Goal: Task Accomplishment & Management: Use online tool/utility

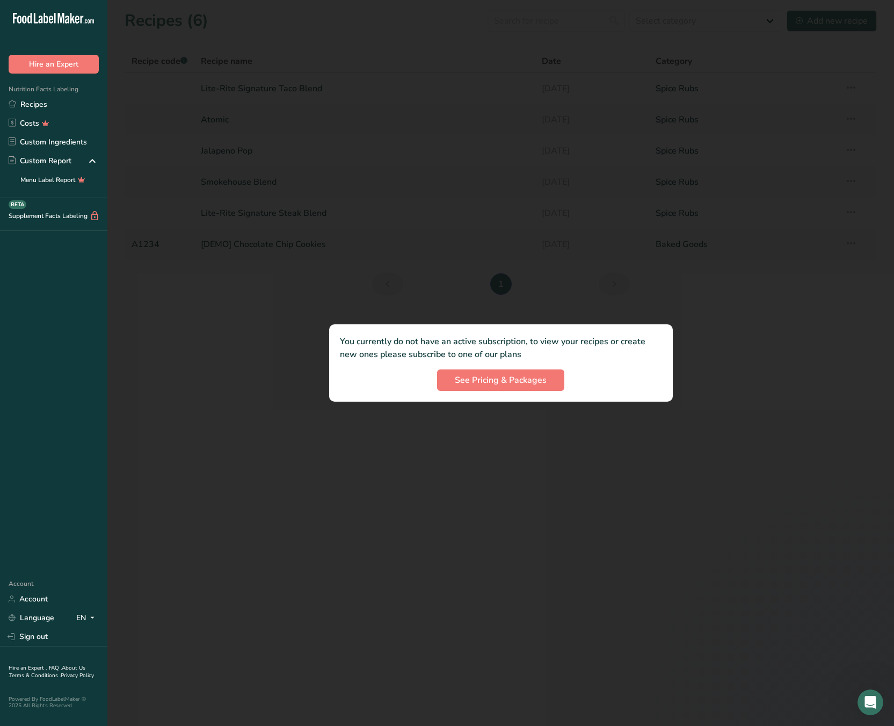
drag, startPoint x: 214, startPoint y: 412, endPoint x: 222, endPoint y: 409, distance: 8.7
click at [215, 412] on div at bounding box center [500, 363] width 787 height 726
click at [480, 349] on p "You currently do not have an active subscription, to view your recipes or creat…" at bounding box center [501, 348] width 322 height 26
click at [741, 397] on div at bounding box center [500, 363] width 787 height 726
click at [476, 377] on span "See Pricing & Packages" at bounding box center [501, 380] width 92 height 13
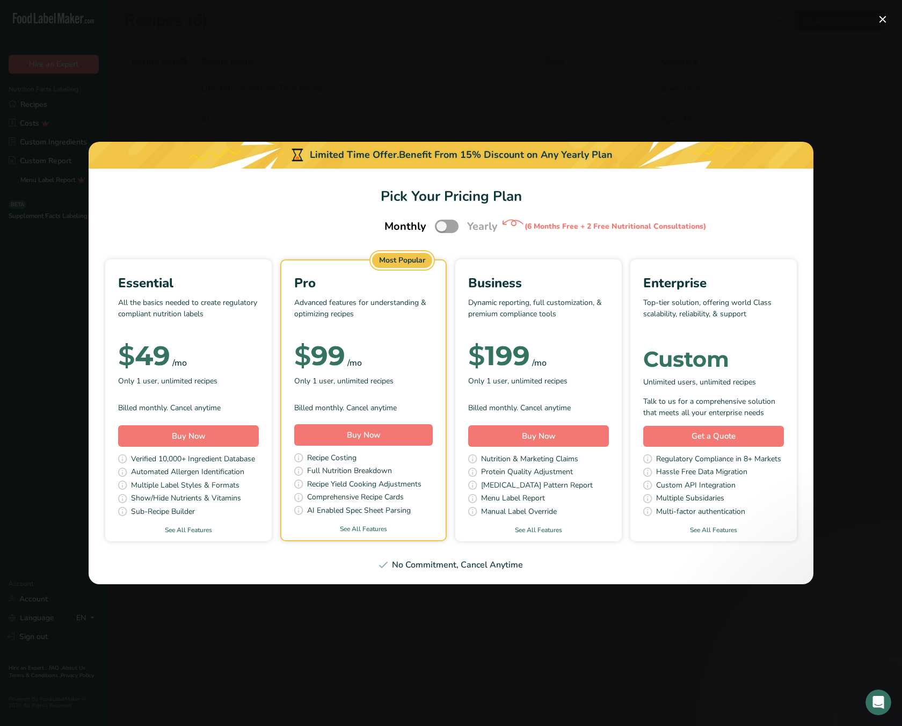
click at [201, 328] on div "Essential All the basics needed to create regulatory compliant nutrition labels…" at bounding box center [188, 344] width 141 height 143
click at [182, 437] on span "Buy Now" at bounding box center [189, 436] width 34 height 11
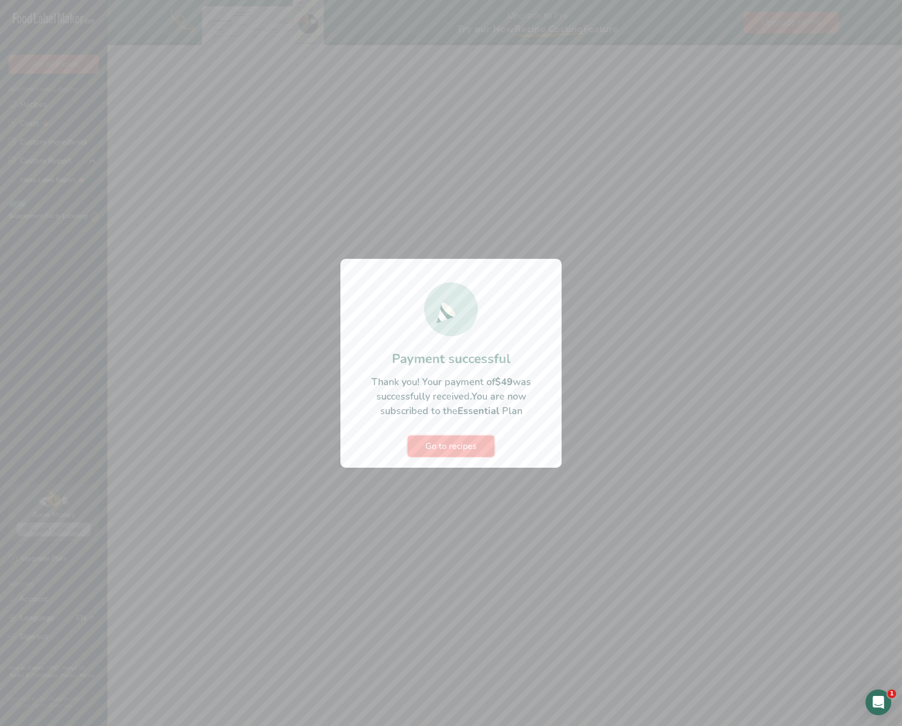
click at [447, 446] on span "Go to recipes" at bounding box center [451, 446] width 52 height 13
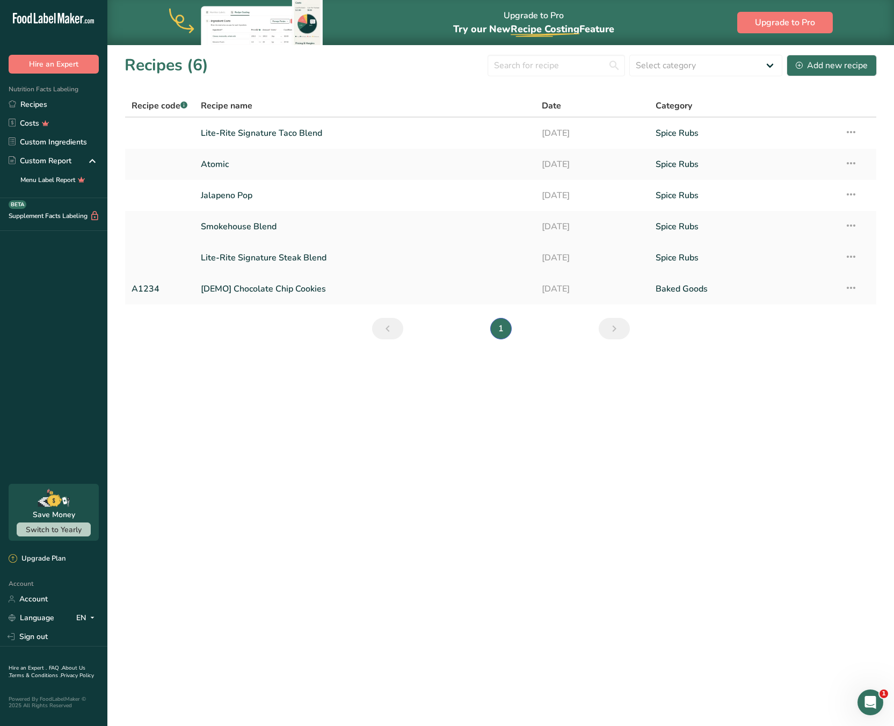
click at [289, 256] on link "Lite-Rite Signature Steak Blend" at bounding box center [365, 257] width 328 height 23
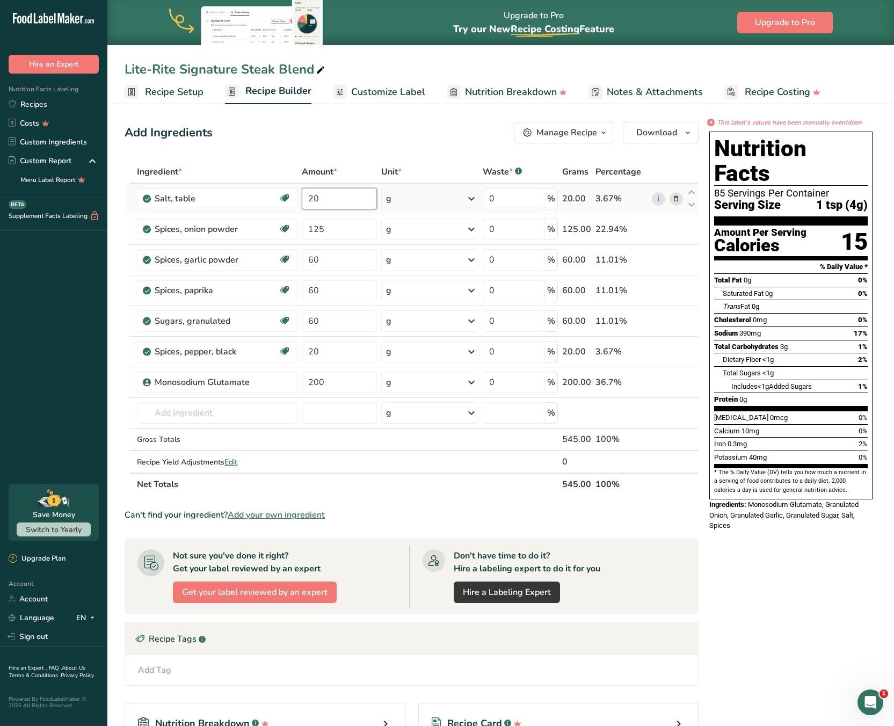
click at [344, 199] on input "20" at bounding box center [339, 198] width 75 height 21
type input "200"
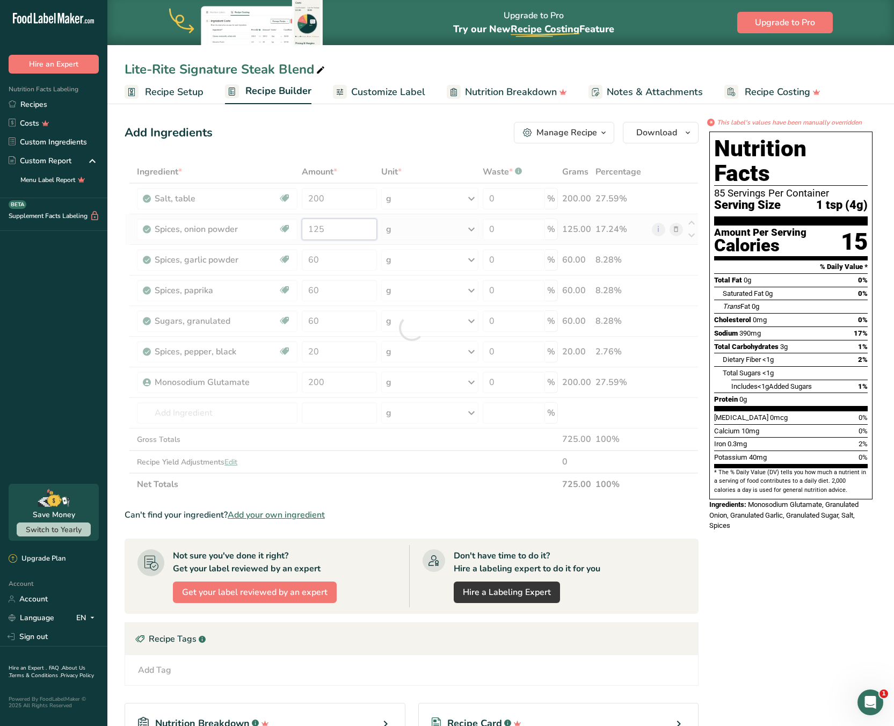
click at [331, 229] on div "Ingredient * Amount * Unit * Waste * .a-a{fill:#347362;}.b-a{fill:#fff;} Grams …" at bounding box center [412, 328] width 574 height 335
click at [331, 229] on div at bounding box center [412, 328] width 574 height 335
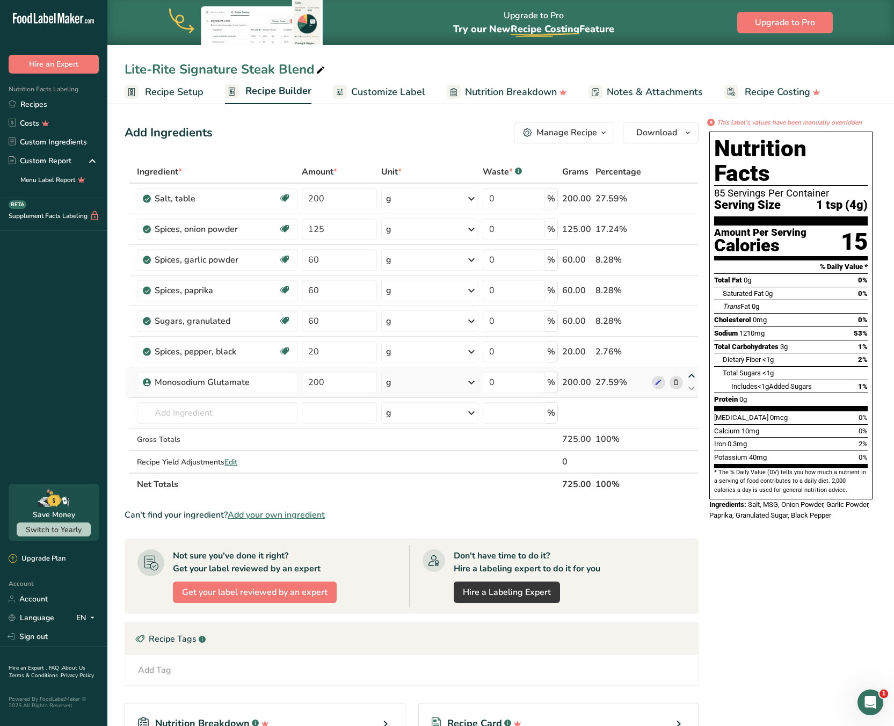
click at [694, 376] on icon at bounding box center [691, 376] width 13 height 8
type input "200"
type input "20"
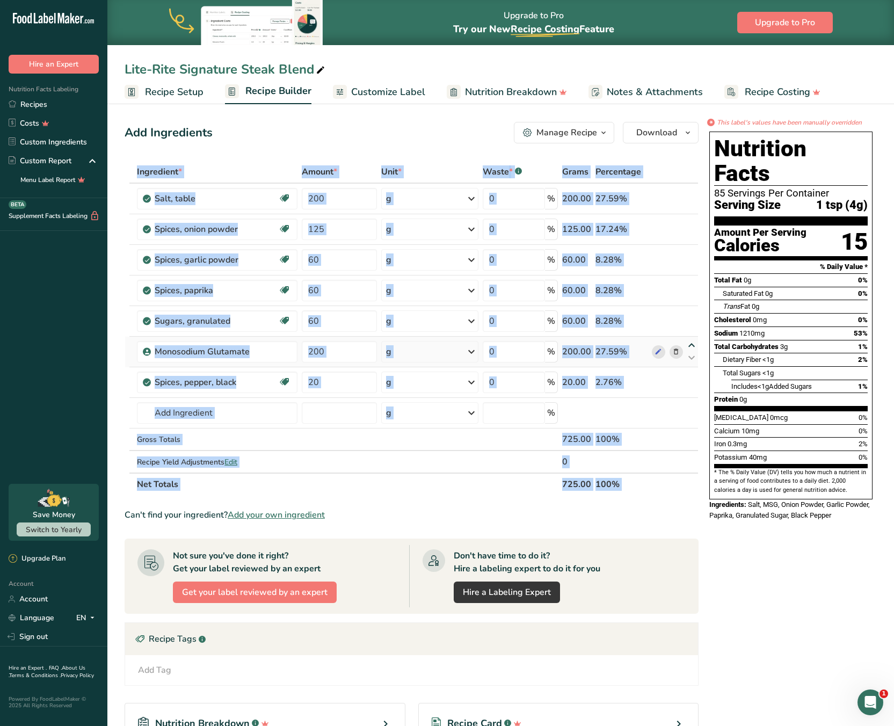
click at [690, 344] on div "Ingredient * Amount * Unit * Waste * .a-a{fill:#347362;}.b-a{fill:#fff;} Grams …" at bounding box center [412, 328] width 574 height 335
click at [691, 343] on icon at bounding box center [691, 345] width 13 height 8
type input "200"
type input "60"
click at [695, 314] on div "Ingredient * Amount * Unit * Waste * .a-a{fill:#347362;}.b-a{fill:#fff;} Grams …" at bounding box center [412, 328] width 574 height 335
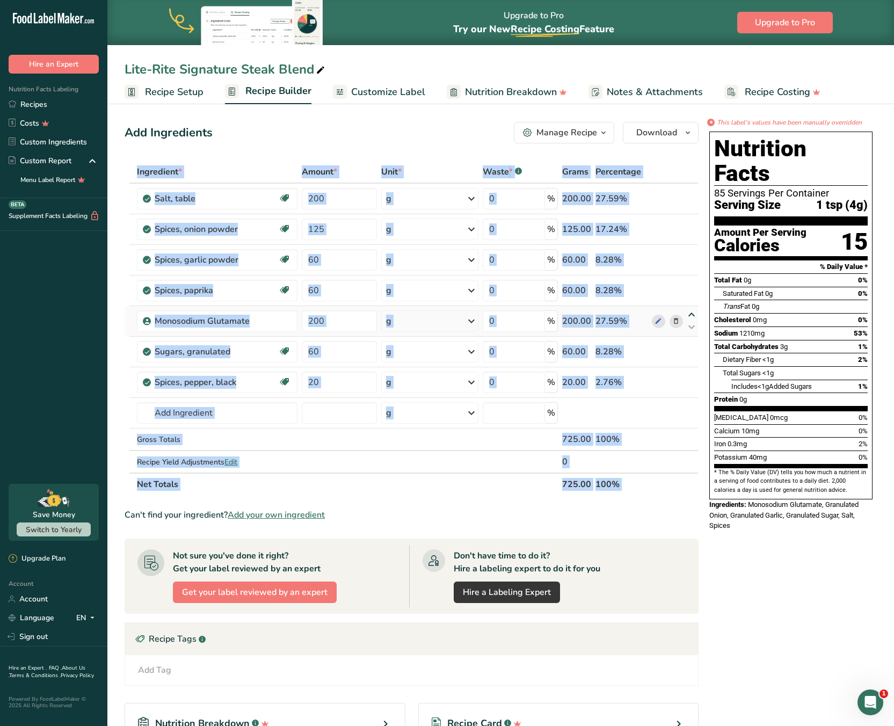
click at [695, 314] on icon at bounding box center [691, 315] width 13 height 8
type input "200"
type input "60"
click at [693, 287] on icon at bounding box center [691, 284] width 13 height 8
type input "200"
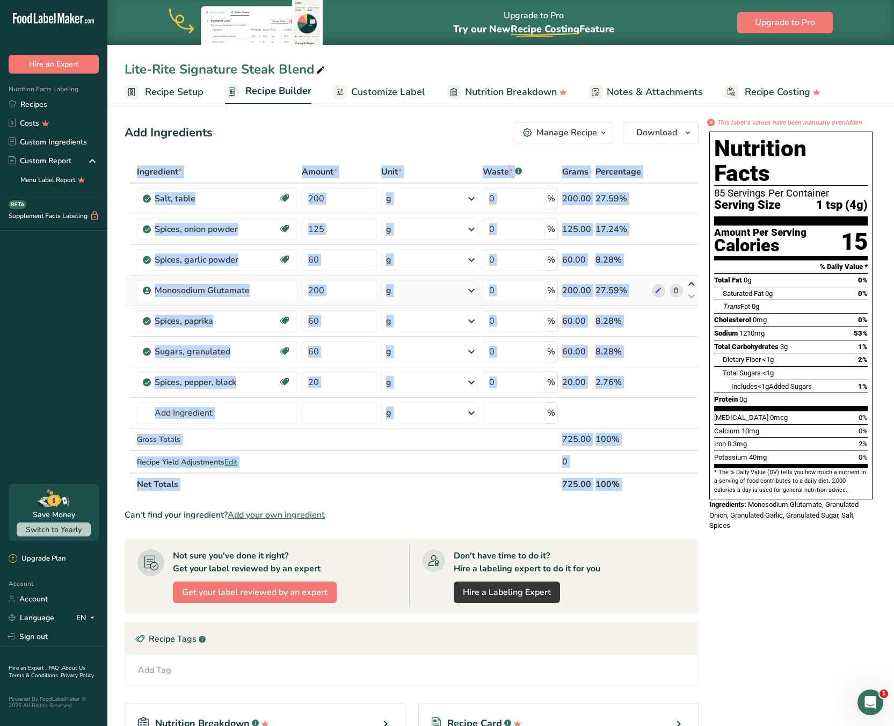
type input "60"
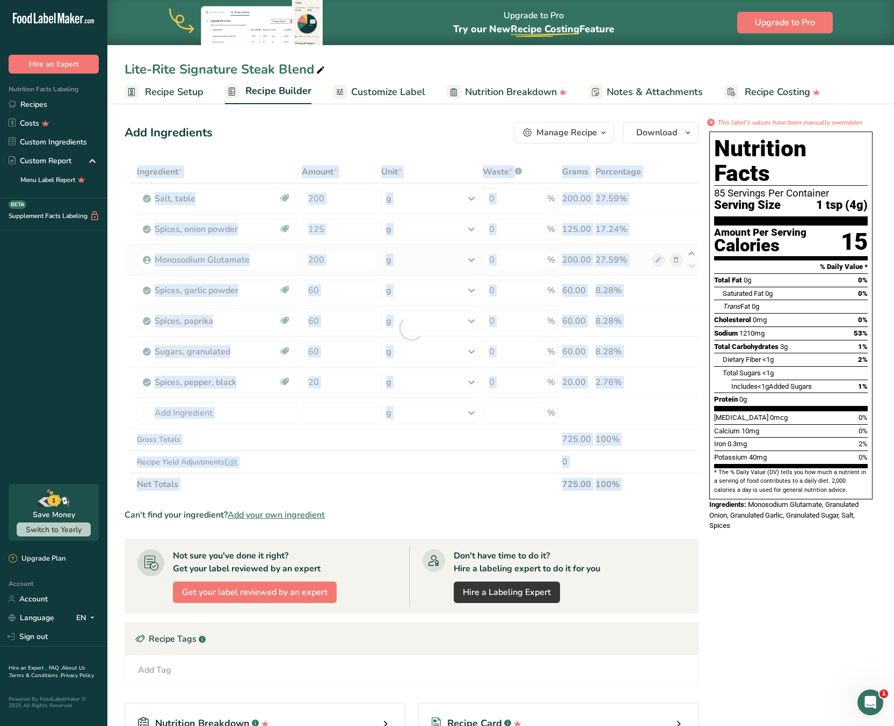
click at [693, 254] on div at bounding box center [412, 328] width 574 height 335
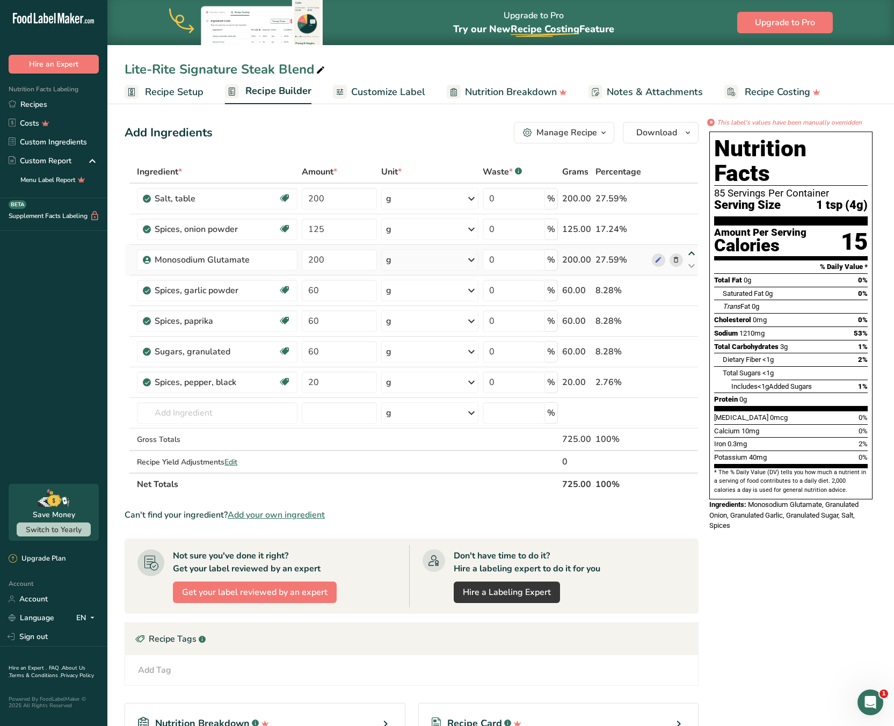
click at [688, 252] on icon at bounding box center [691, 254] width 13 height 8
type input "200"
type input "125"
click at [329, 227] on input "200" at bounding box center [339, 229] width 75 height 21
click at [329, 227] on div "Ingredient * Amount * Unit * Waste * .a-a{fill:#347362;}.b-a{fill:#fff;} Grams …" at bounding box center [412, 328] width 574 height 335
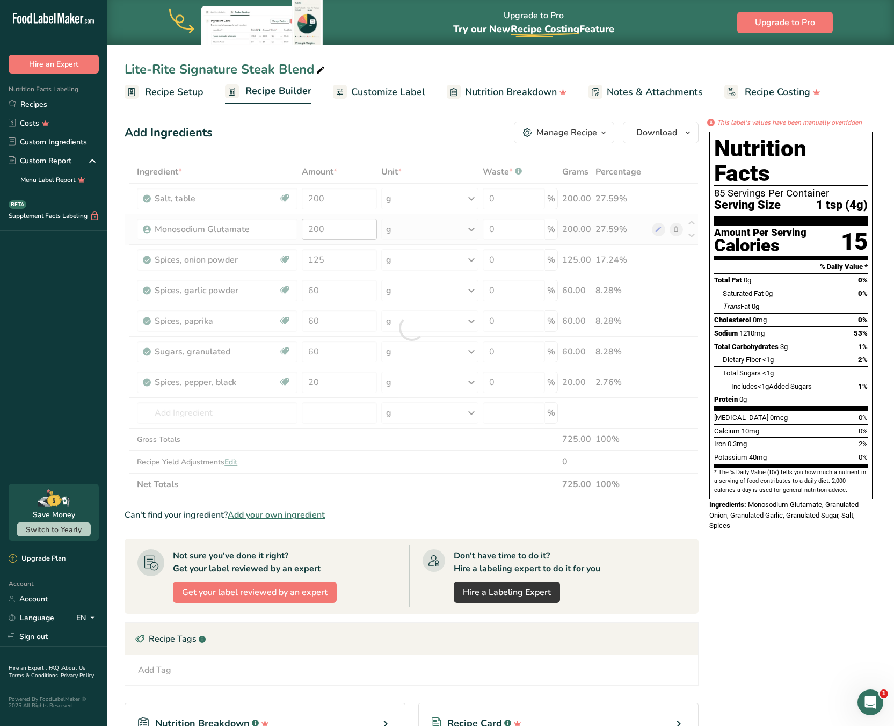
click at [329, 227] on div at bounding box center [412, 328] width 574 height 335
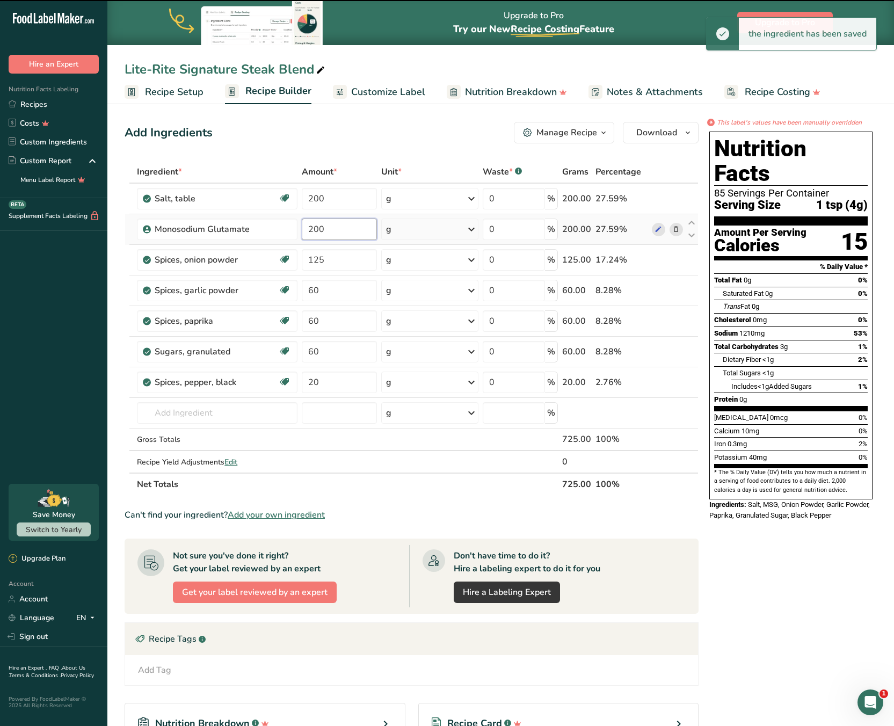
drag, startPoint x: 316, startPoint y: 230, endPoint x: 326, endPoint y: 230, distance: 10.2
click at [317, 230] on input "200" at bounding box center [339, 229] width 75 height 21
drag, startPoint x: 329, startPoint y: 229, endPoint x: 278, endPoint y: 229, distance: 51.0
click at [278, 229] on tr "Monosodium Glutamate 200 g Weight Units g kg mg See more Volume Units l mL fl o…" at bounding box center [411, 229] width 573 height 31
type input "125"
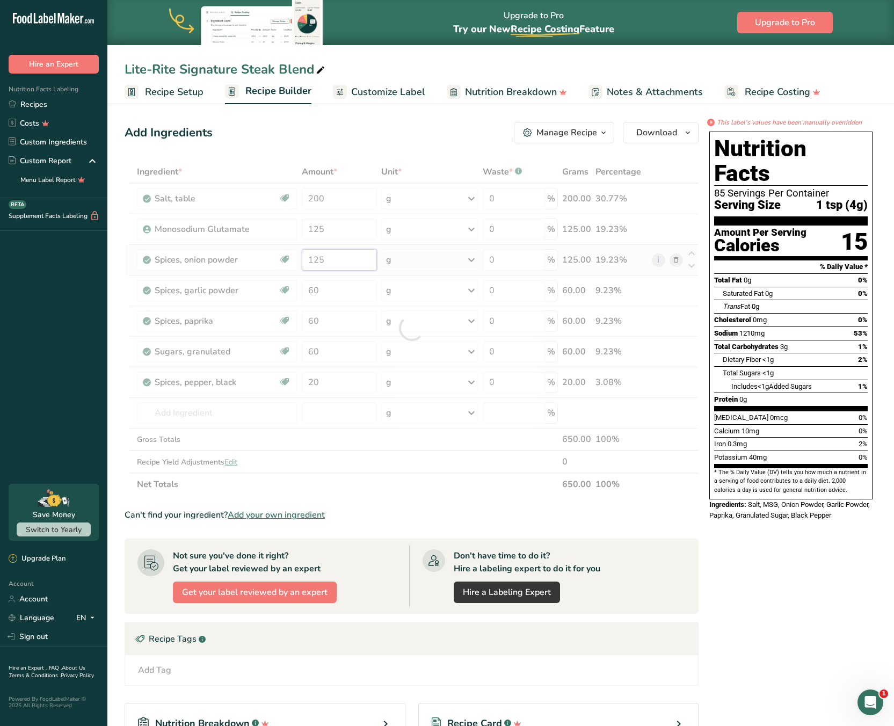
click at [336, 263] on div "Ingredient * Amount * Unit * Waste * .a-a{fill:#347362;}.b-a{fill:#fff;} Grams …" at bounding box center [412, 328] width 574 height 335
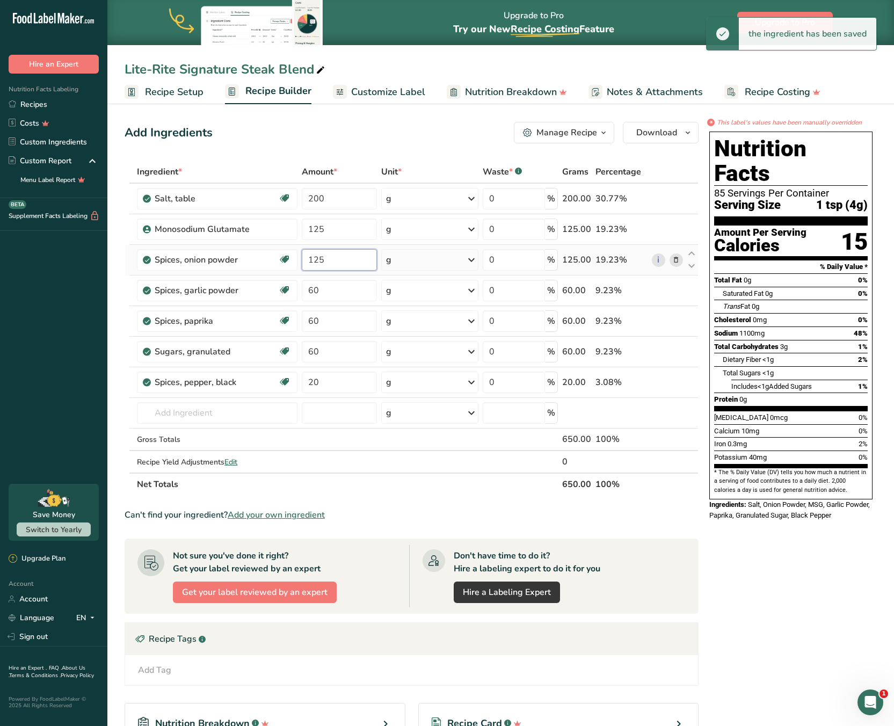
click at [299, 252] on tr "Spices, onion powder Source of Antioxidants Prebiotic Effect Dairy free Gluten …" at bounding box center [411, 260] width 573 height 31
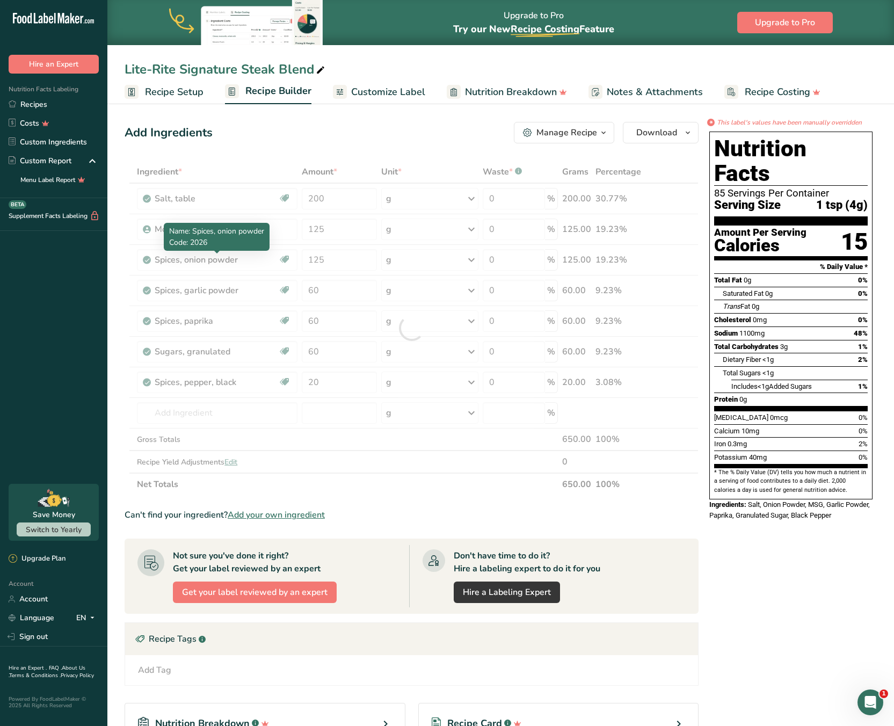
click at [253, 261] on div "Ingredient * Amount * Unit * Waste * .a-a{fill:#347362;}.b-a{fill:#fff;} Grams …" at bounding box center [412, 328] width 574 height 335
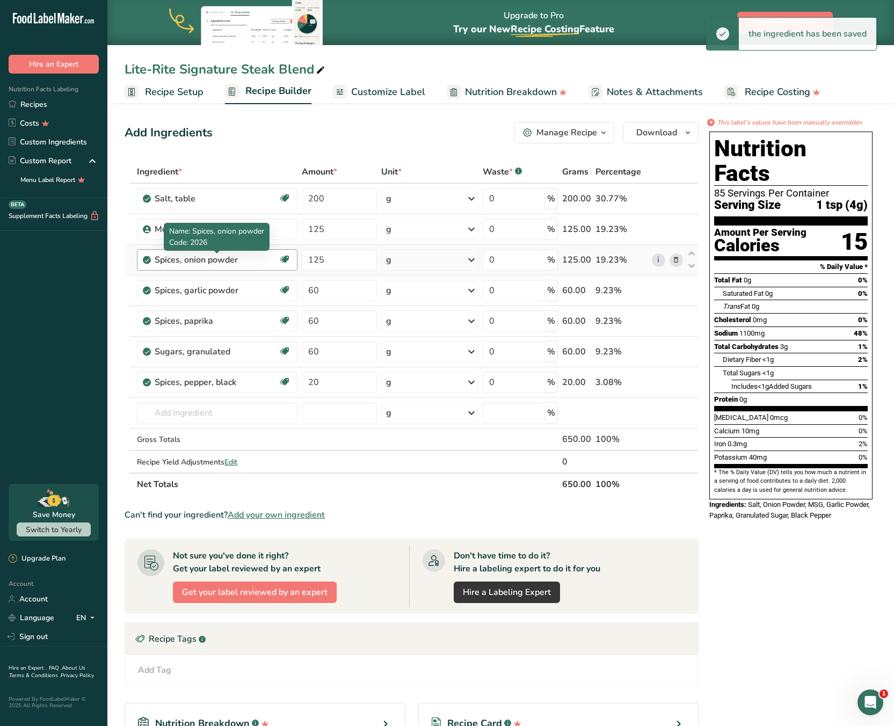
click at [249, 259] on div "Spices, onion powder" at bounding box center [216, 259] width 123 height 13
click at [214, 259] on div "Spices, onion powder" at bounding box center [216, 259] width 123 height 13
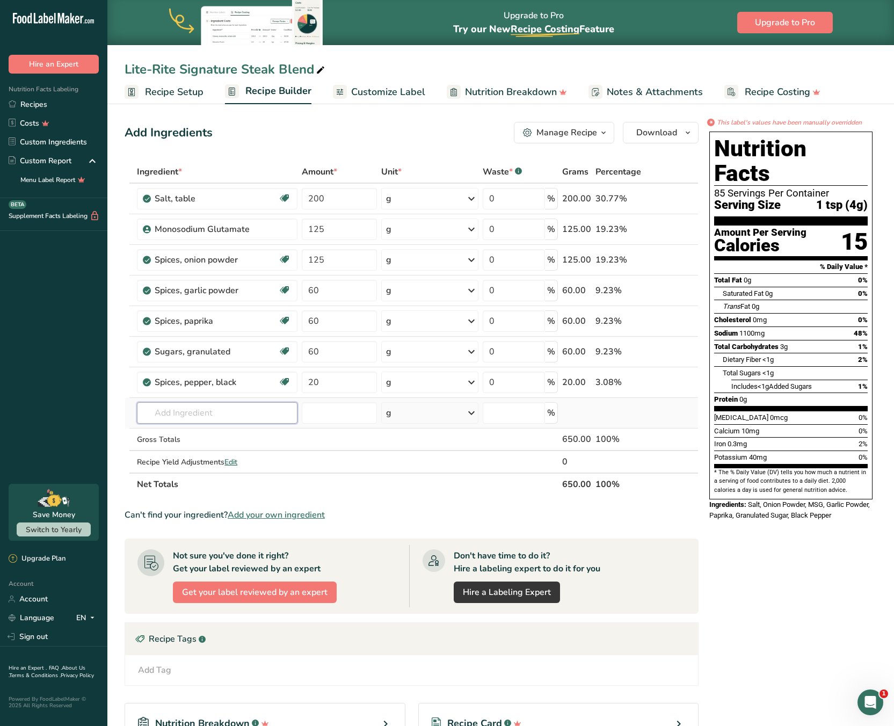
click at [222, 413] on input "text" at bounding box center [217, 412] width 161 height 21
click at [675, 260] on icon at bounding box center [676, 259] width 8 height 11
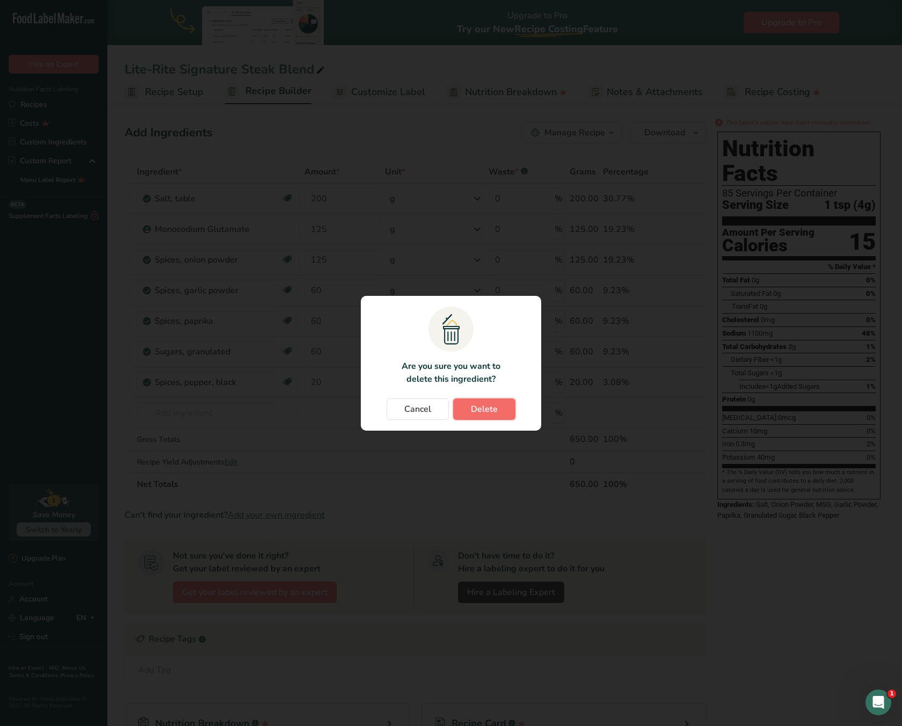
click at [484, 411] on span "Delete" at bounding box center [484, 409] width 27 height 13
type input "60"
type input "20"
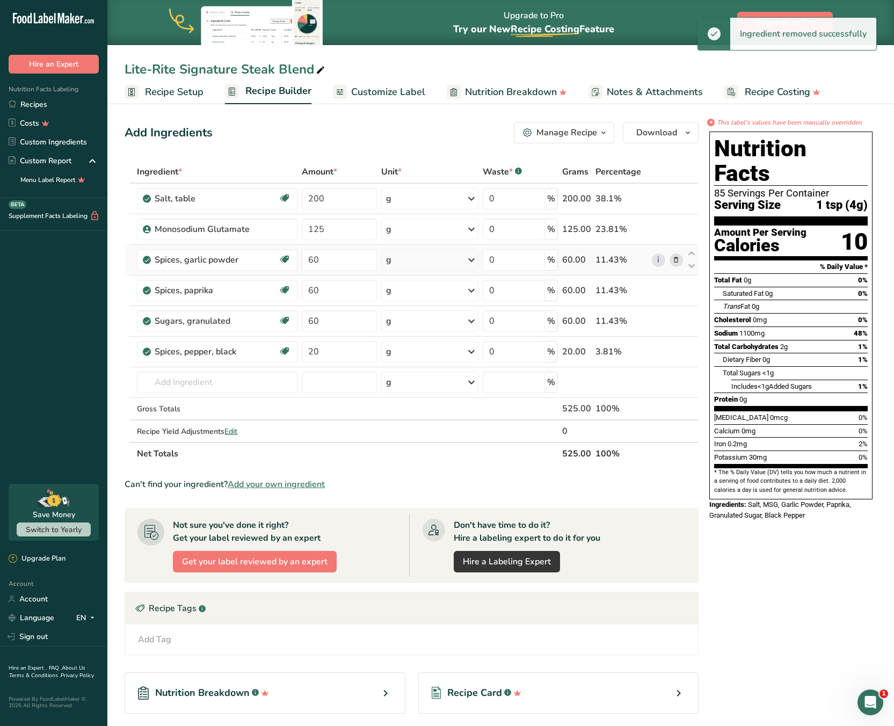
click at [677, 261] on icon at bounding box center [676, 259] width 8 height 11
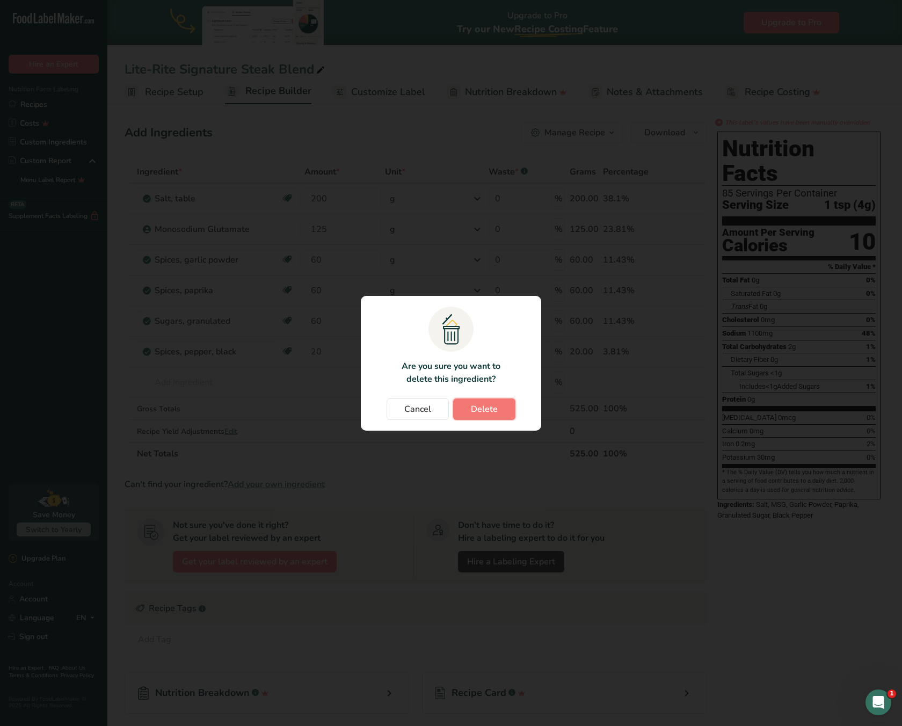
drag, startPoint x: 484, startPoint y: 413, endPoint x: 496, endPoint y: 398, distance: 19.1
click at [484, 413] on span "Delete" at bounding box center [484, 409] width 27 height 13
type input "20"
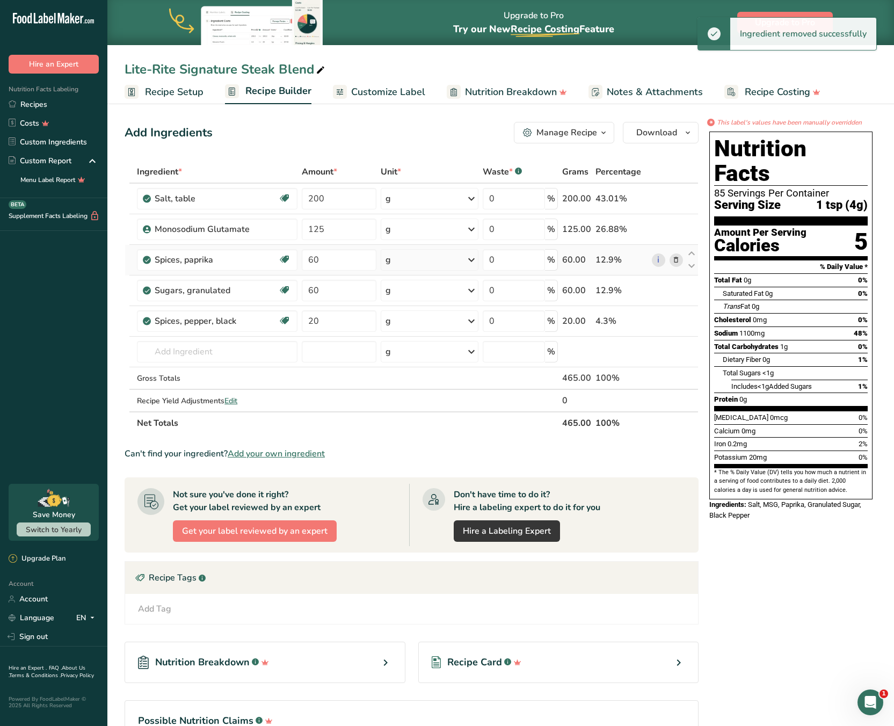
click at [676, 261] on icon at bounding box center [676, 259] width 8 height 11
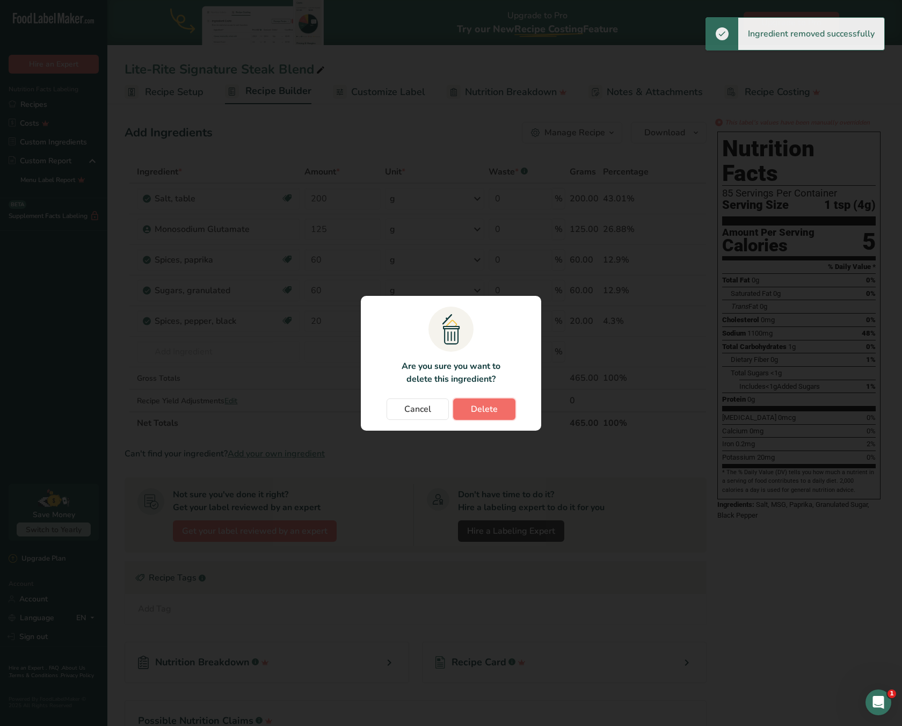
click at [477, 403] on span "Delete" at bounding box center [484, 409] width 27 height 13
type input "20"
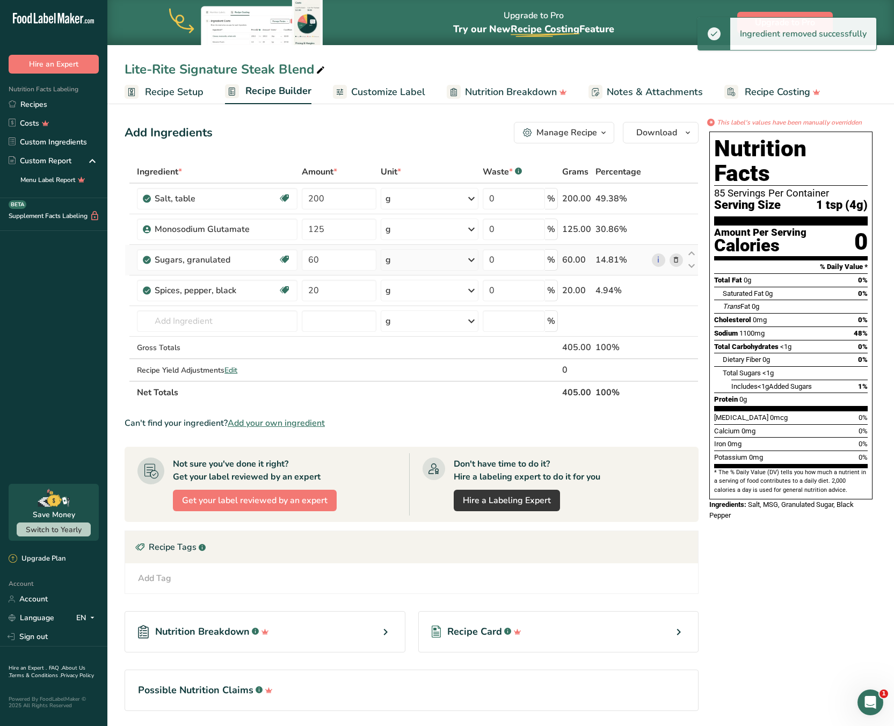
click at [678, 258] on icon at bounding box center [676, 259] width 8 height 11
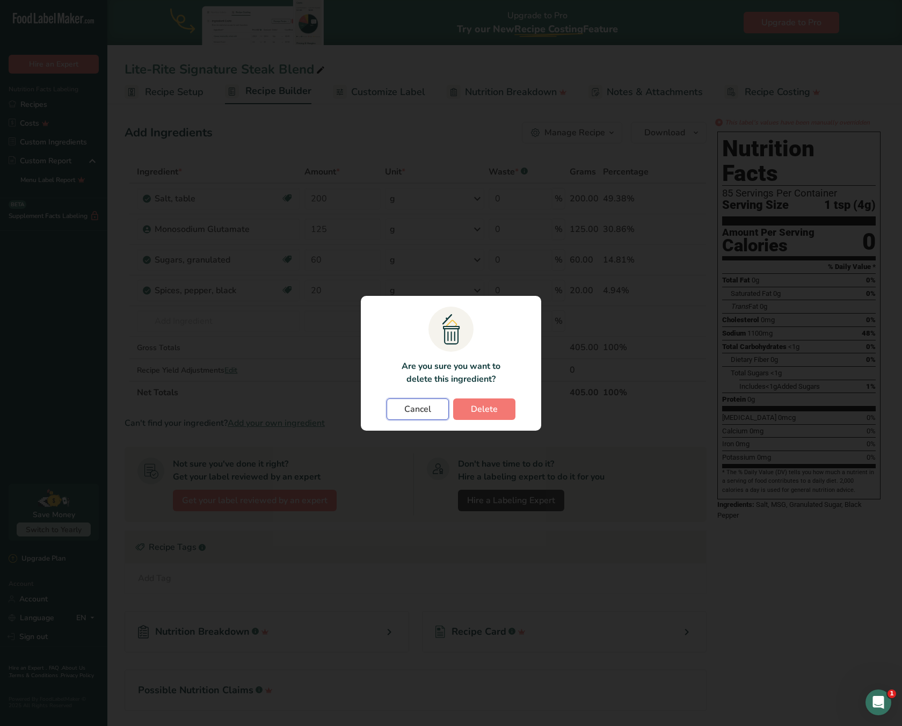
click at [418, 409] on span "Cancel" at bounding box center [417, 409] width 27 height 13
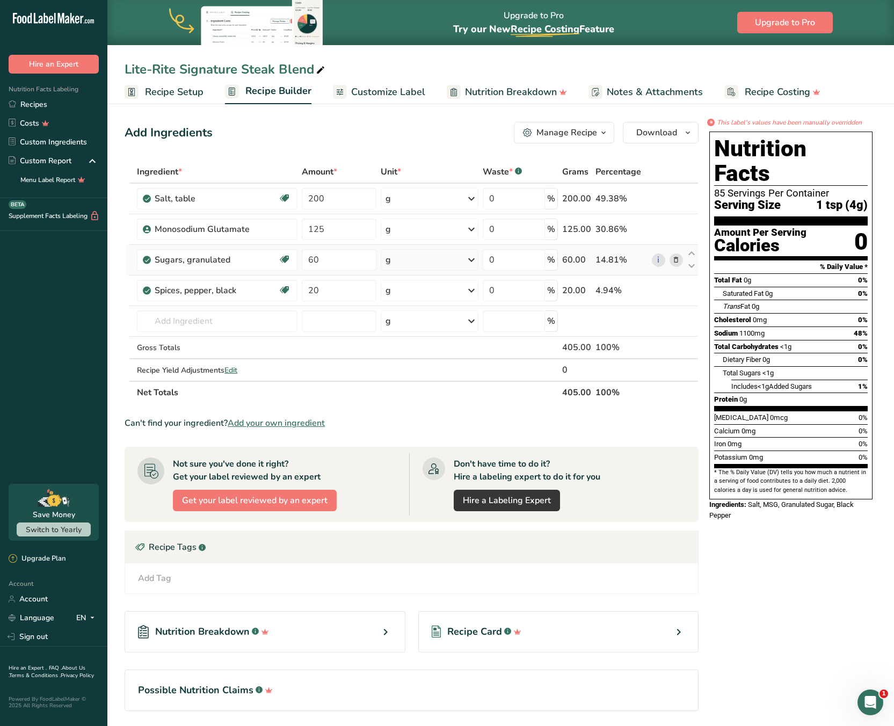
click at [681, 260] on span at bounding box center [675, 259] width 13 height 13
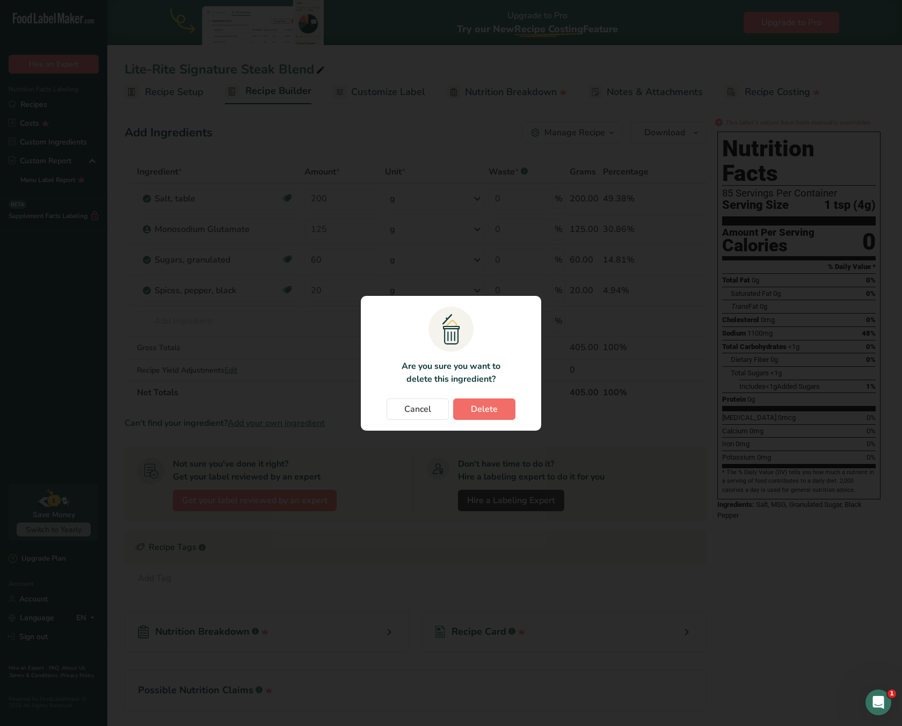
drag, startPoint x: 485, startPoint y: 421, endPoint x: 491, endPoint y: 414, distance: 9.1
click at [485, 421] on section ".a{fill:#f5f3ed;}.b,.e{fill:#0f393a;}.c{fill:none;}.d{fill:#f2c549;}.e{stroke:r…" at bounding box center [451, 363] width 180 height 135
click at [492, 412] on span "Delete" at bounding box center [484, 409] width 27 height 13
type input "20"
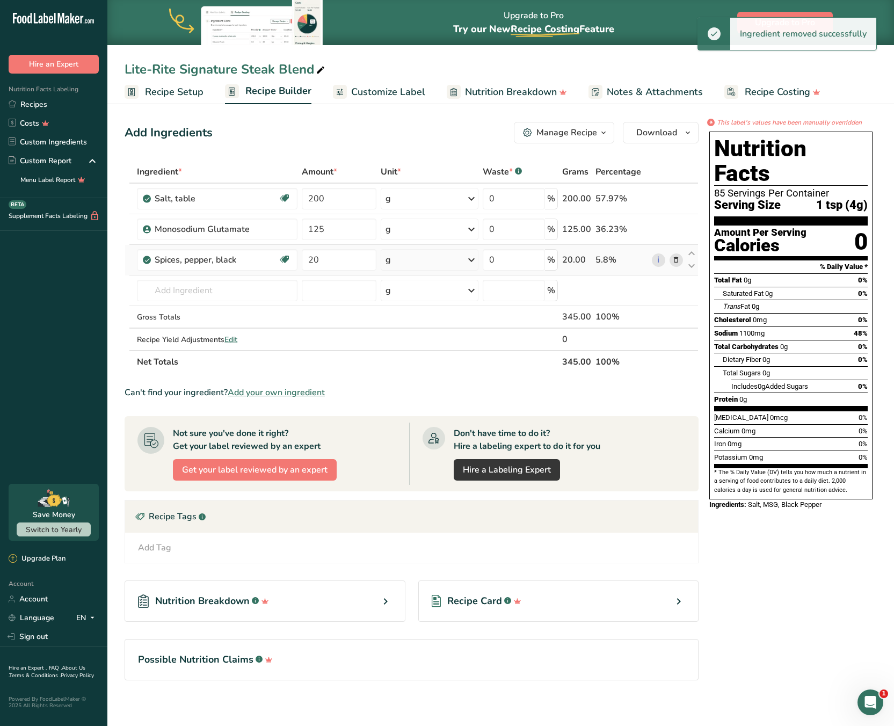
click at [674, 258] on icon at bounding box center [676, 259] width 8 height 11
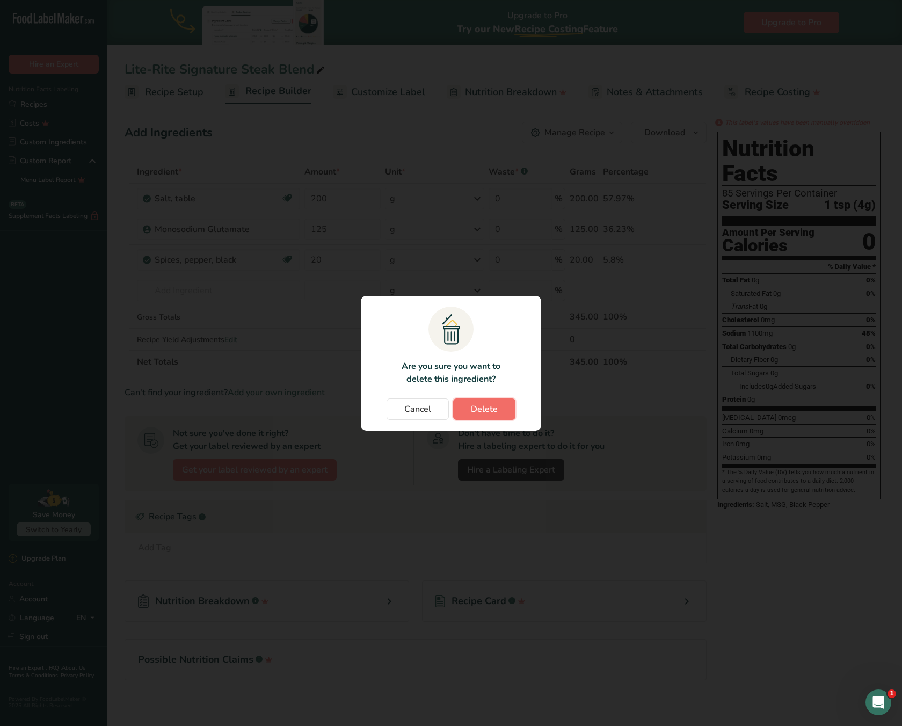
click at [484, 405] on span "Delete" at bounding box center [484, 409] width 27 height 13
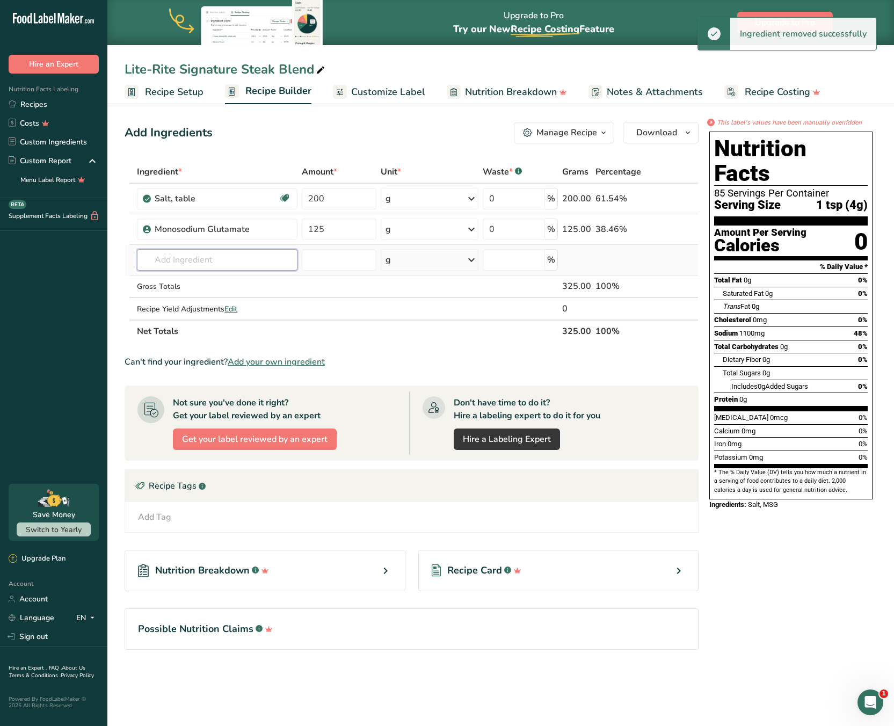
drag, startPoint x: 196, startPoint y: 256, endPoint x: 231, endPoint y: 260, distance: 34.6
click at [199, 256] on input "text" at bounding box center [217, 259] width 161 height 21
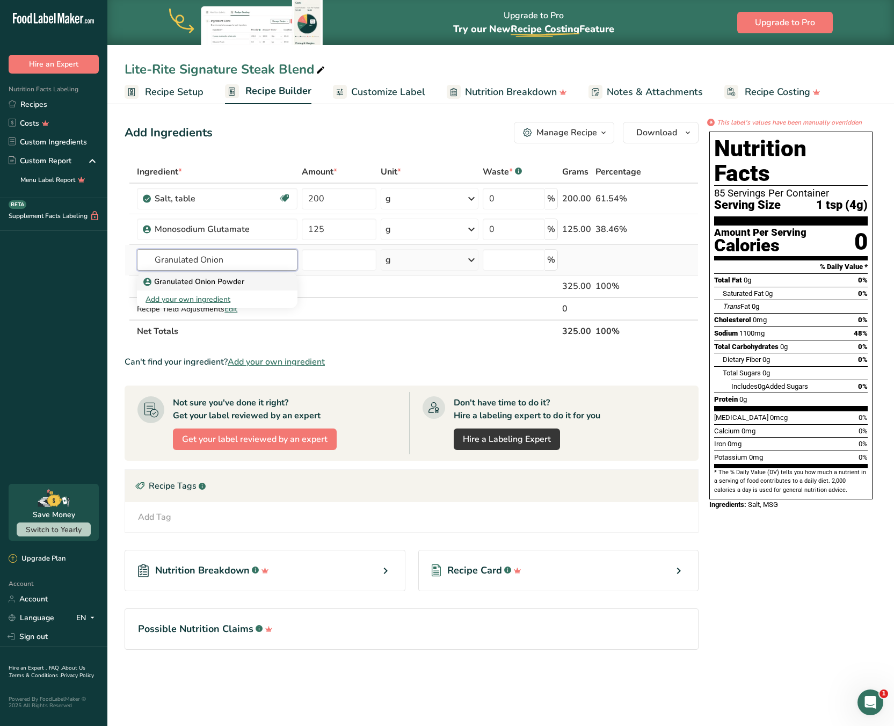
type input "Granulated Onion"
click at [203, 282] on p "Granulated Onion Powder" at bounding box center [194, 281] width 99 height 11
type input "Granulated Onion Powder"
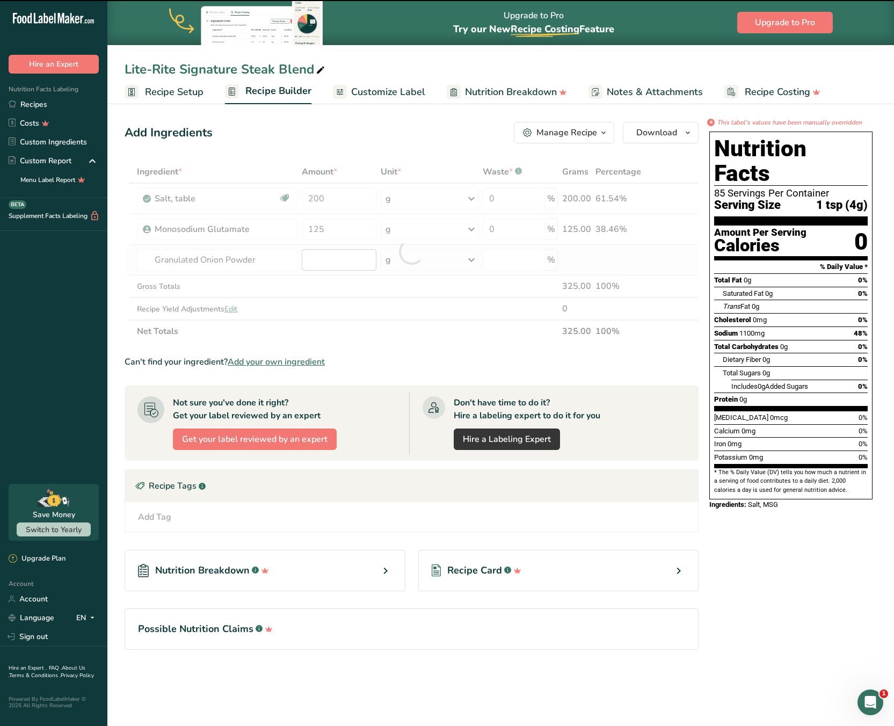
type input "0"
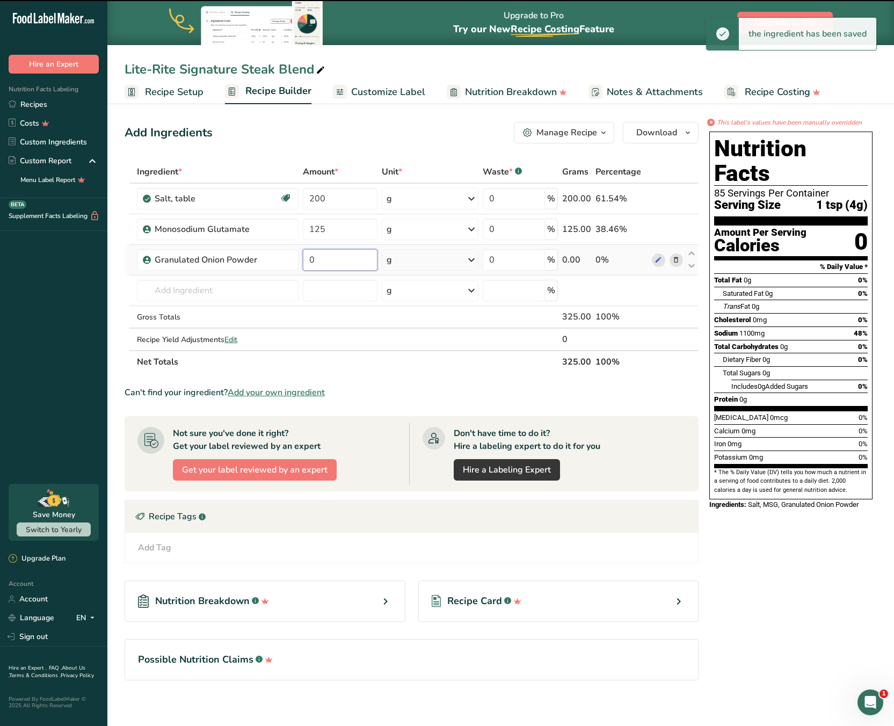
click at [330, 262] on input "0" at bounding box center [340, 259] width 75 height 21
drag, startPoint x: 328, startPoint y: 259, endPoint x: 282, endPoint y: 262, distance: 45.7
click at [287, 264] on tr "Granulated Onion Powder 0 g Weight Units g kg mg See more Volume Units l mL fl …" at bounding box center [411, 260] width 573 height 31
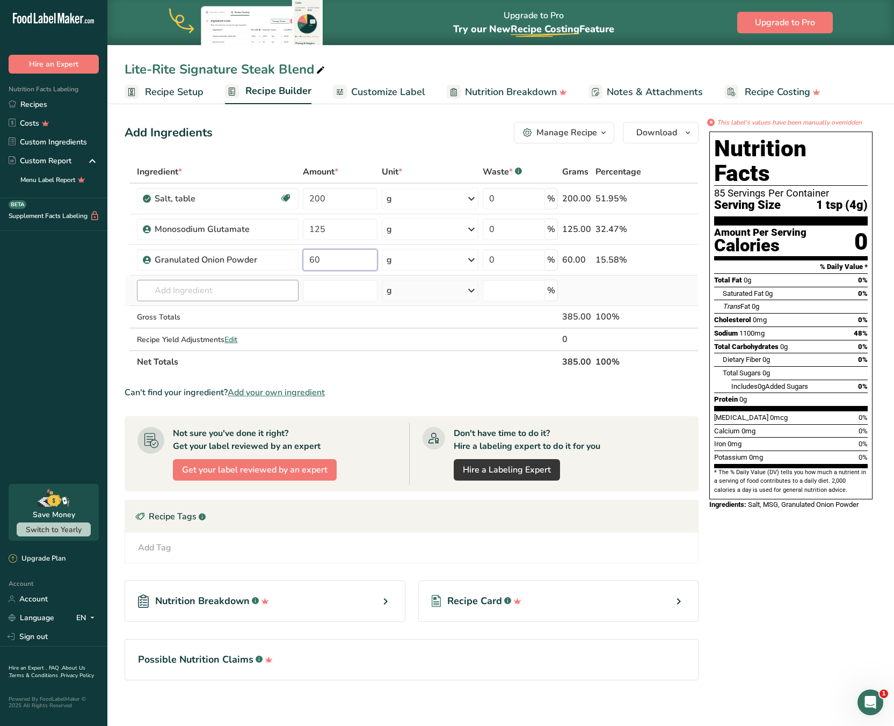
type input "60"
click at [215, 288] on div "Ingredient * Amount * Unit * Waste * .a-a{fill:#347362;}.b-a{fill:#fff;} Grams …" at bounding box center [412, 267] width 574 height 213
type input "Granulated Garlic"
click at [231, 308] on p "Granulated Garlic Powder" at bounding box center [194, 312] width 98 height 11
type input "Granulated Garlic Powder"
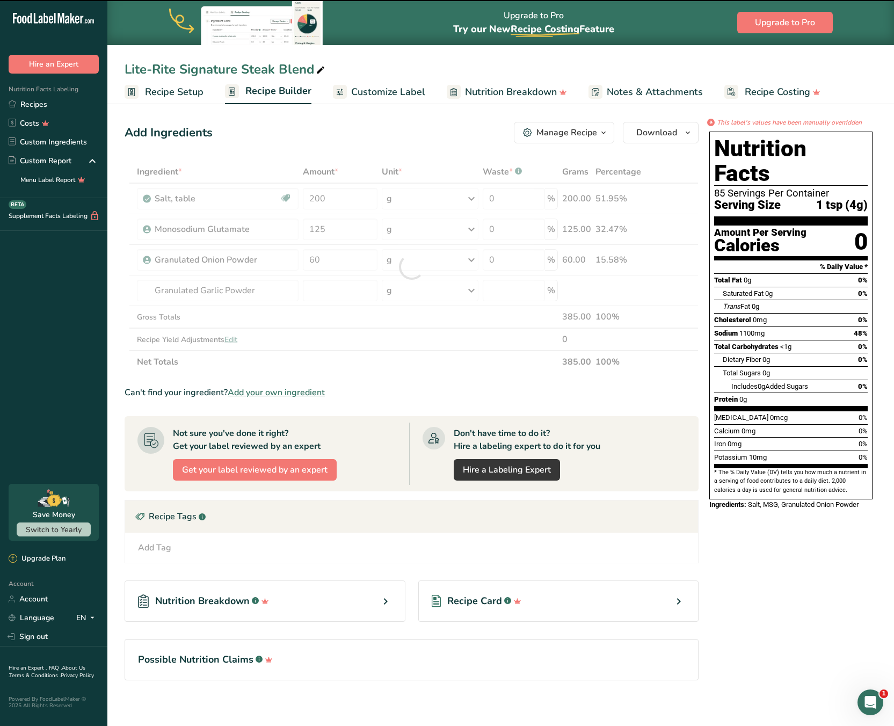
type input "0"
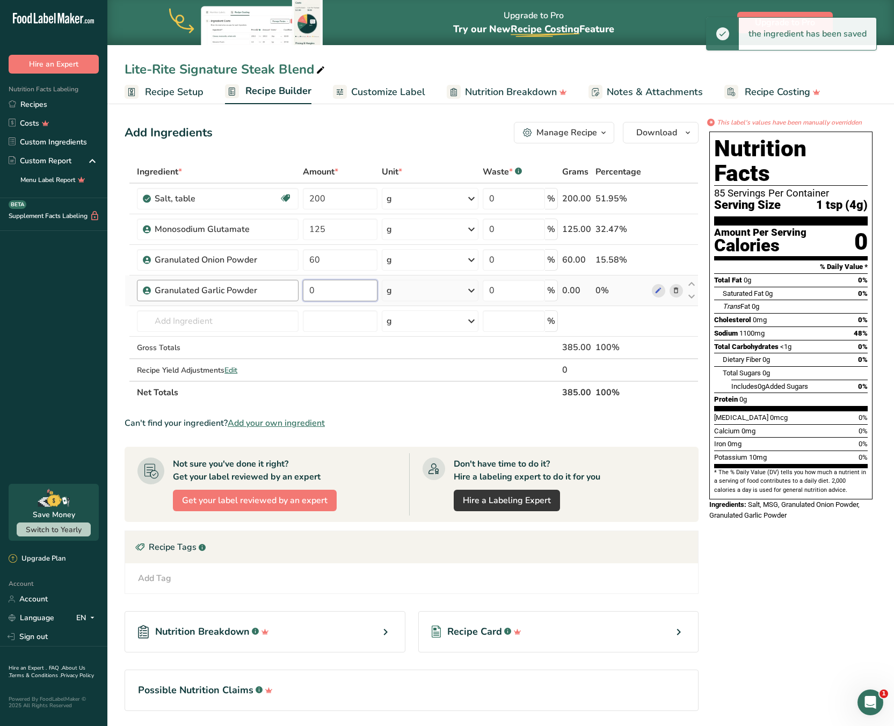
drag, startPoint x: 321, startPoint y: 290, endPoint x: 298, endPoint y: 291, distance: 22.6
click at [298, 291] on tr "Granulated Garlic Powder 0 g Weight Units g kg mg See more Volume Units l mL fl…" at bounding box center [411, 290] width 573 height 31
type input "60"
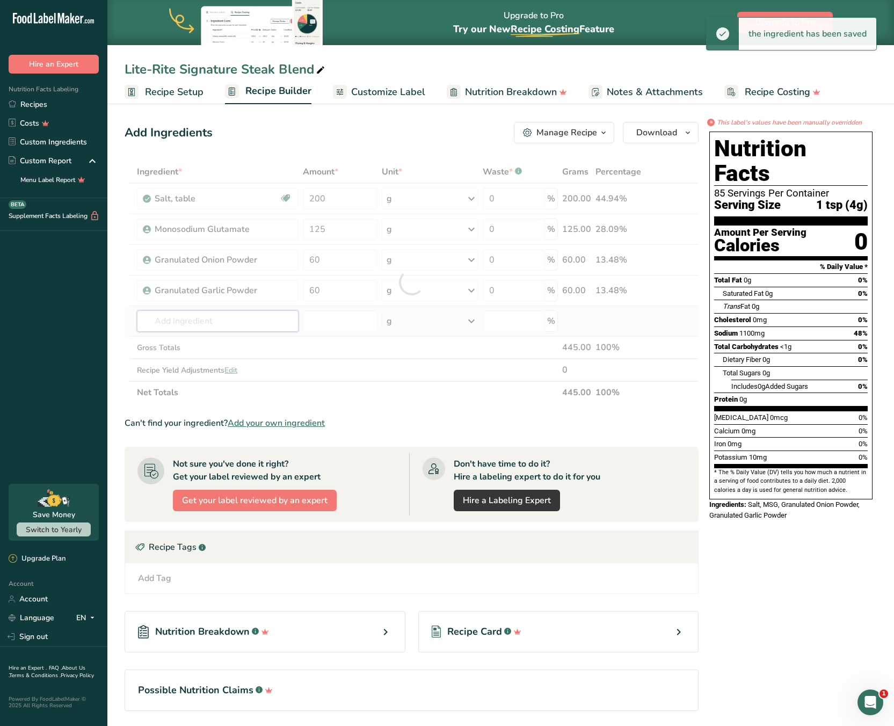
click at [223, 316] on div "Ingredient * Amount * Unit * Waste * .a-a{fill:#347362;}.b-a{fill:#fff;} Grams …" at bounding box center [412, 282] width 574 height 243
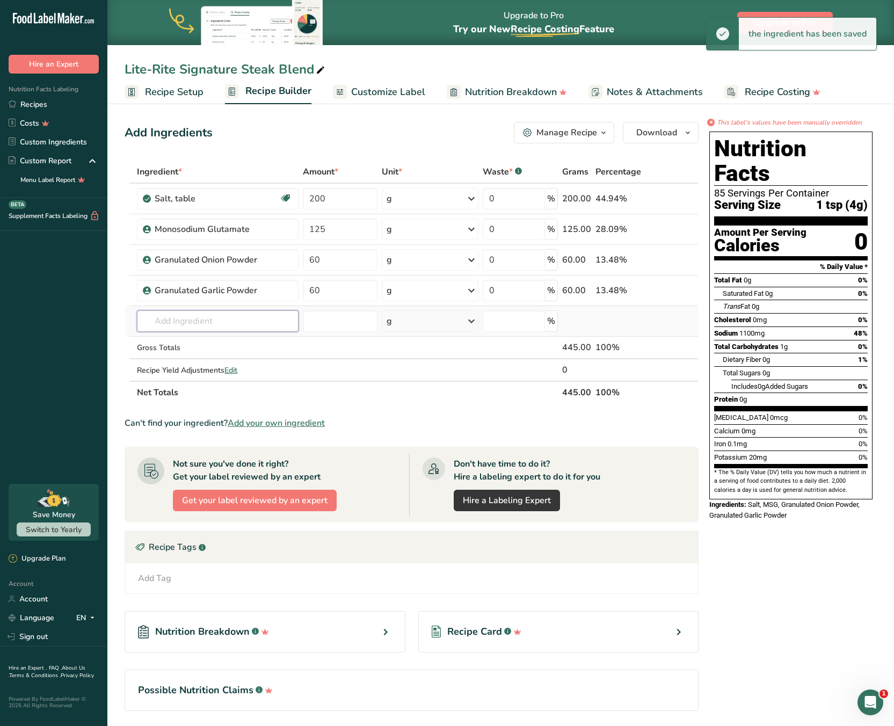
click at [217, 325] on input "text" at bounding box center [217, 320] width 161 height 21
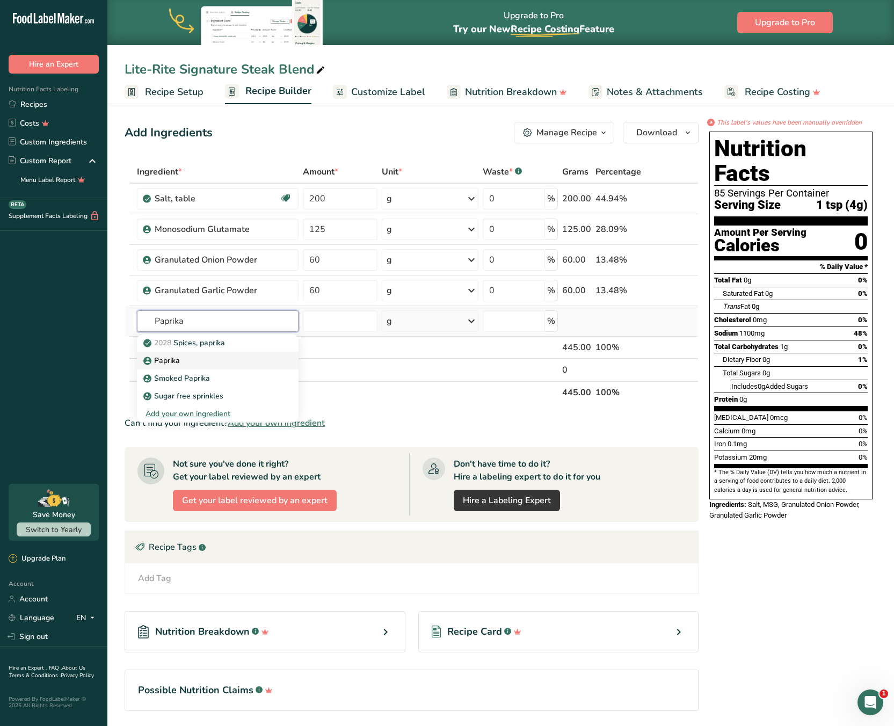
type input "Paprika"
click at [170, 360] on p "Paprika" at bounding box center [162, 360] width 34 height 11
type input "Paprika"
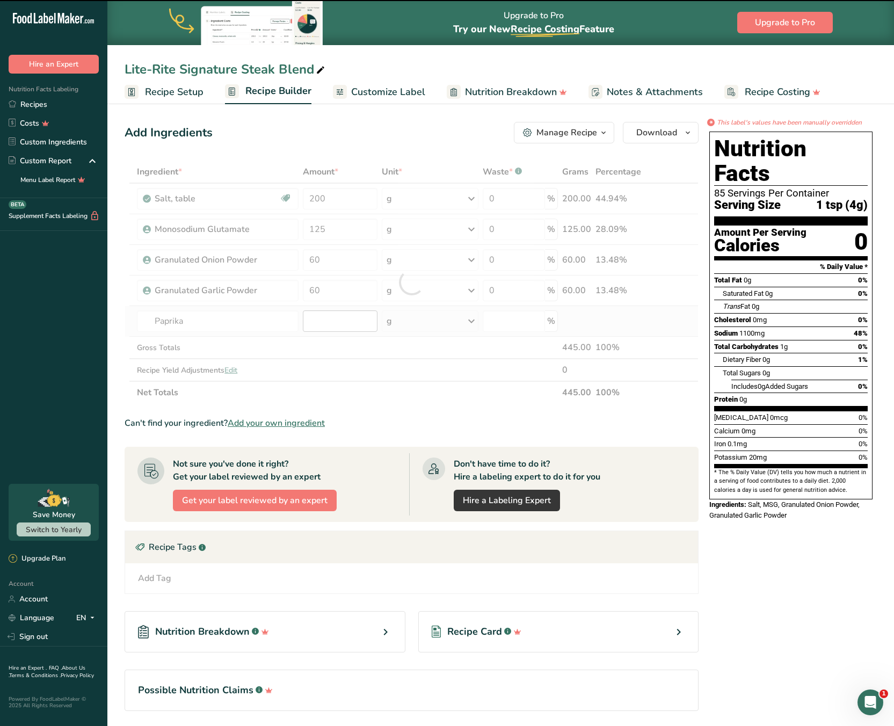
type input "0"
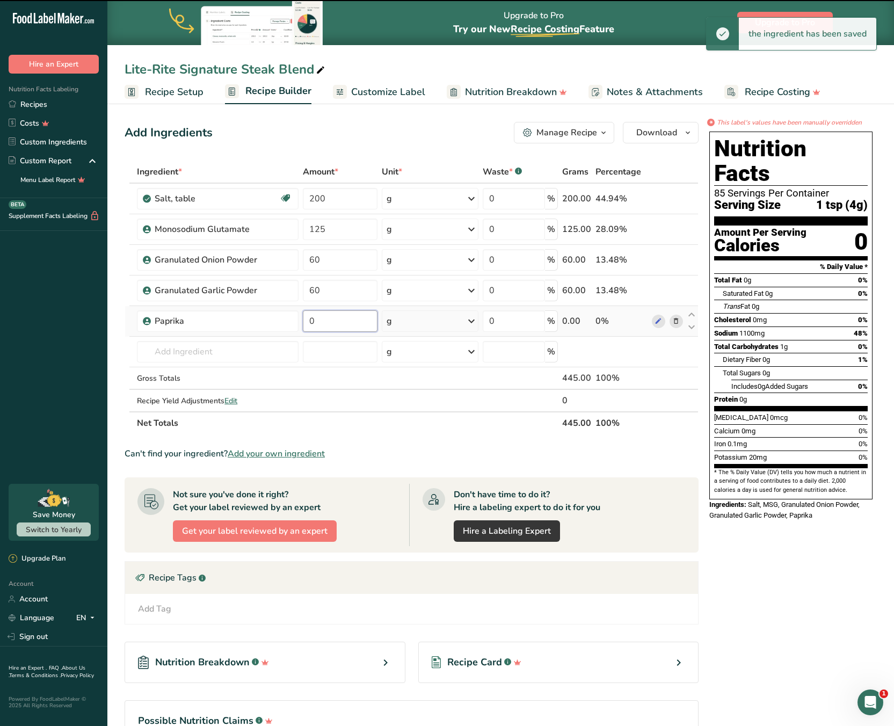
click at [334, 322] on input "0" at bounding box center [340, 320] width 75 height 21
drag, startPoint x: 317, startPoint y: 322, endPoint x: 284, endPoint y: 319, distance: 33.4
click at [287, 320] on tr "Paprika 0 g Weight Units g kg mg See more Volume Units l mL fl oz See more 0 % …" at bounding box center [411, 321] width 573 height 31
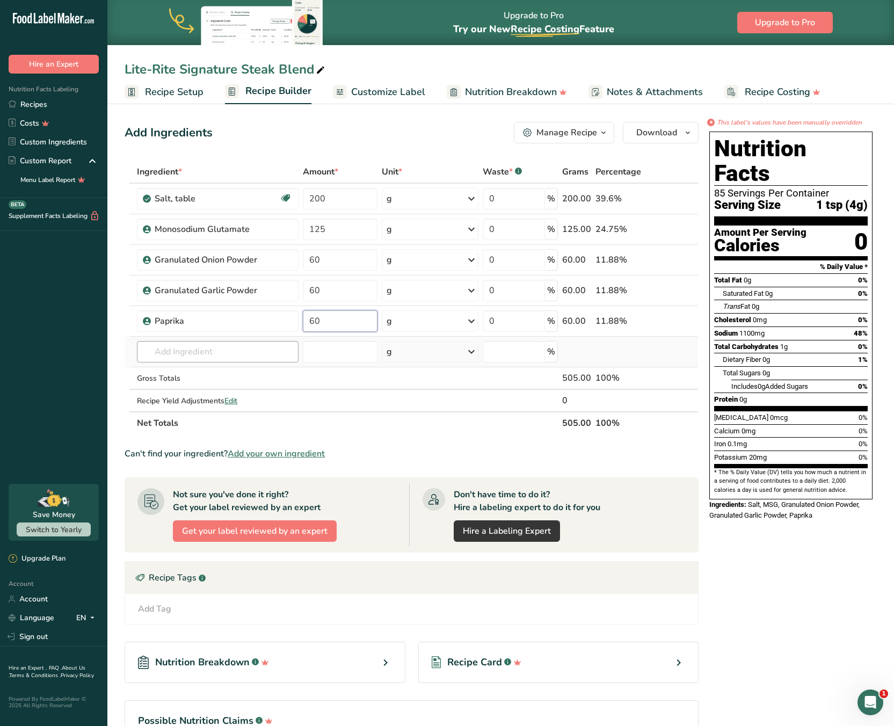
type input "60"
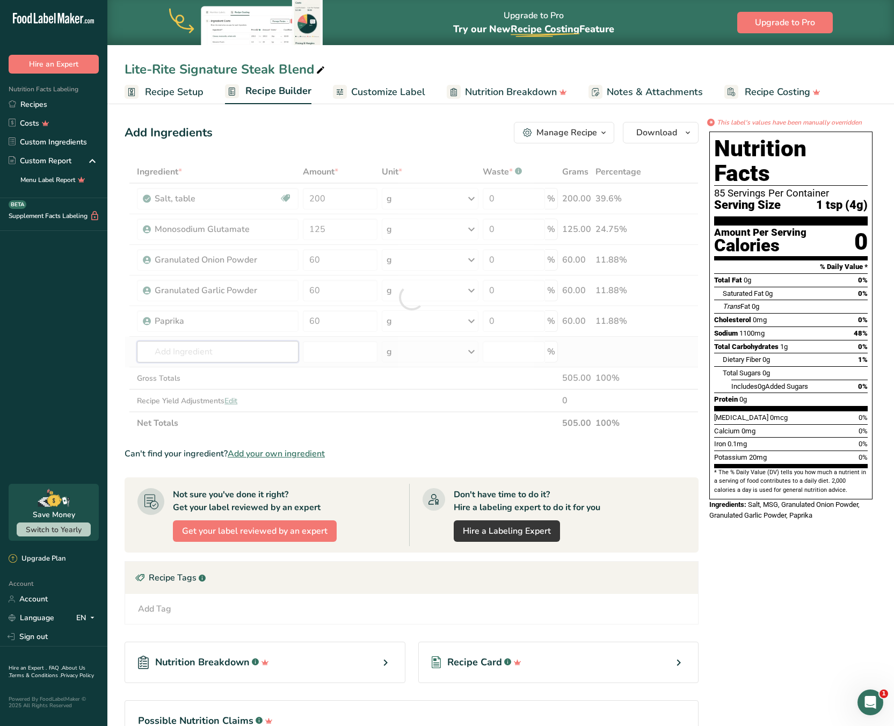
click at [221, 343] on div "Ingredient * Amount * Unit * Waste * .a-a{fill:#347362;}.b-a{fill:#fff;} Grams …" at bounding box center [412, 298] width 574 height 274
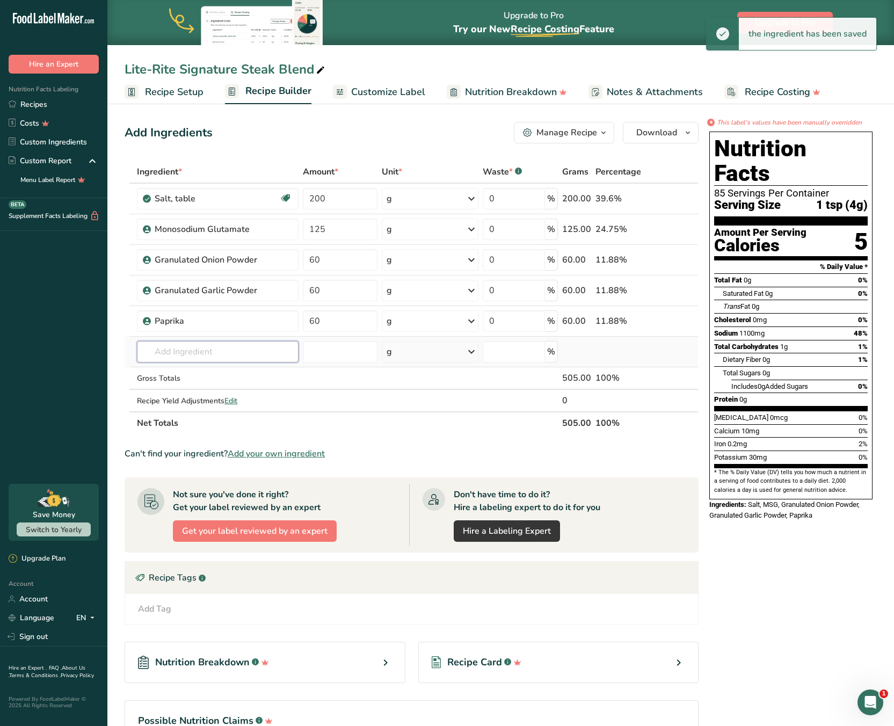
click at [241, 352] on input "text" at bounding box center [217, 351] width 161 height 21
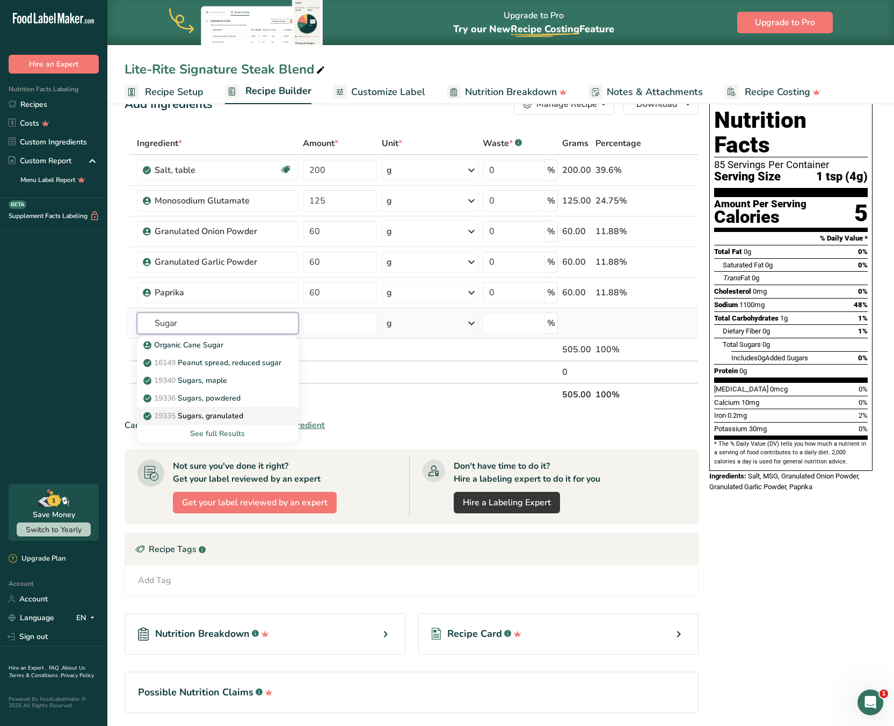
scroll to position [54, 0]
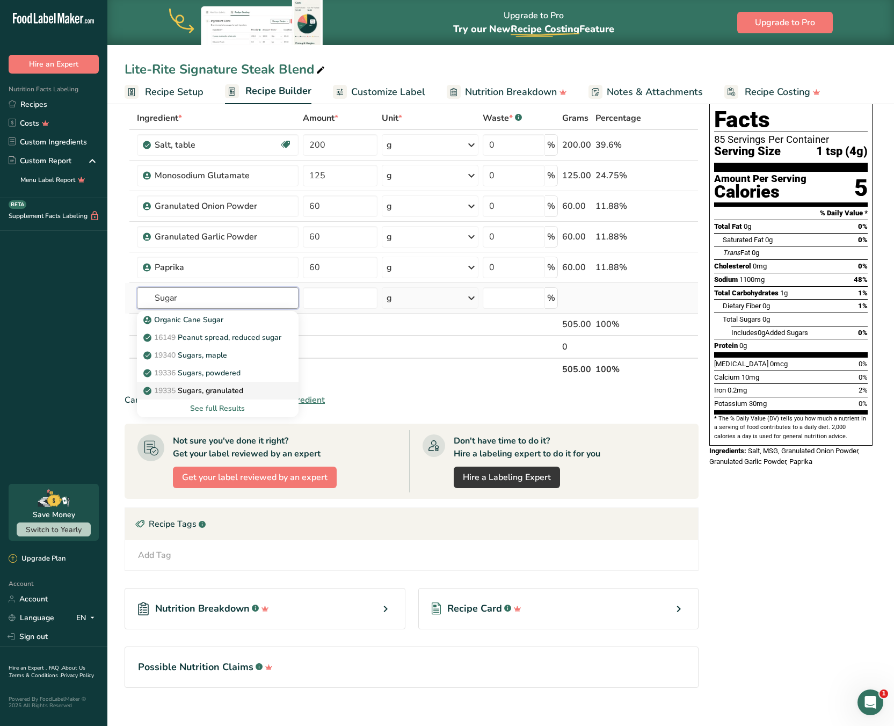
type input "Sugar"
click at [223, 390] on p "19335 Sugars, granulated" at bounding box center [194, 390] width 98 height 11
type input "Sugars, granulated"
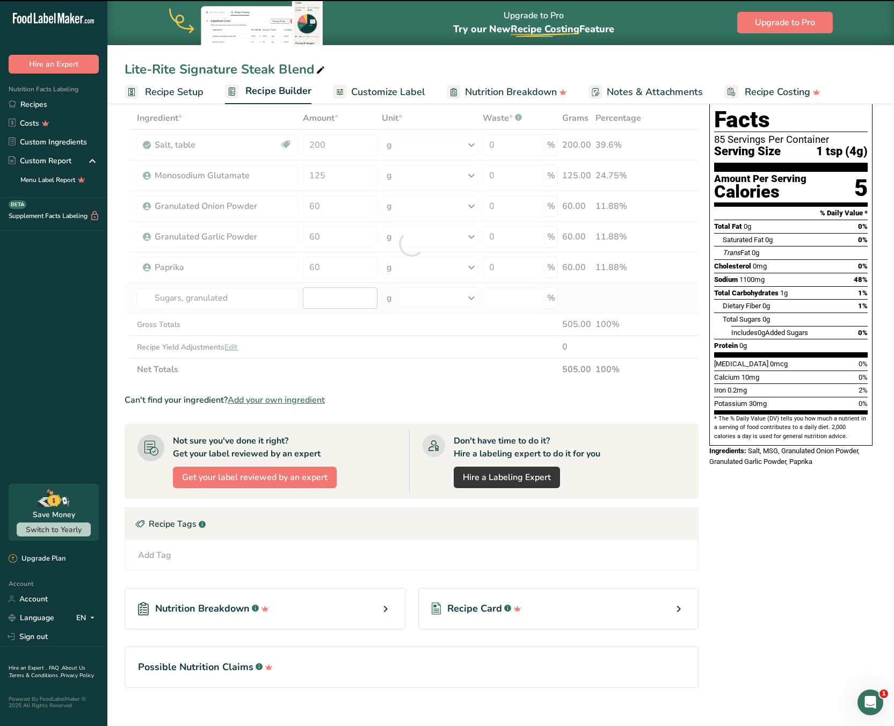
type input "0"
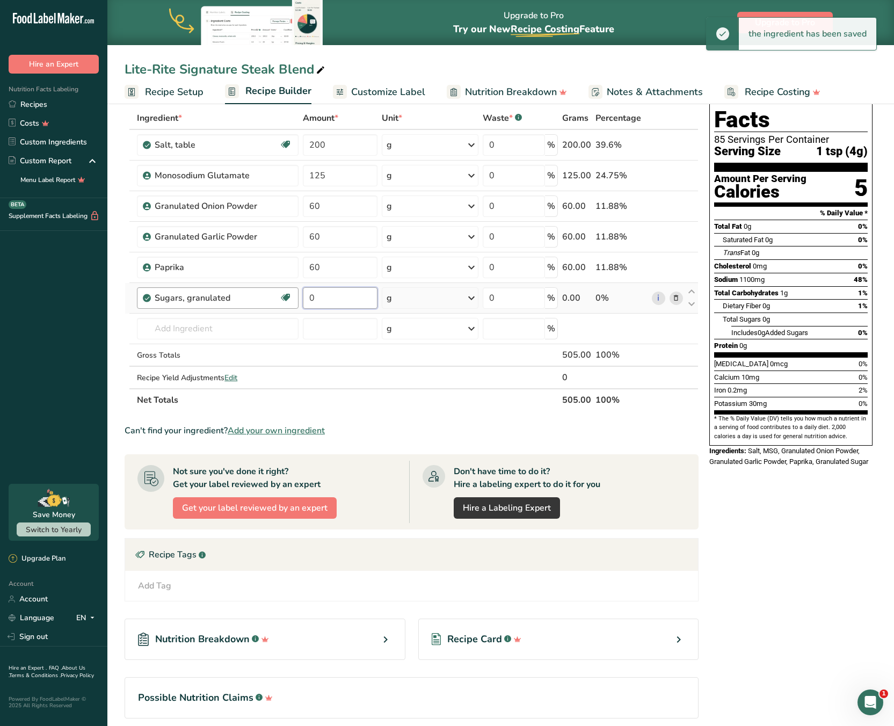
drag, startPoint x: 331, startPoint y: 297, endPoint x: 287, endPoint y: 291, distance: 43.9
click at [287, 291] on tr "Sugars, granulated Dairy free Gluten free Vegan Vegetarian Soy free 0 g Portion…" at bounding box center [411, 298] width 573 height 31
type input "20"
drag, startPoint x: 192, startPoint y: 330, endPoint x: 199, endPoint y: 331, distance: 7.1
click at [198, 330] on input "text" at bounding box center [217, 328] width 161 height 21
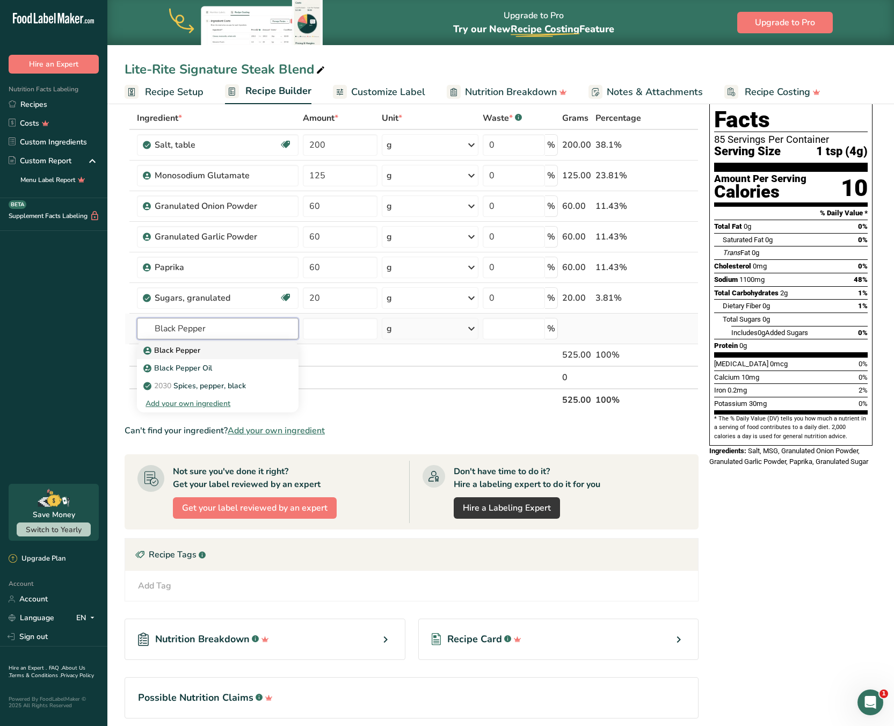
type input "Black Pepper"
click at [183, 349] on p "Black Pepper" at bounding box center [172, 350] width 55 height 11
type input "Black Pepper"
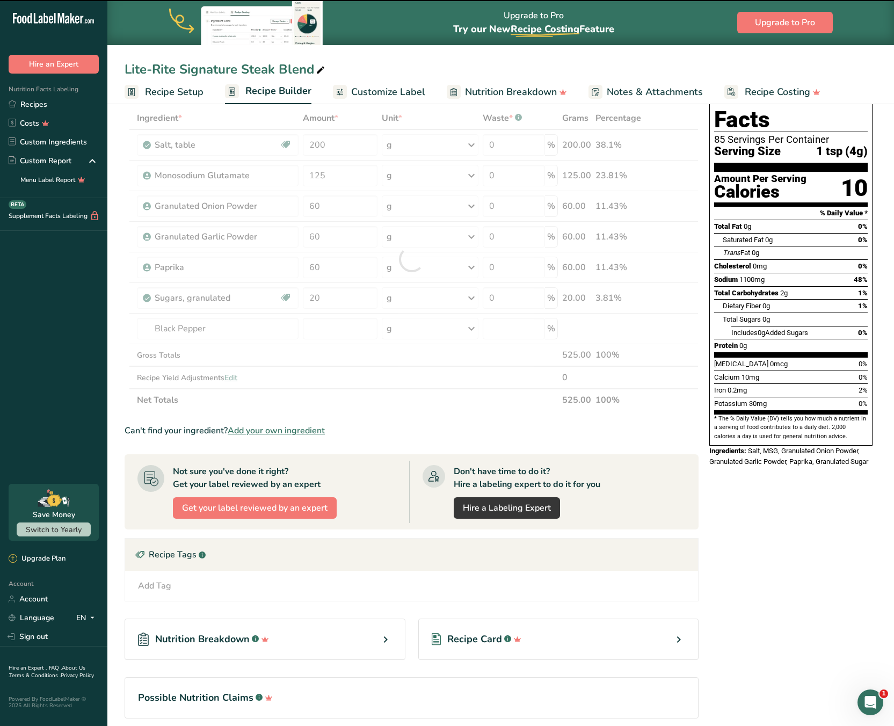
type input "0"
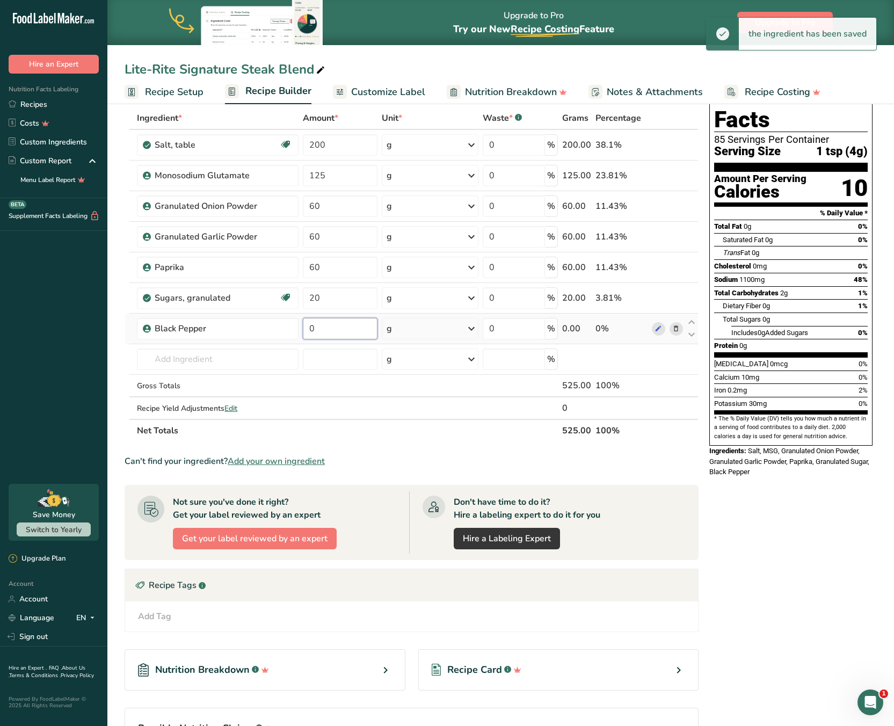
click at [337, 327] on input "0" at bounding box center [340, 328] width 75 height 21
drag, startPoint x: 330, startPoint y: 329, endPoint x: 309, endPoint y: 331, distance: 20.6
click at [310, 331] on input "0" at bounding box center [340, 328] width 75 height 21
type input "20"
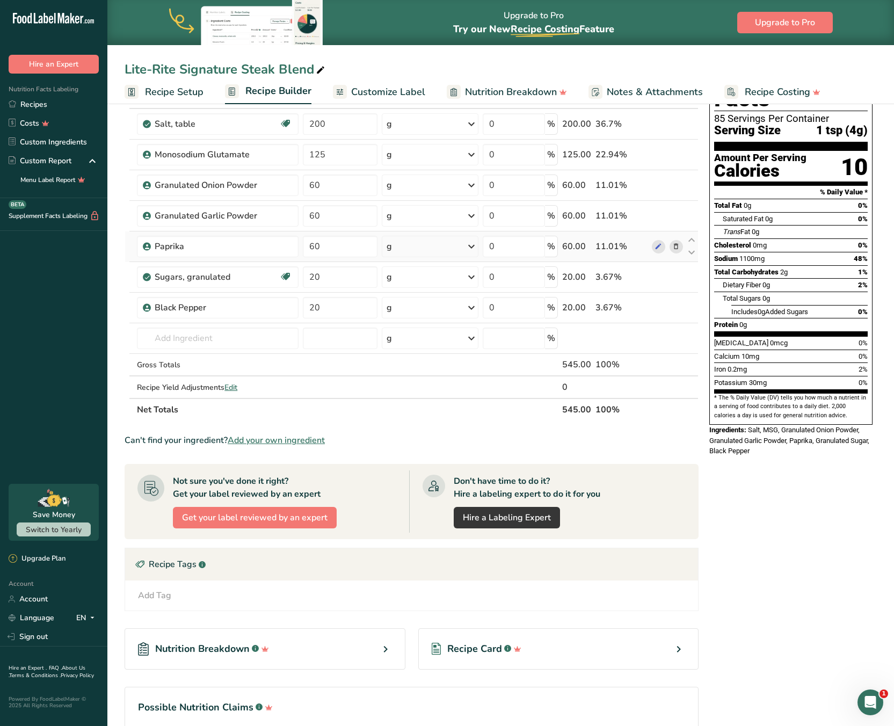
scroll to position [0, 0]
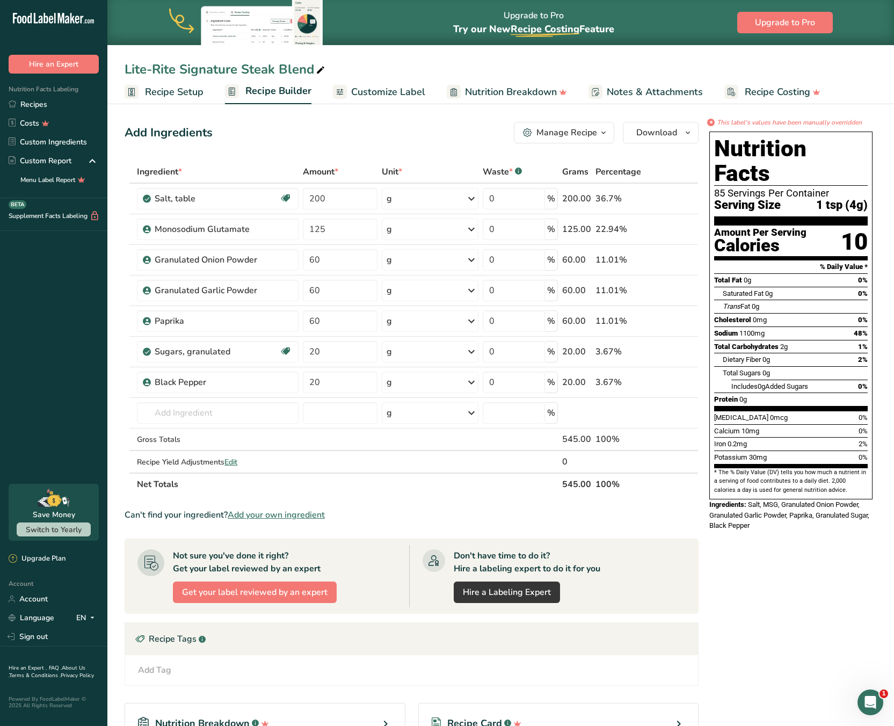
click at [389, 88] on span "Customize Label" at bounding box center [388, 92] width 74 height 14
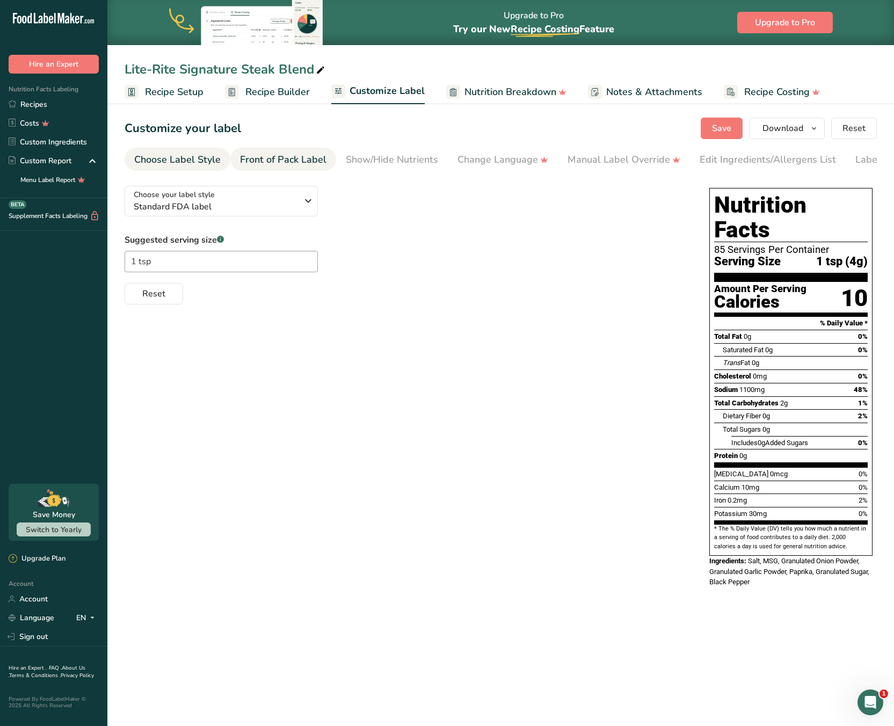
click at [279, 157] on div "Front of Pack Label" at bounding box center [283, 159] width 86 height 14
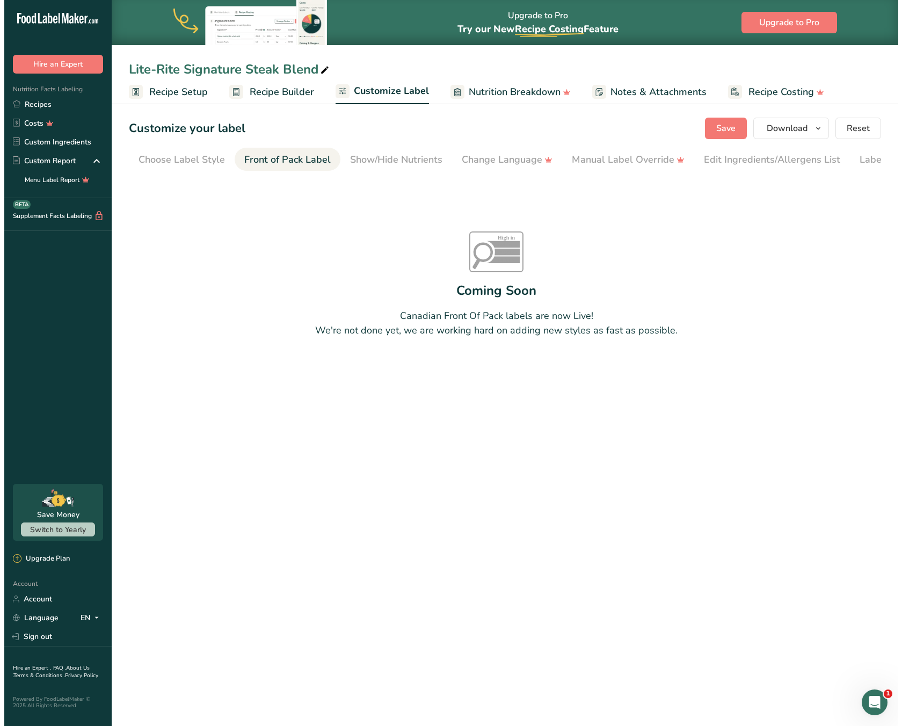
scroll to position [0, 54]
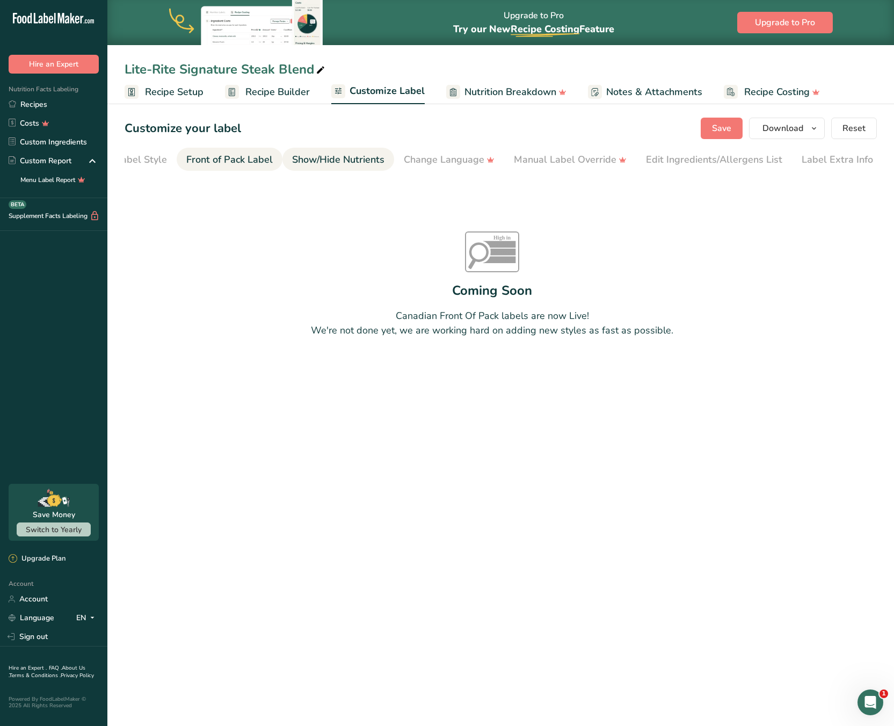
click at [340, 162] on div "Show/Hide Nutrients" at bounding box center [338, 159] width 92 height 14
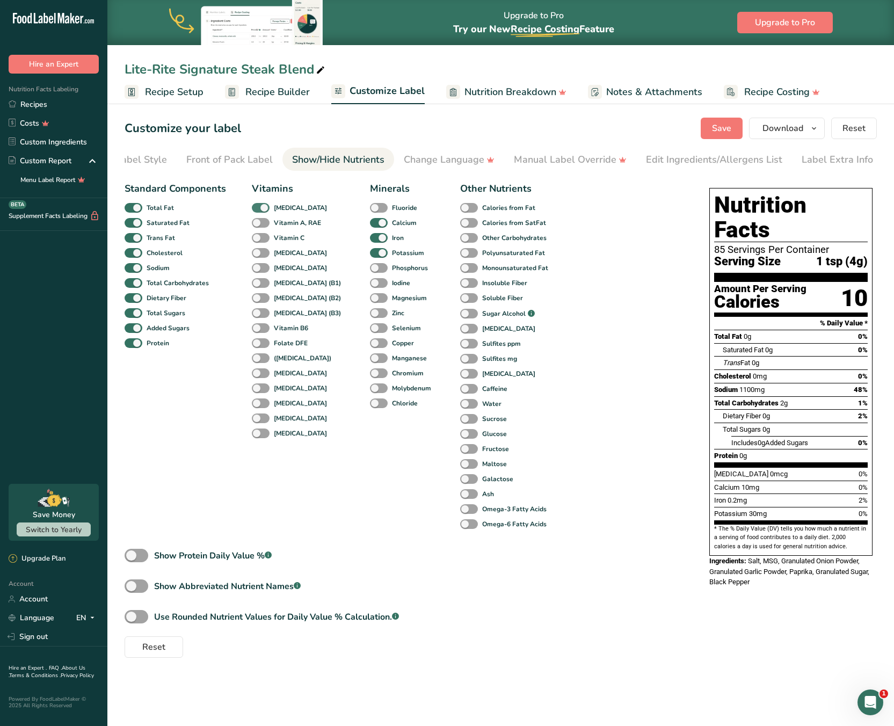
click at [260, 210] on span at bounding box center [261, 208] width 18 height 10
click at [259, 210] on input "[MEDICAL_DATA]" at bounding box center [255, 207] width 7 height 7
checkbox input "false"
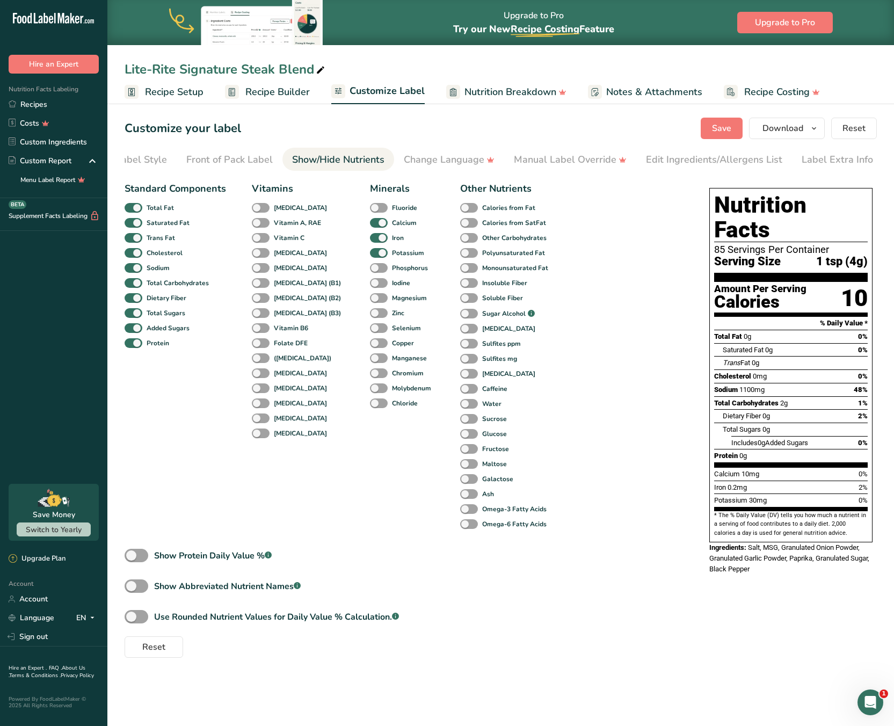
click at [770, 412] on span "0g" at bounding box center [766, 416] width 8 height 8
click at [461, 162] on div "Change Language" at bounding box center [449, 159] width 91 height 14
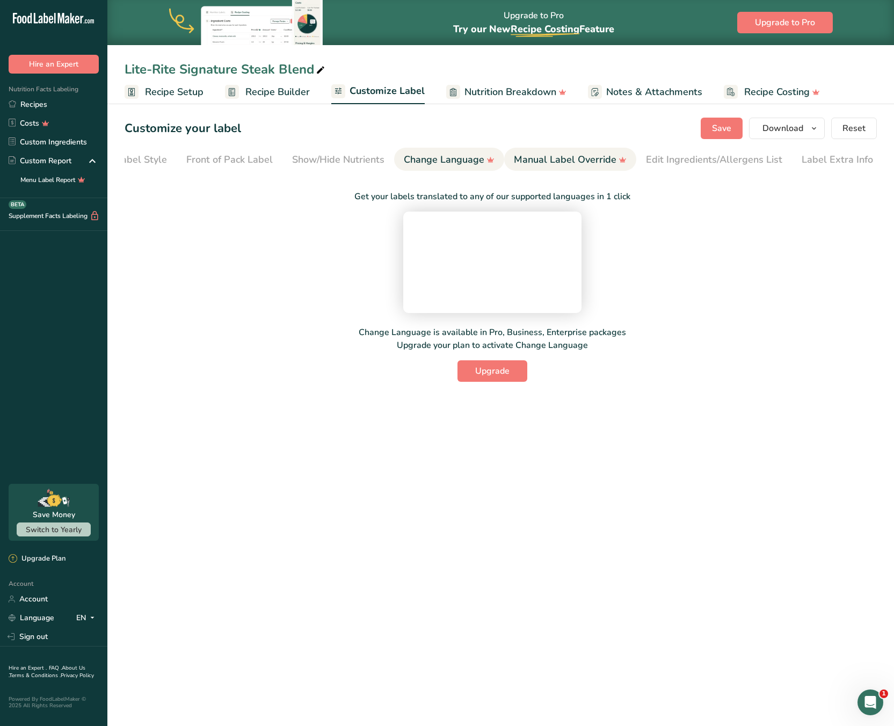
click at [572, 164] on div "Manual Label Override" at bounding box center [570, 159] width 113 height 14
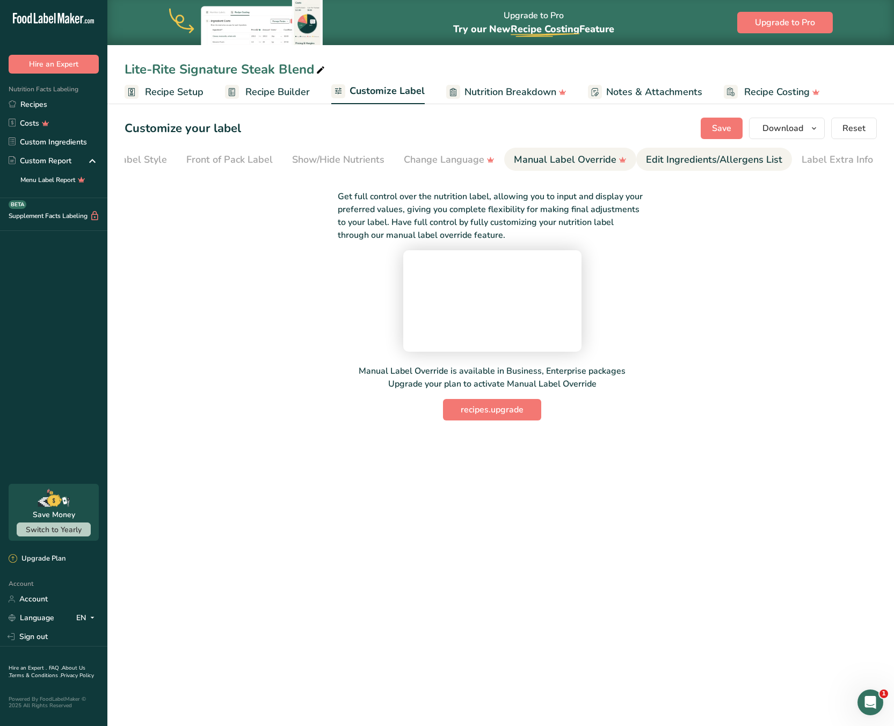
click at [745, 157] on div "Edit Ingredients/Allergens List" at bounding box center [714, 159] width 136 height 14
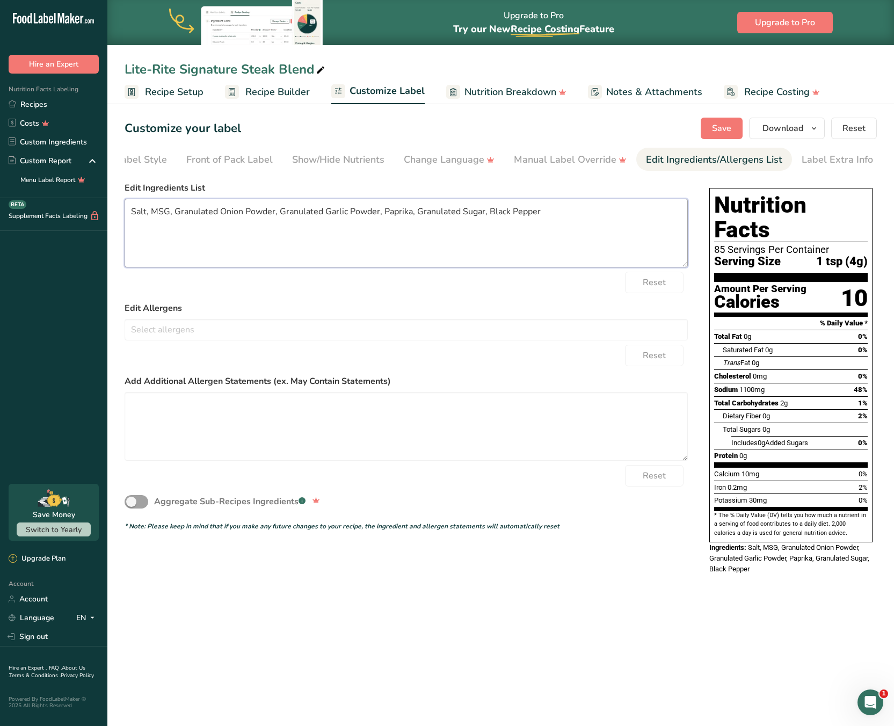
click at [161, 214] on textarea "Salt, MSG, Granulated Onion Powder, Granulated Garlic Powder, Paprika, Granulat…" at bounding box center [406, 233] width 563 height 69
click at [252, 214] on textarea "Salt, MSG, Granulated Onion Powder, Granulated Garlic Powder, Paprika, Granulat…" at bounding box center [406, 233] width 563 height 69
click at [505, 210] on textarea "Salt, MSG, Granulated Onion Powder, Granulated Garlic Powder, Paprika, Granulat…" at bounding box center [406, 233] width 563 height 69
drag, startPoint x: 590, startPoint y: 217, endPoint x: 488, endPoint y: 215, distance: 102.0
click at [488, 215] on textarea "Salt, MSG, Granulated Onion Powder, Granulated Garlic Powder, Paprika, Granulat…" at bounding box center [406, 233] width 563 height 69
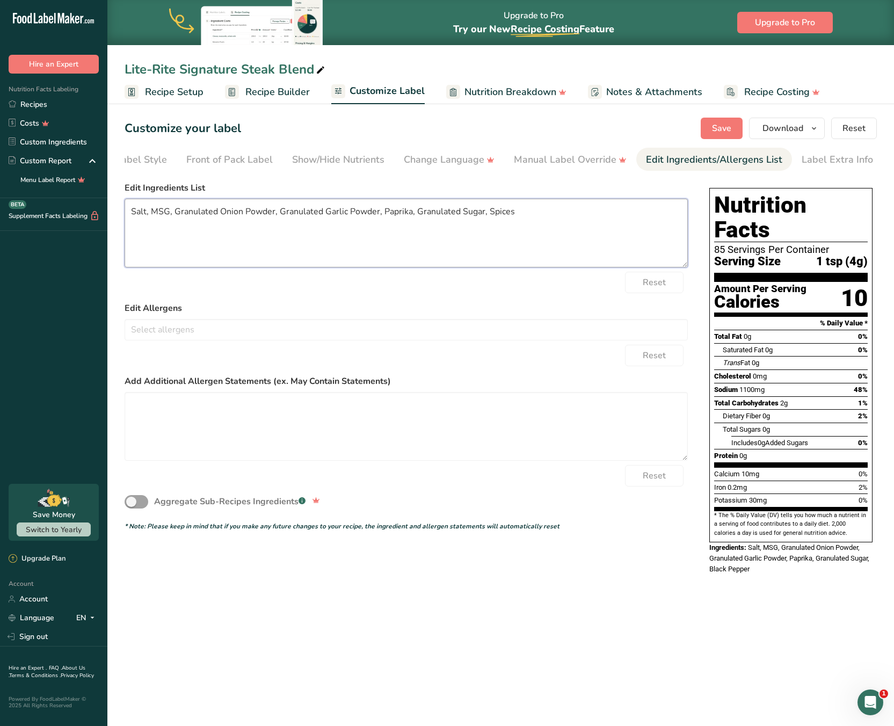
click at [158, 214] on textarea "Salt, MSG, Granulated Onion Powder, Granulated Garlic Powder, Paprika, Granulat…" at bounding box center [406, 233] width 563 height 69
click at [804, 156] on div "Label Extra Info" at bounding box center [837, 159] width 71 height 14
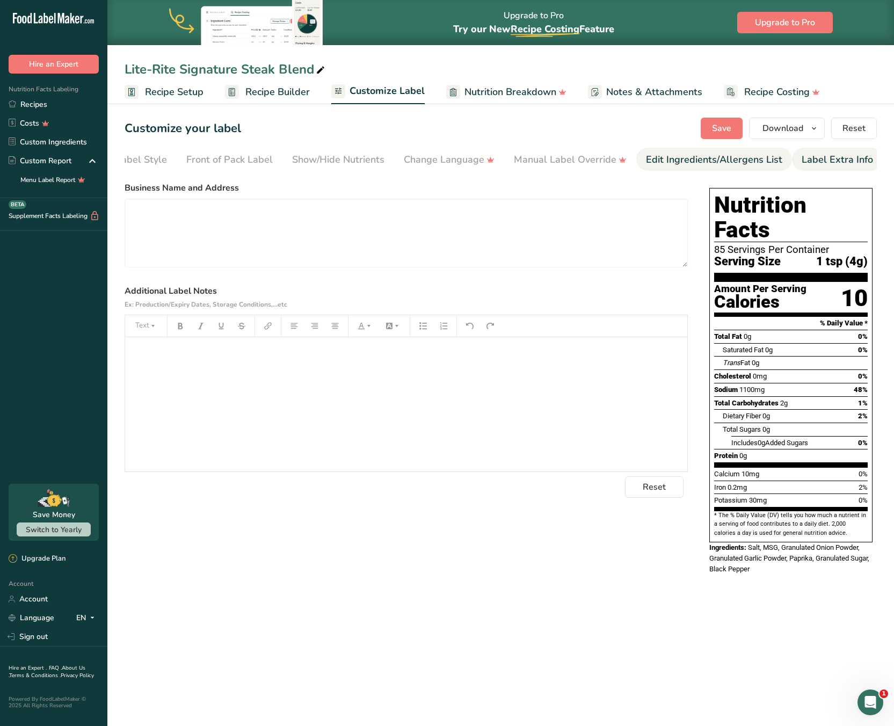
click at [731, 162] on div "Edit Ingredients/Allergens List" at bounding box center [714, 159] width 136 height 14
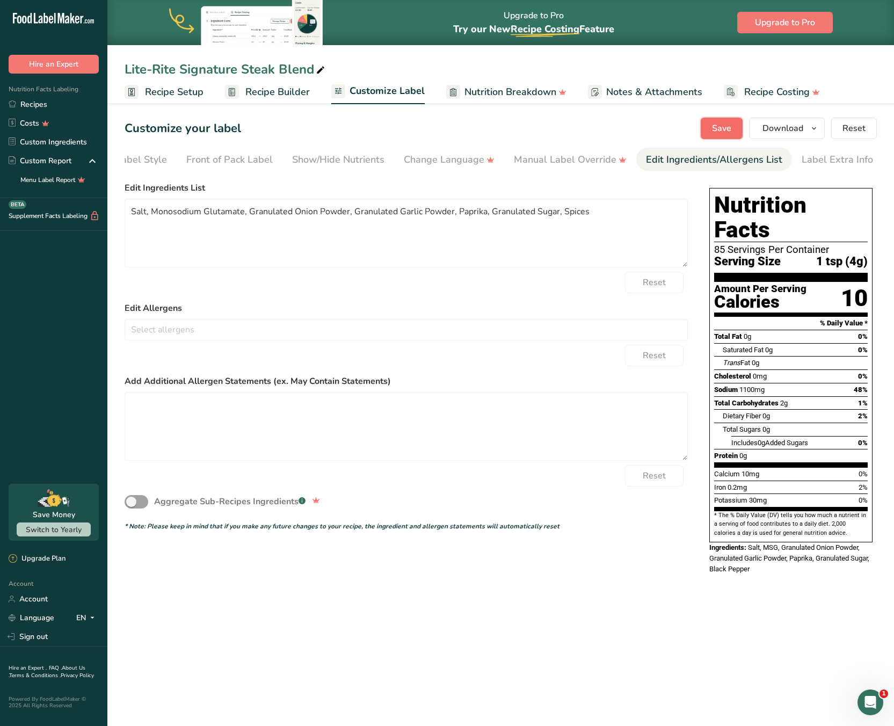
click at [717, 128] on span "Save" at bounding box center [721, 128] width 19 height 13
drag, startPoint x: 490, startPoint y: 214, endPoint x: 541, endPoint y: 221, distance: 51.5
click at [530, 215] on textarea "Salt, Monosodium Glutamate, Granulated Onion Powder, Granulated Garlic Powder, …" at bounding box center [406, 233] width 563 height 69
type textarea "Salt, Monosodium Glutamate, Granulated Onion Powder, Granulated Garlic Powder, …"
click at [719, 129] on span "Save" at bounding box center [721, 128] width 19 height 13
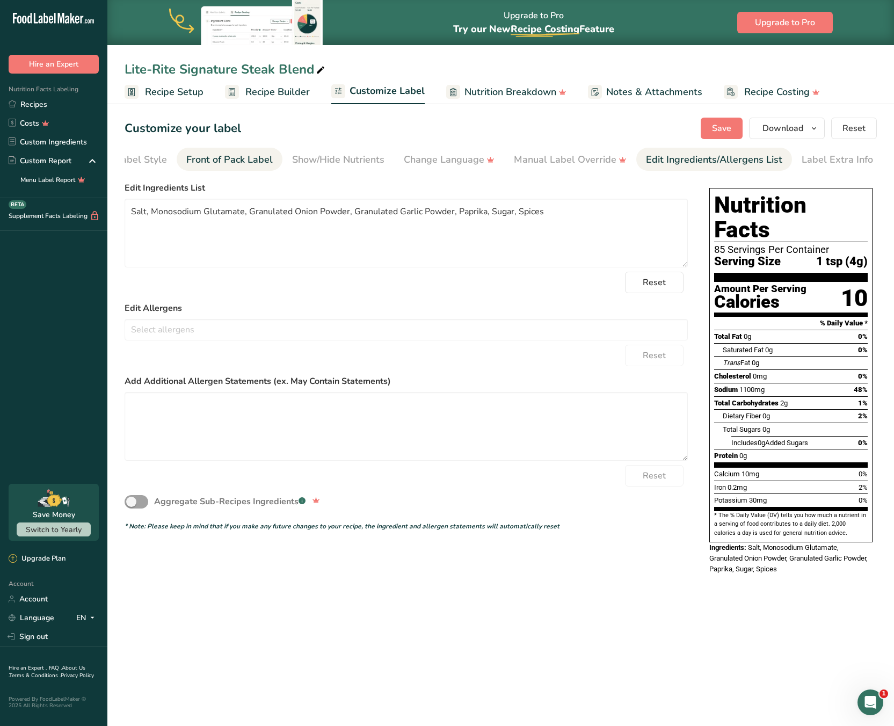
click at [239, 161] on div "Front of Pack Label" at bounding box center [229, 159] width 86 height 14
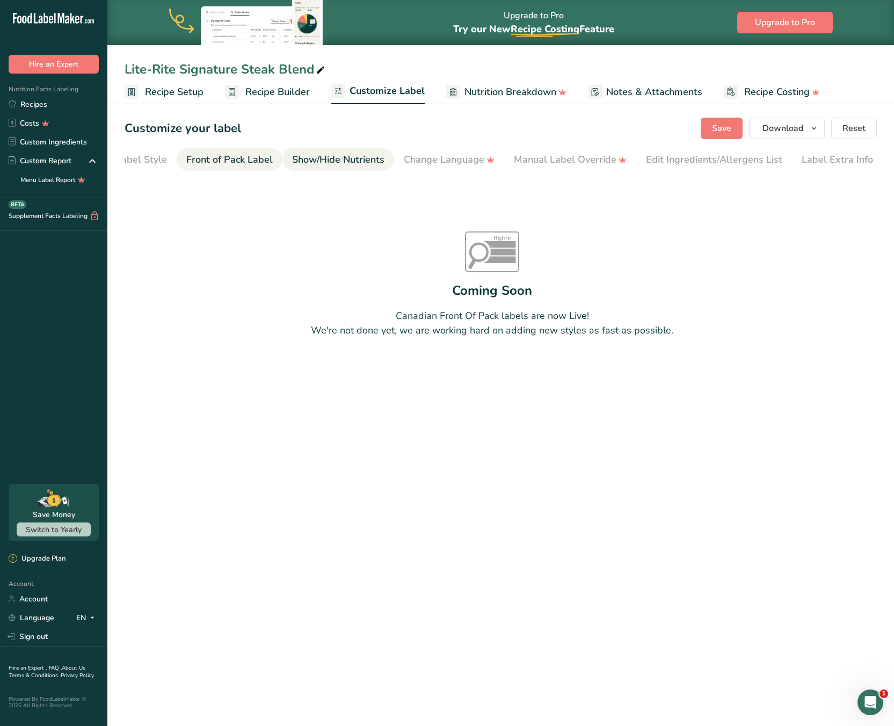
click at [329, 164] on div "Show/Hide Nutrients" at bounding box center [338, 159] width 92 height 14
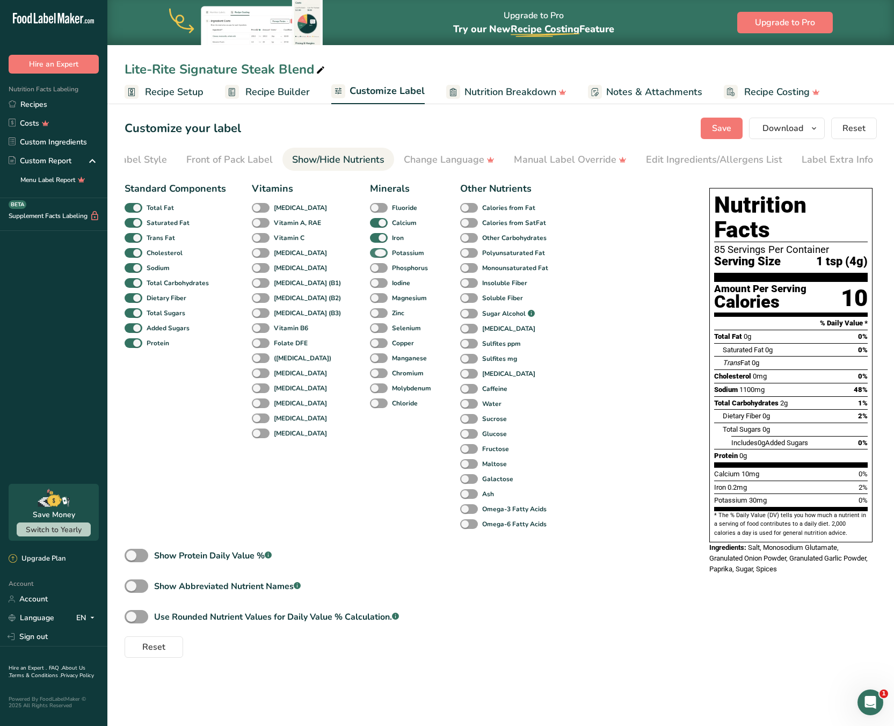
click at [388, 250] on span "Potassium" at bounding box center [406, 253] width 37 height 10
click at [372, 250] on input "Potassium" at bounding box center [373, 252] width 7 height 7
checkbox input "false"
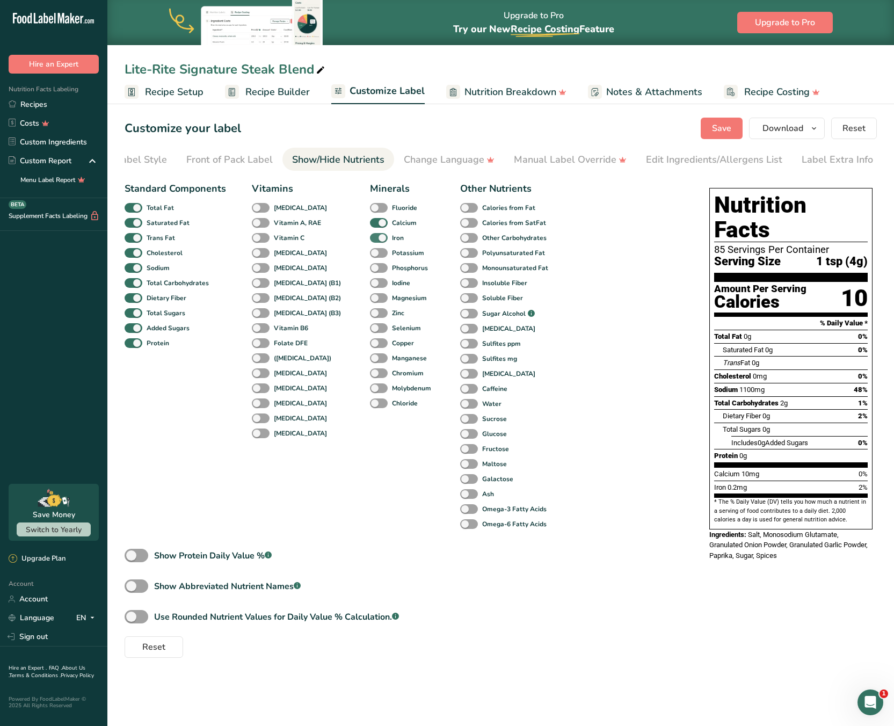
click at [370, 241] on span at bounding box center [379, 238] width 18 height 10
click at [370, 241] on input "Iron" at bounding box center [373, 237] width 7 height 7
checkbox input "false"
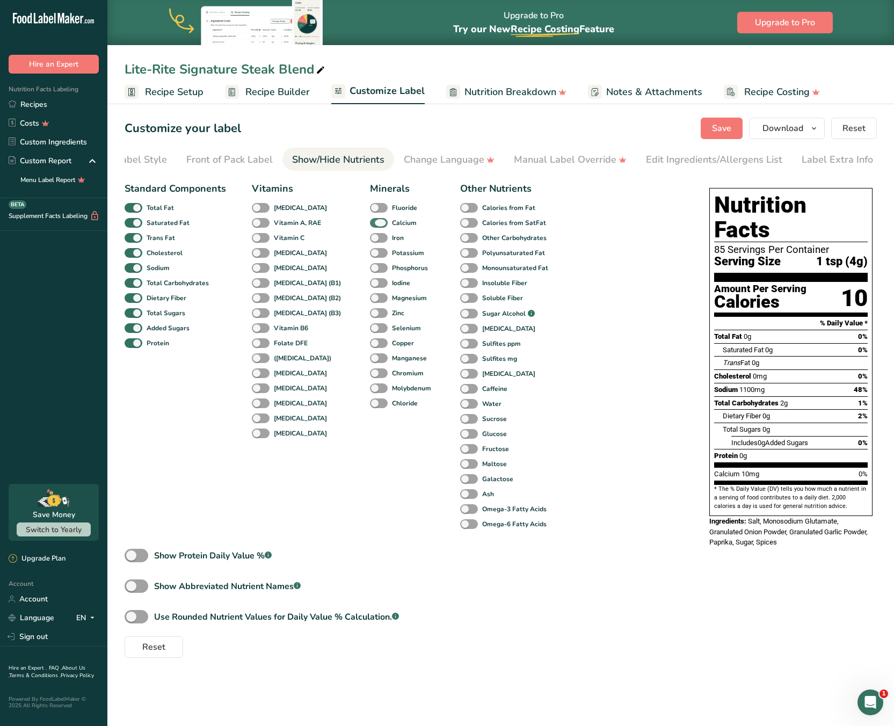
click at [370, 223] on span at bounding box center [379, 223] width 18 height 10
click at [370, 223] on input "Calcium" at bounding box center [373, 222] width 7 height 7
checkbox input "false"
click at [262, 212] on span at bounding box center [261, 208] width 18 height 10
click at [259, 211] on input "[MEDICAL_DATA]" at bounding box center [255, 207] width 7 height 7
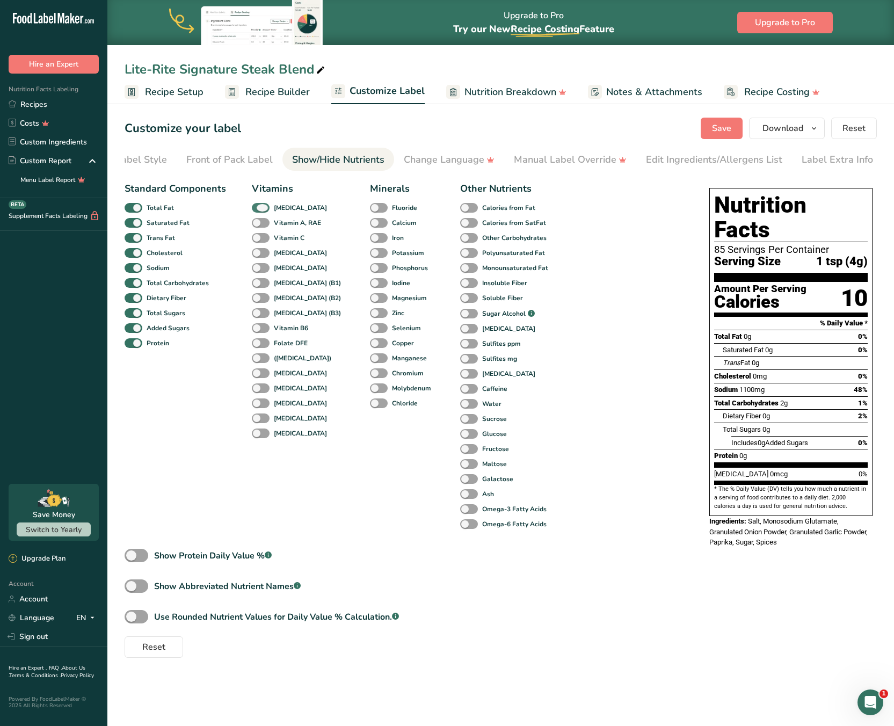
click at [262, 212] on span at bounding box center [261, 208] width 18 height 10
click at [259, 211] on input "[MEDICAL_DATA]" at bounding box center [255, 207] width 7 height 7
checkbox input "false"
click at [263, 228] on span at bounding box center [261, 223] width 18 height 10
click at [259, 226] on input "Vitamin A, RAE" at bounding box center [255, 222] width 7 height 7
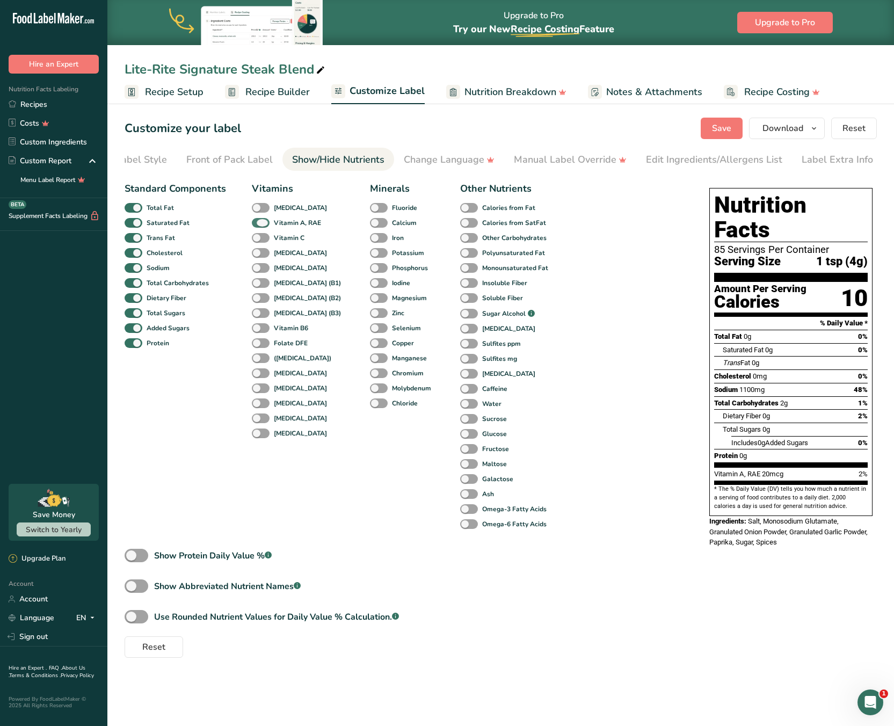
click at [260, 228] on span at bounding box center [261, 223] width 18 height 10
click at [259, 226] on input "Vitamin A, RAE" at bounding box center [255, 222] width 7 height 7
checkbox input "false"
click at [139, 344] on span at bounding box center [134, 343] width 18 height 10
click at [132, 344] on input "Protein" at bounding box center [128, 342] width 7 height 7
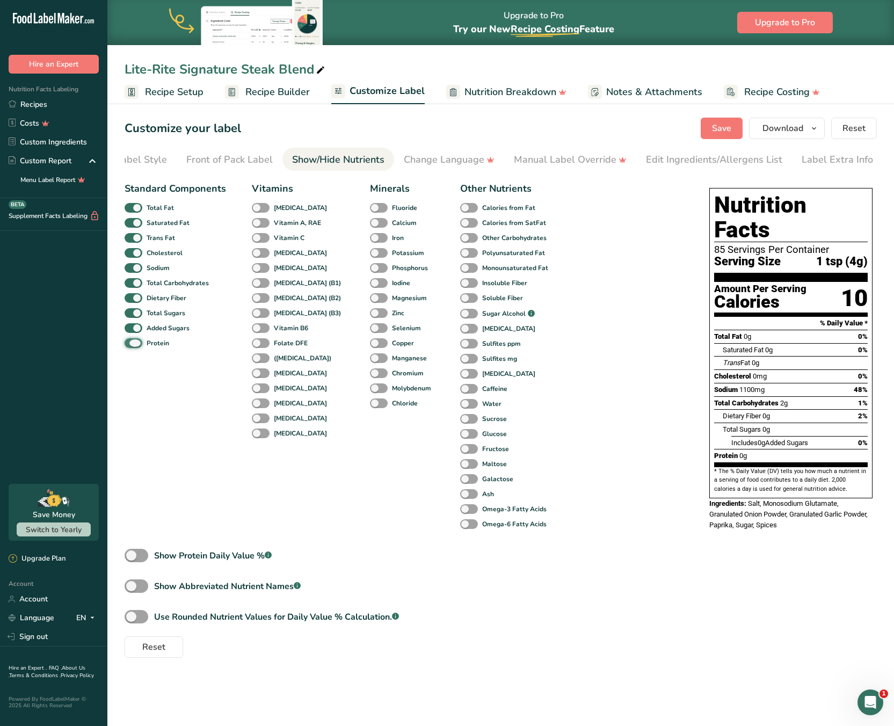
checkbox input "false"
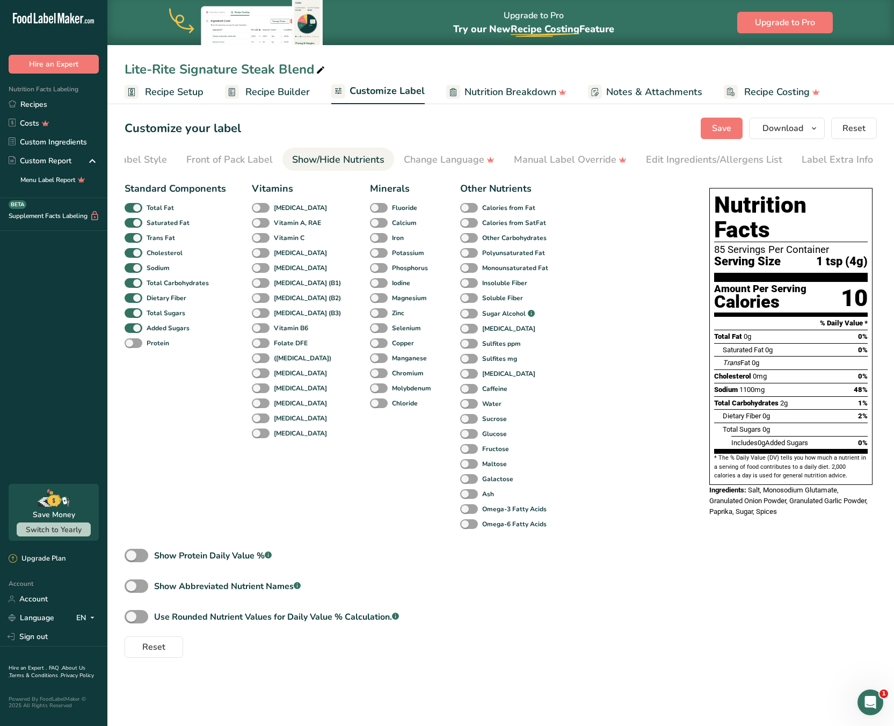
click at [791, 396] on div "Total Carbohydrates 2g 1%" at bounding box center [791, 402] width 154 height 13
click at [783, 399] on span "2g" at bounding box center [784, 403] width 8 height 8
click at [762, 399] on span "Total Carbohydrates" at bounding box center [746, 403] width 64 height 8
click at [758, 412] on span "Dietary Fiber" at bounding box center [742, 416] width 38 height 8
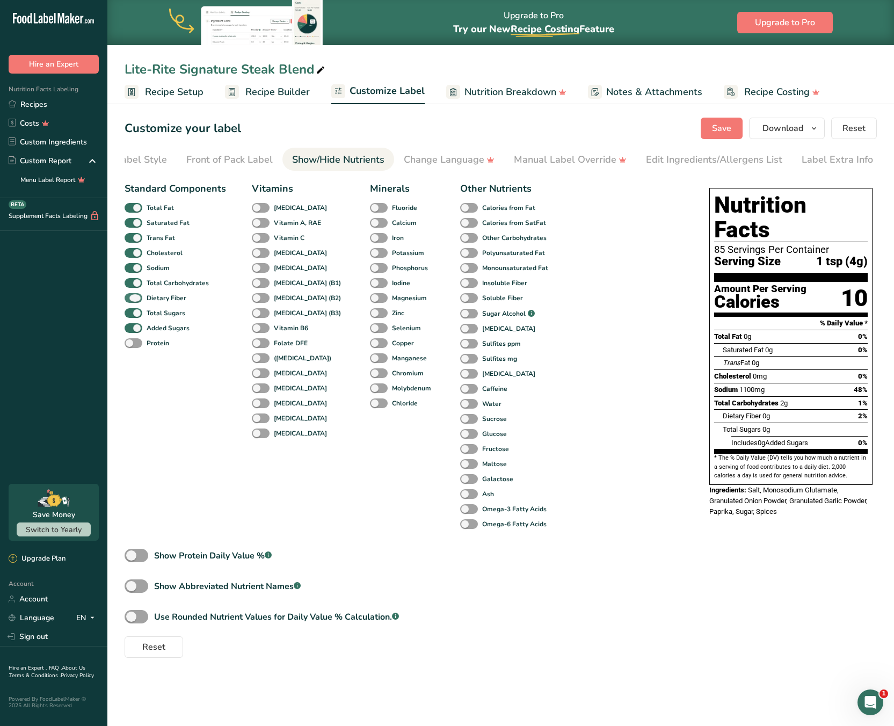
click at [132, 300] on span at bounding box center [134, 298] width 18 height 10
click at [132, 300] on input "Dietary Fiber" at bounding box center [128, 297] width 7 height 7
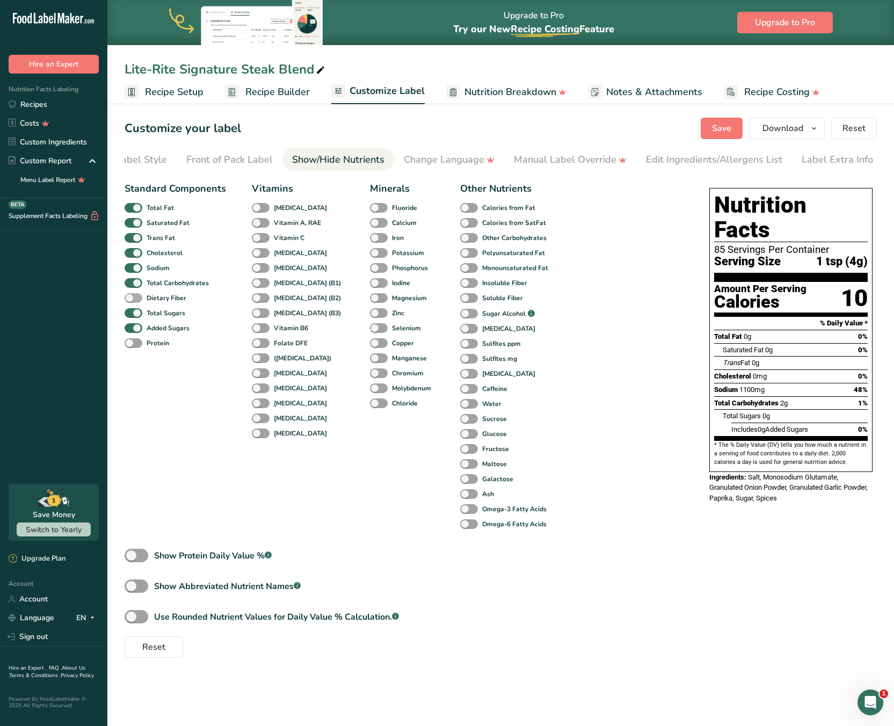
click at [132, 300] on span at bounding box center [134, 298] width 18 height 10
click at [132, 300] on input "Dietary Fiber" at bounding box center [128, 297] width 7 height 7
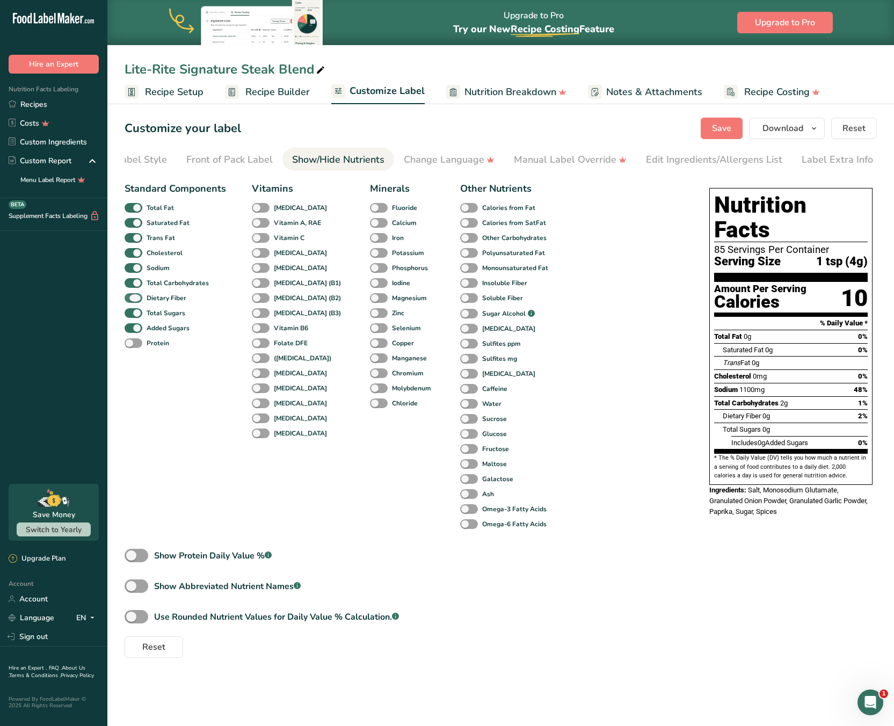
click at [132, 300] on span at bounding box center [134, 298] width 18 height 10
click at [132, 300] on input "Dietary Fiber" at bounding box center [128, 297] width 7 height 7
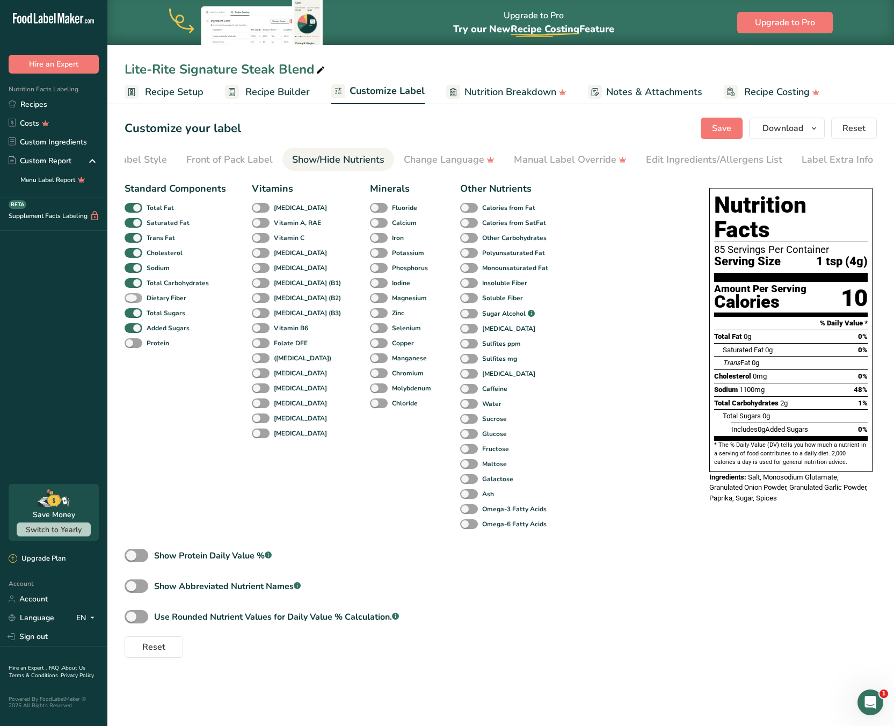
click at [137, 298] on span at bounding box center [134, 298] width 18 height 10
click at [132, 298] on input "Dietary Fiber" at bounding box center [128, 297] width 7 height 7
checkbox input "true"
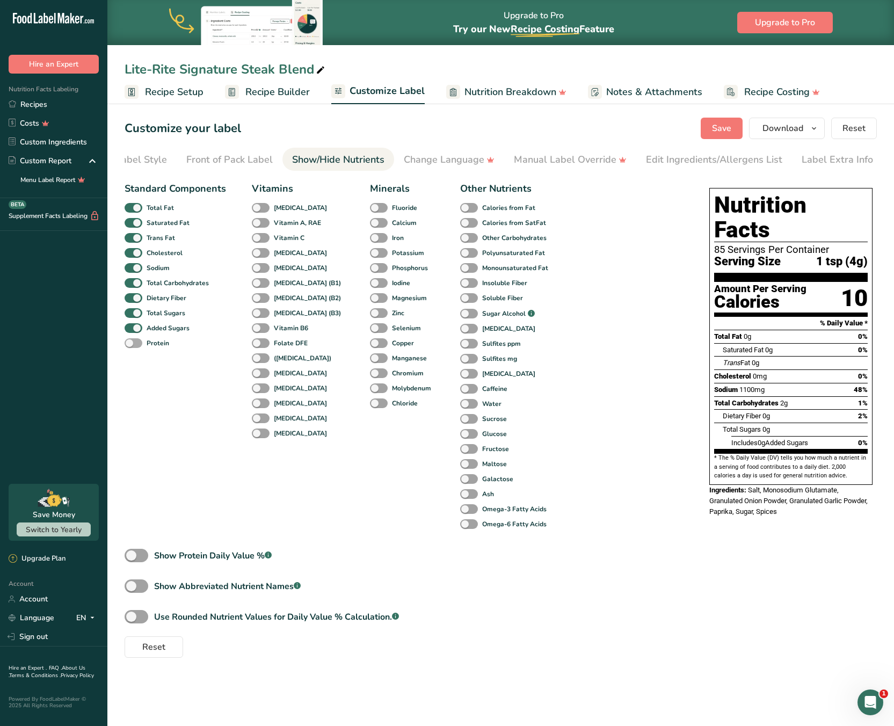
click at [133, 340] on div "Protein" at bounding box center [137, 343] width 25 height 15
click at [132, 348] on span at bounding box center [134, 343] width 18 height 10
click at [132, 346] on input "Protein" at bounding box center [128, 342] width 7 height 7
checkbox input "true"
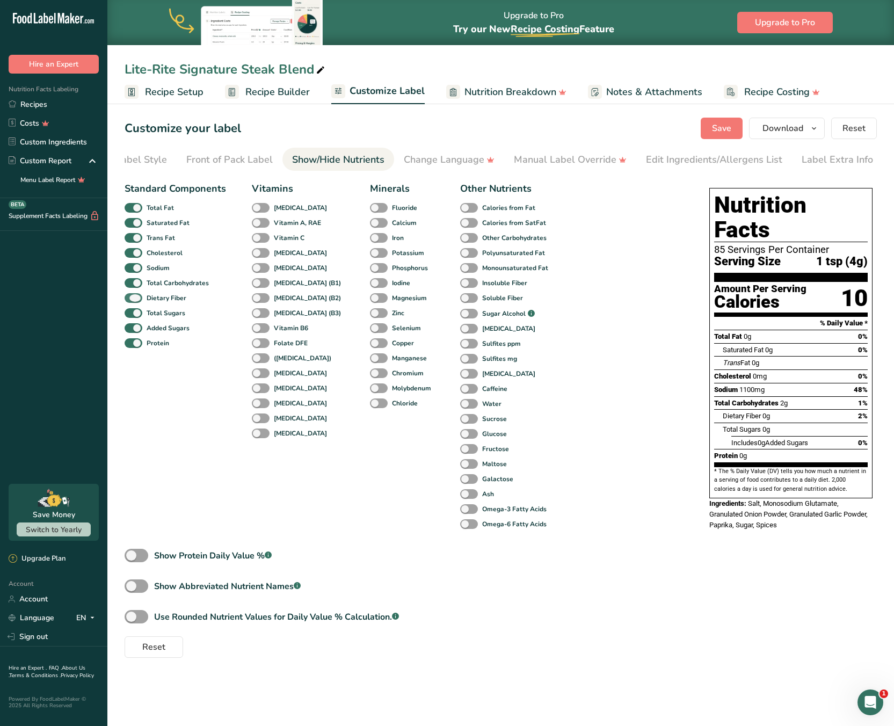
click at [133, 300] on span at bounding box center [134, 298] width 18 height 10
click at [132, 300] on input "Dietary Fiber" at bounding box center [128, 297] width 7 height 7
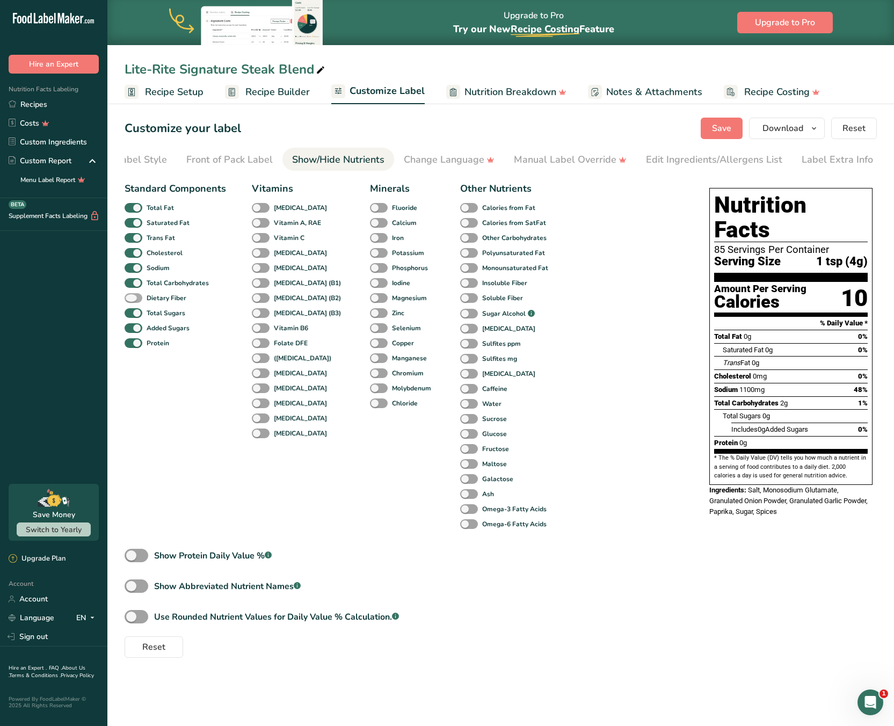
click at [135, 297] on span at bounding box center [134, 298] width 18 height 10
click at [132, 297] on input "Dietary Fiber" at bounding box center [128, 297] width 7 height 7
checkbox input "true"
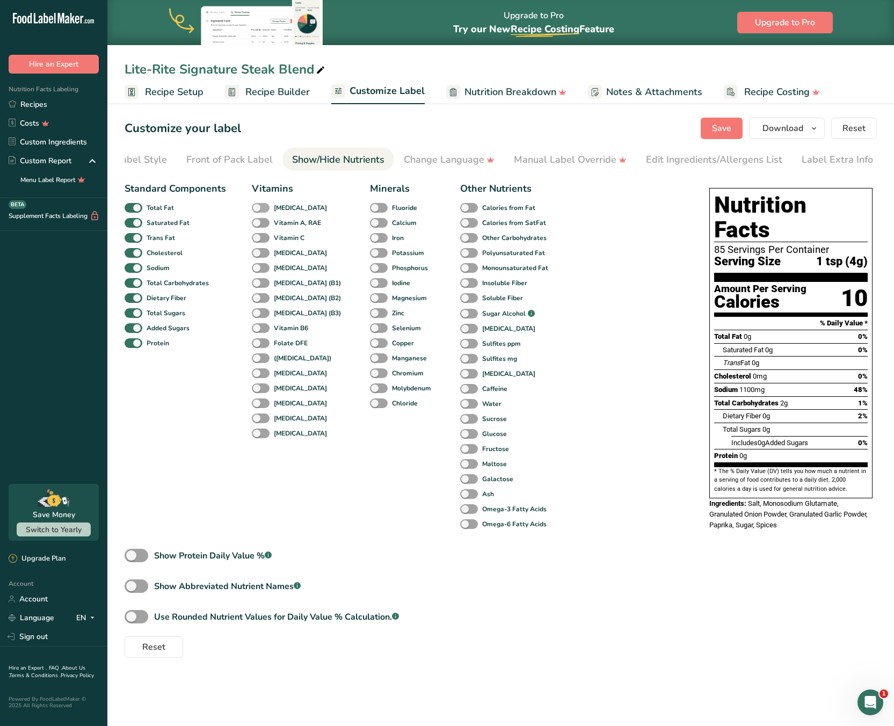
click at [261, 209] on span at bounding box center [261, 208] width 18 height 10
click at [259, 209] on input "[MEDICAL_DATA]" at bounding box center [255, 207] width 7 height 7
checkbox input "true"
click at [370, 223] on span at bounding box center [379, 223] width 18 height 10
click at [370, 223] on input "Calcium" at bounding box center [373, 222] width 7 height 7
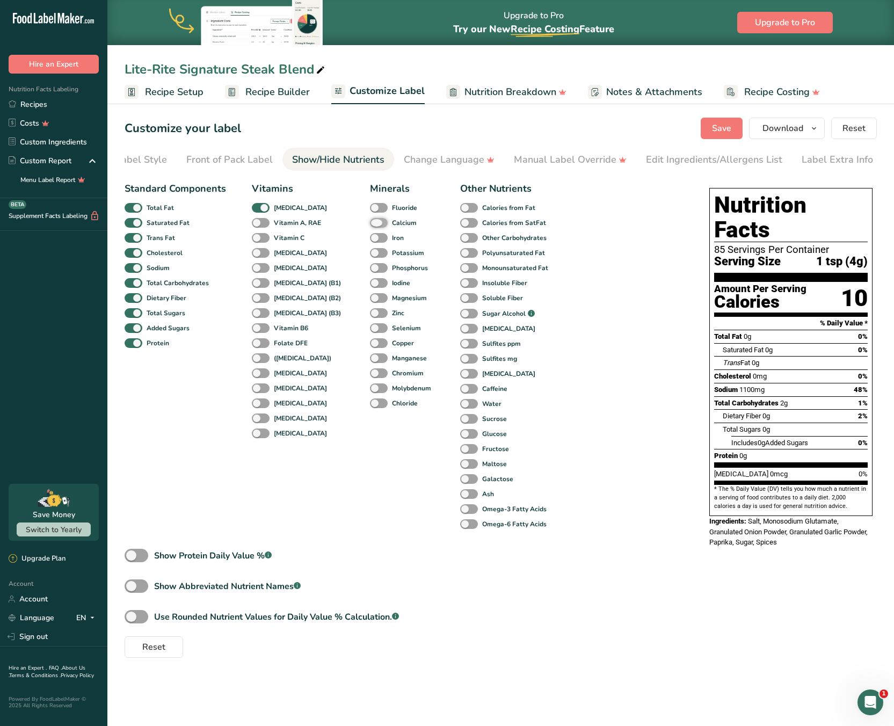
checkbox input "true"
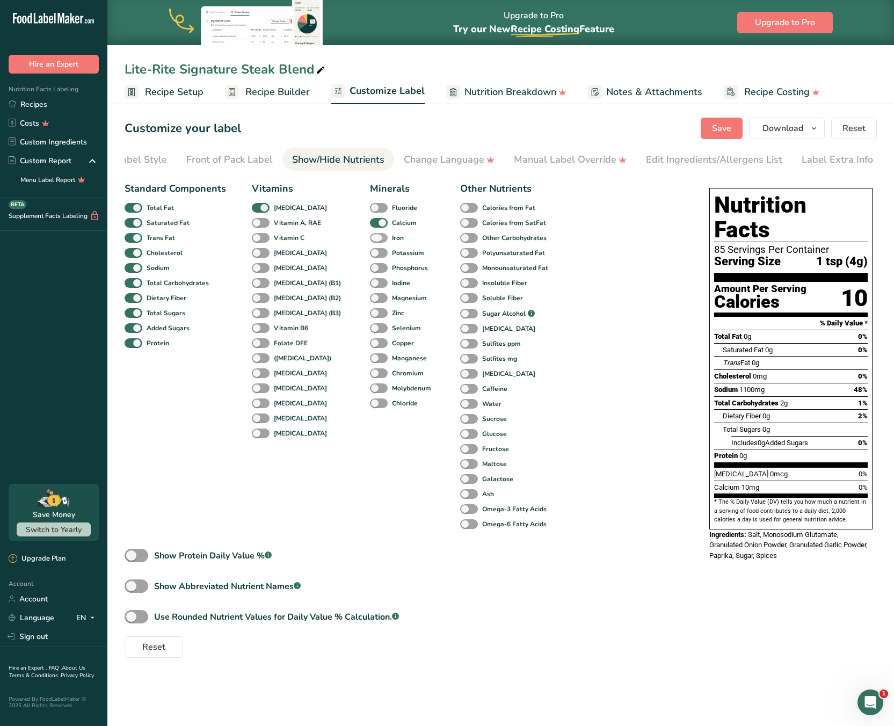
click at [370, 242] on span at bounding box center [379, 238] width 18 height 10
click at [370, 241] on input "Iron" at bounding box center [373, 237] width 7 height 7
checkbox input "true"
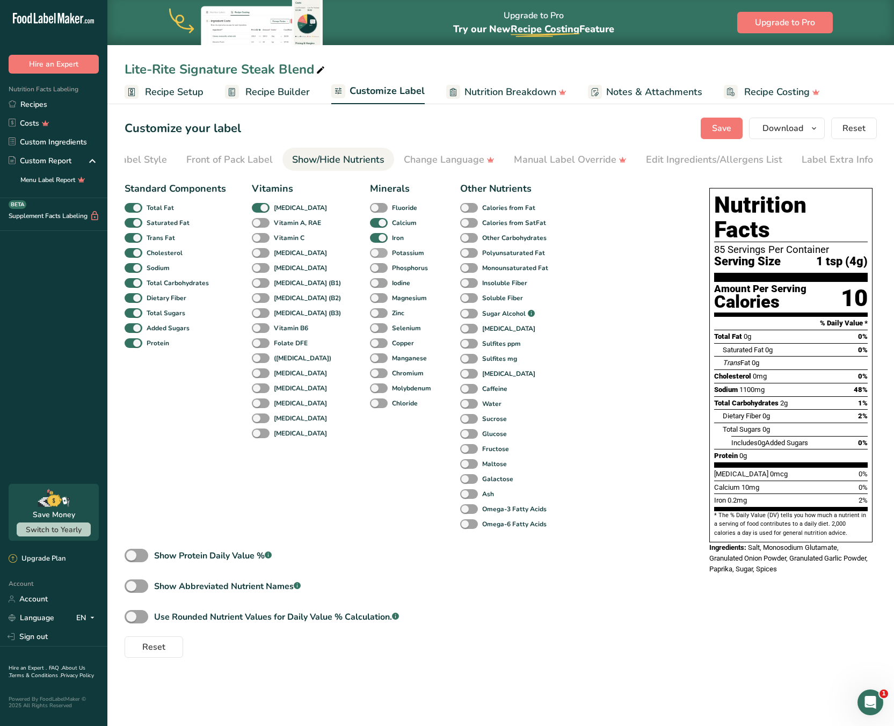
click at [370, 258] on span at bounding box center [379, 253] width 18 height 10
click at [370, 256] on input "Potassium" at bounding box center [373, 252] width 7 height 7
checkbox input "true"
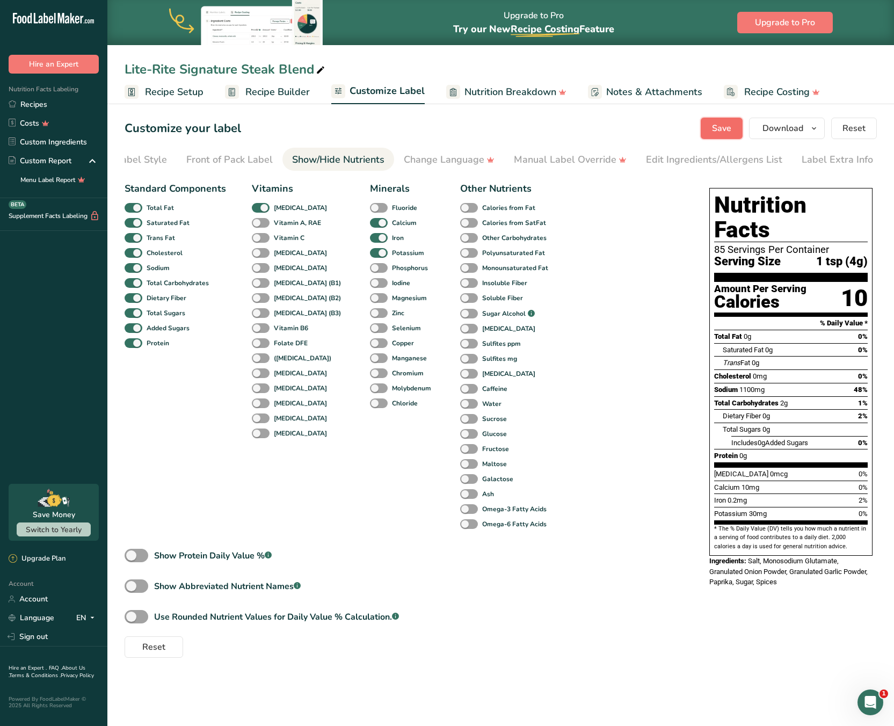
click at [716, 129] on span "Save" at bounding box center [721, 128] width 19 height 13
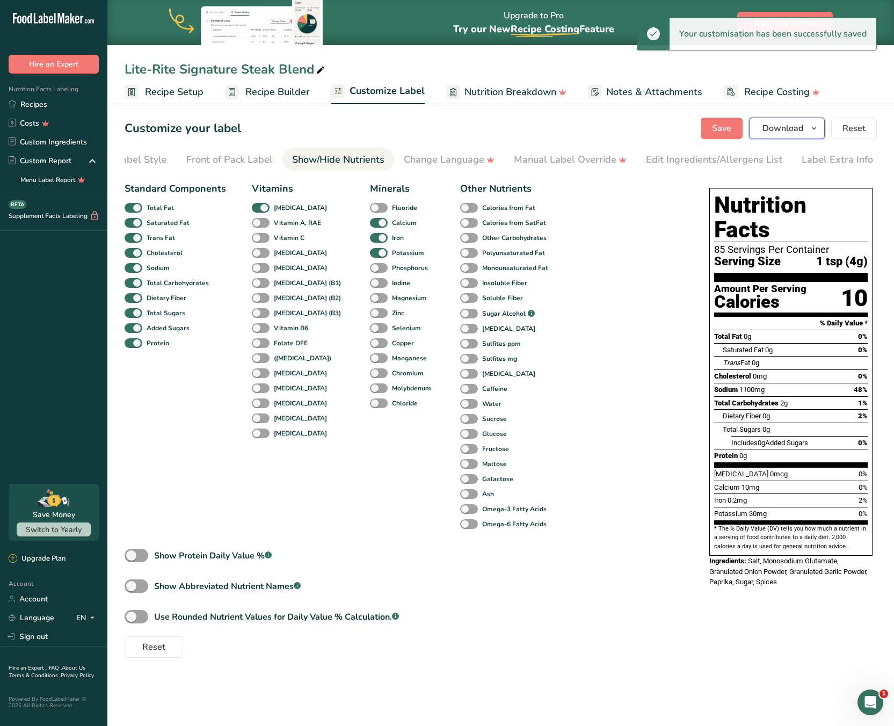
click at [800, 127] on span "Download" at bounding box center [782, 128] width 41 height 13
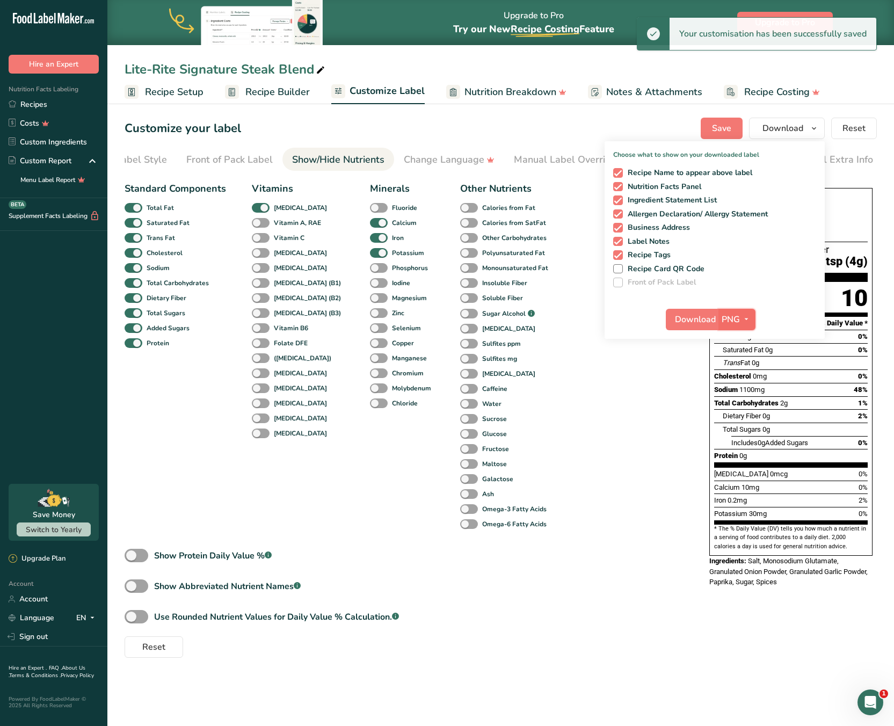
click at [742, 314] on span "button" at bounding box center [746, 319] width 13 height 13
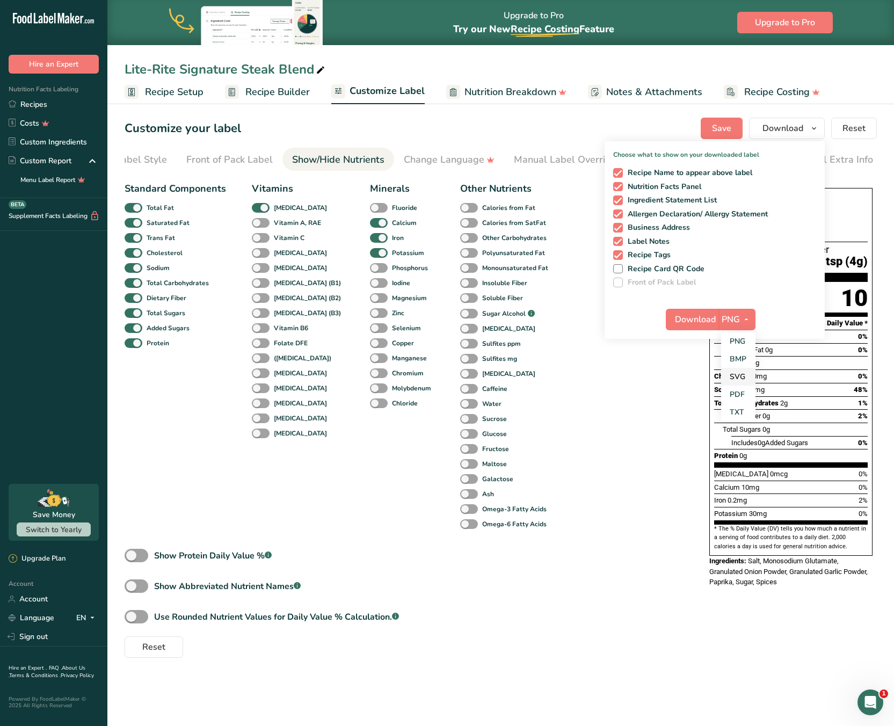
click at [744, 380] on link "SVG" at bounding box center [738, 377] width 34 height 18
click at [695, 319] on span "Download" at bounding box center [695, 319] width 41 height 13
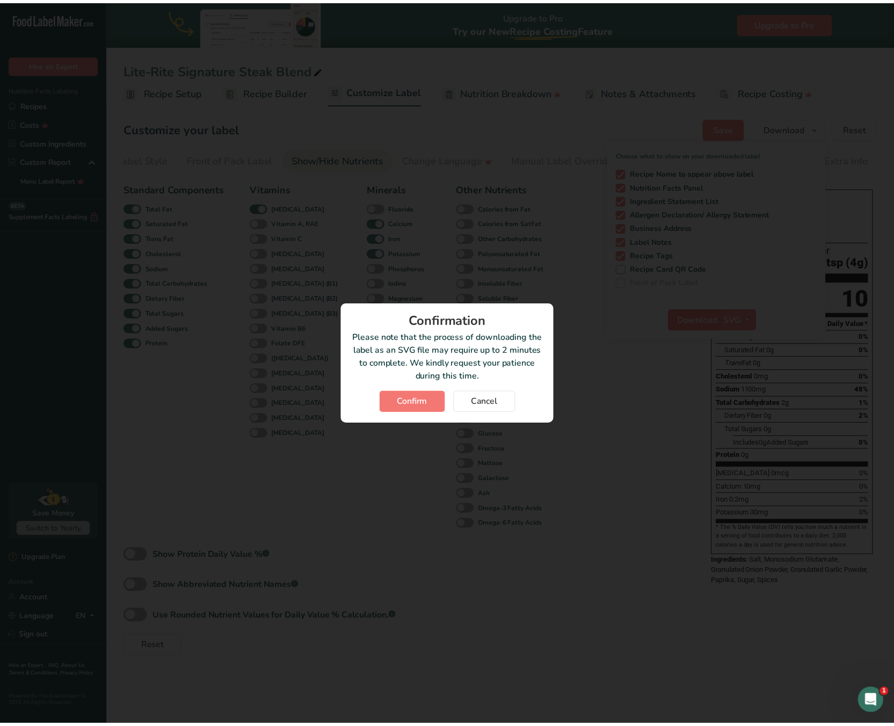
scroll to position [0, 46]
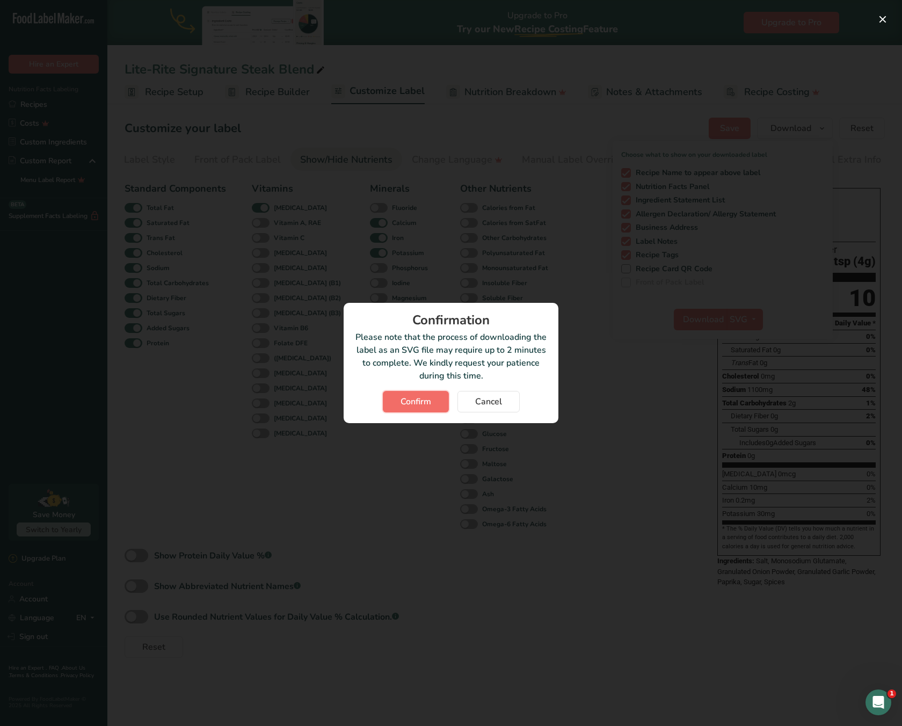
click at [414, 400] on span "Confirm" at bounding box center [416, 401] width 31 height 13
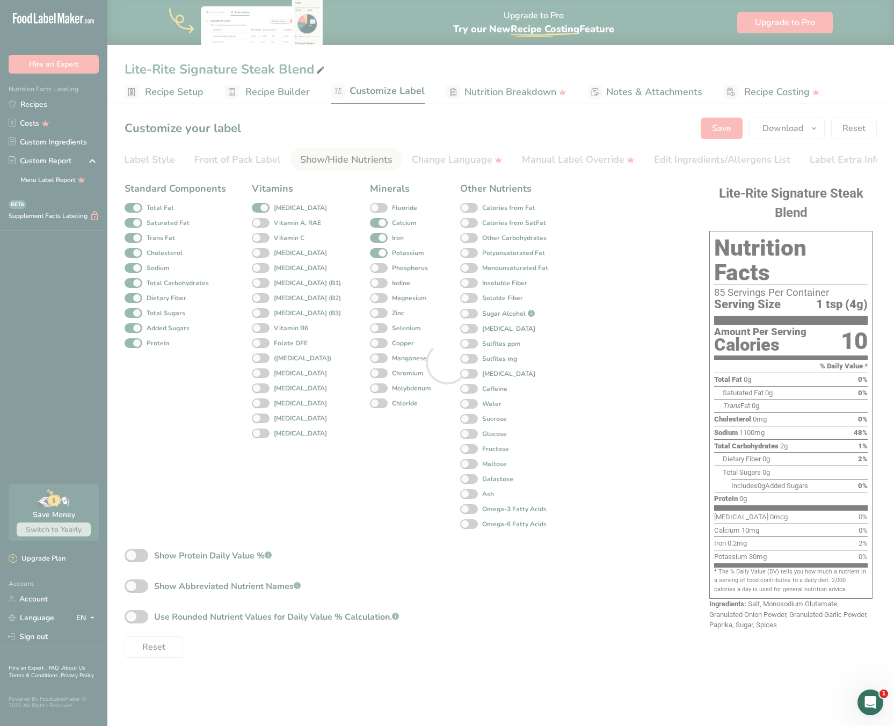
scroll to position [0, 0]
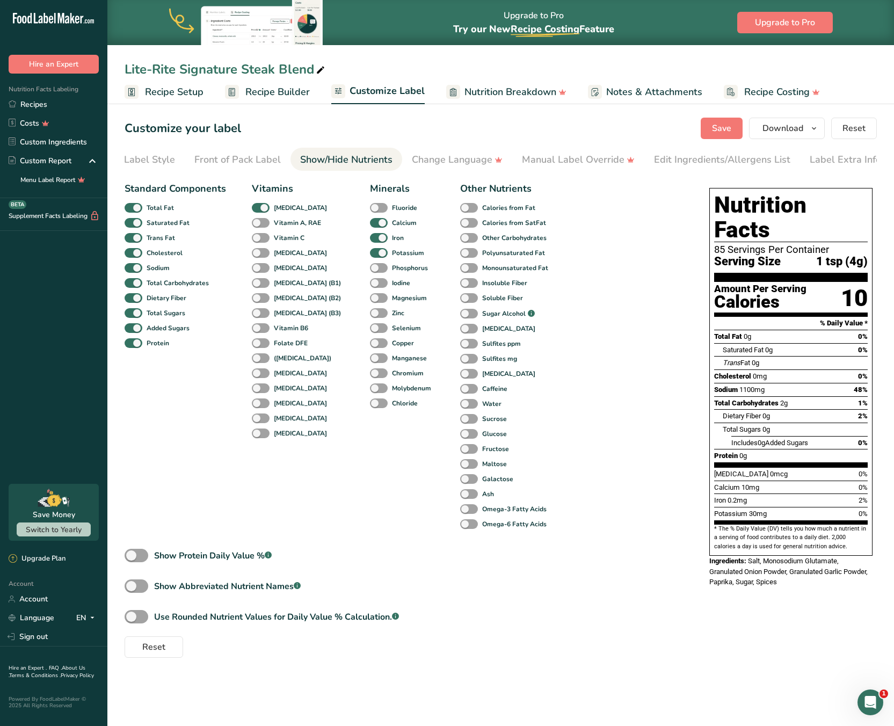
click at [475, 130] on div "Customize your label Save Download Choose what to show on your downloaded label…" at bounding box center [501, 128] width 752 height 21
click at [30, 99] on link "Recipes" at bounding box center [53, 104] width 107 height 19
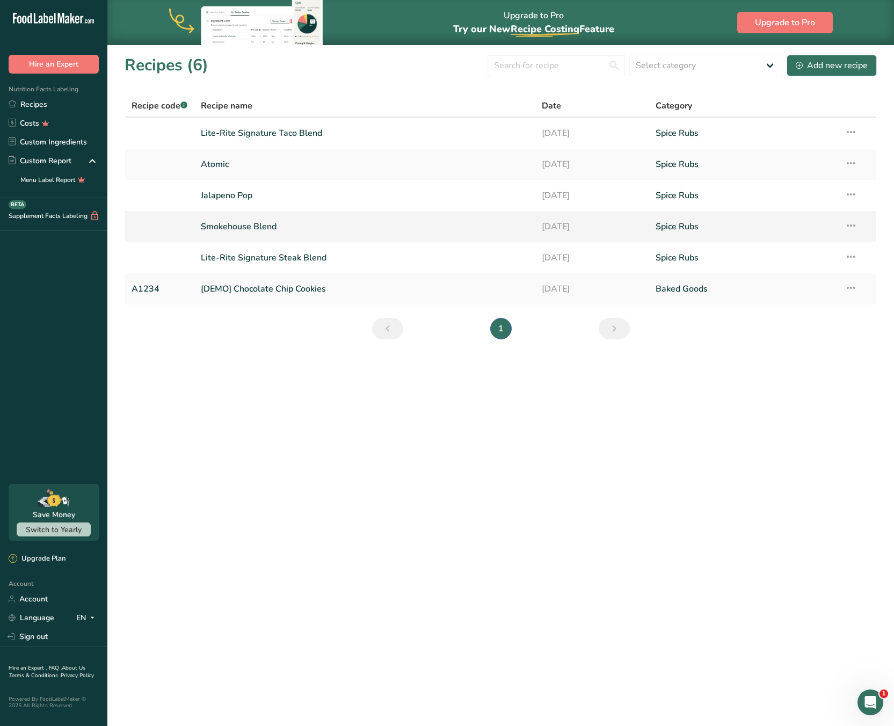
click at [253, 221] on link "Smokehouse Blend" at bounding box center [365, 226] width 328 height 23
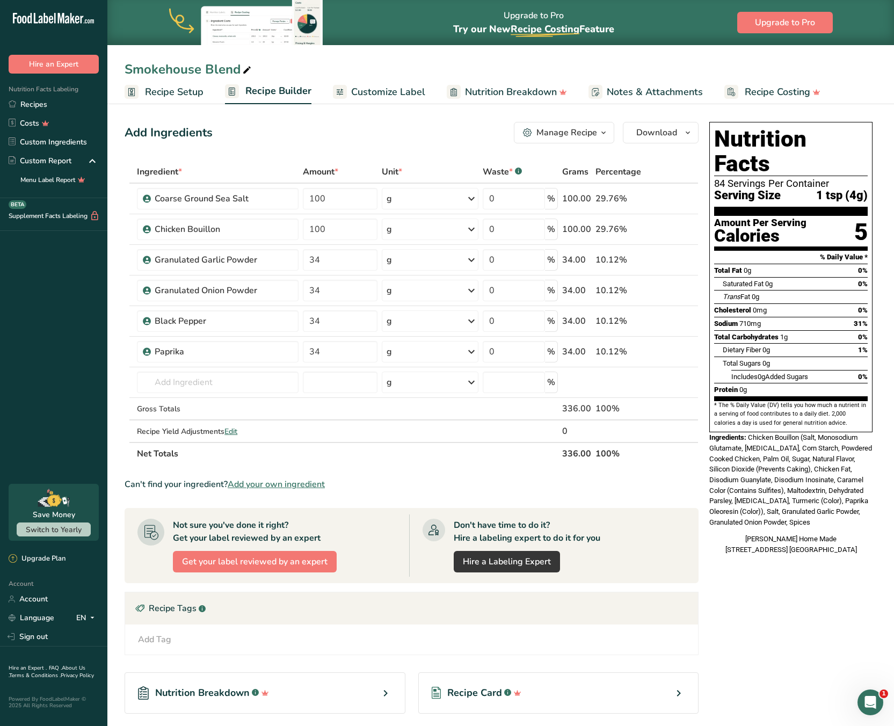
click at [395, 92] on span "Customize Label" at bounding box center [388, 92] width 74 height 14
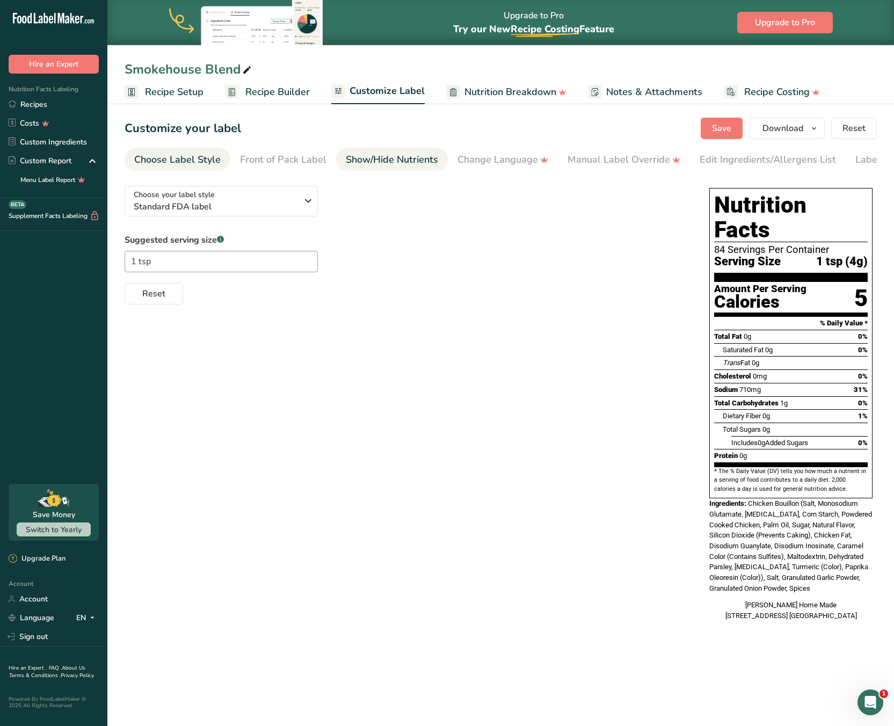
click at [376, 159] on div "Show/Hide Nutrients" at bounding box center [392, 159] width 92 height 14
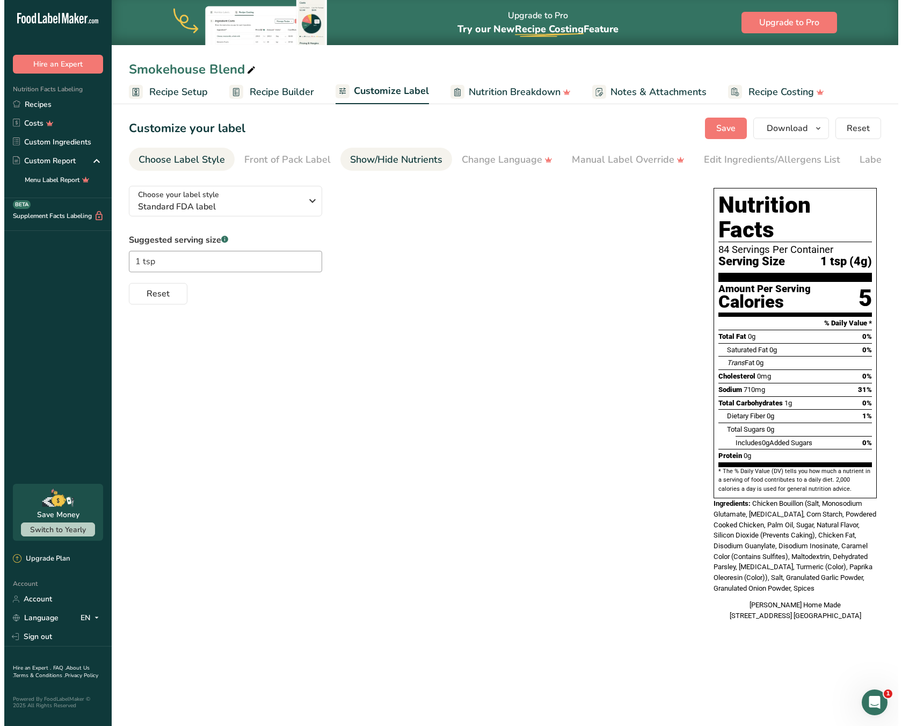
scroll to position [0, 54]
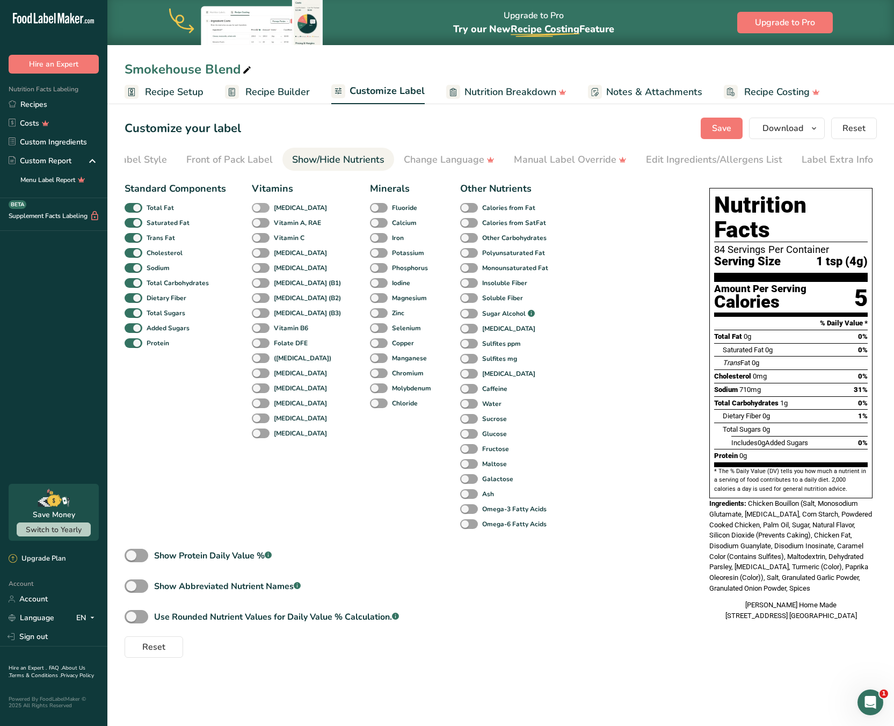
click at [267, 209] on span at bounding box center [261, 208] width 18 height 10
click at [259, 209] on input "[MEDICAL_DATA]" at bounding box center [255, 207] width 7 height 7
checkbox input "true"
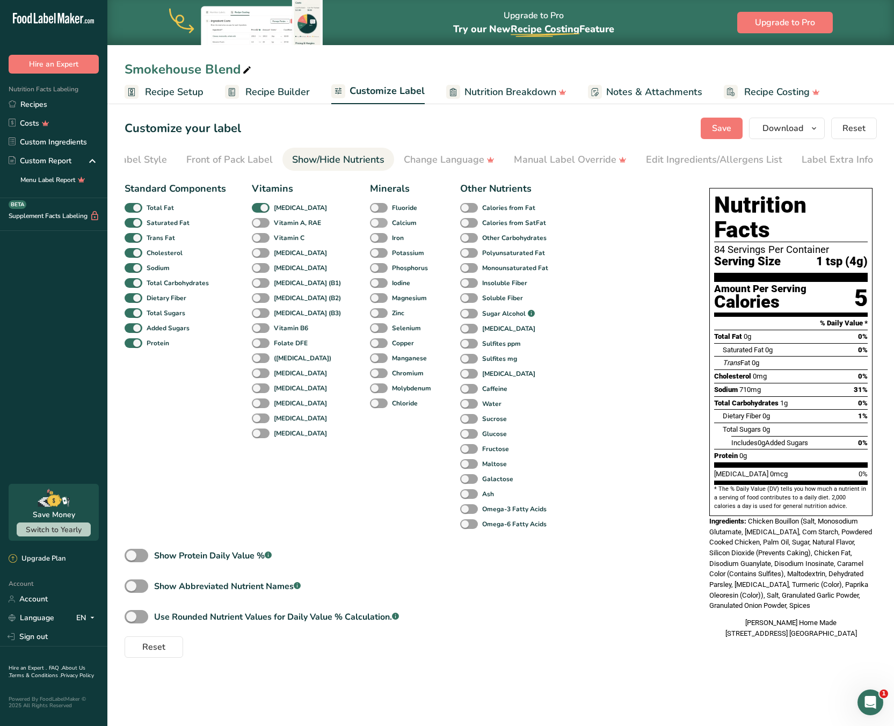
click at [370, 222] on span at bounding box center [379, 223] width 18 height 10
click at [370, 222] on input "Calcium" at bounding box center [373, 222] width 7 height 7
checkbox input "true"
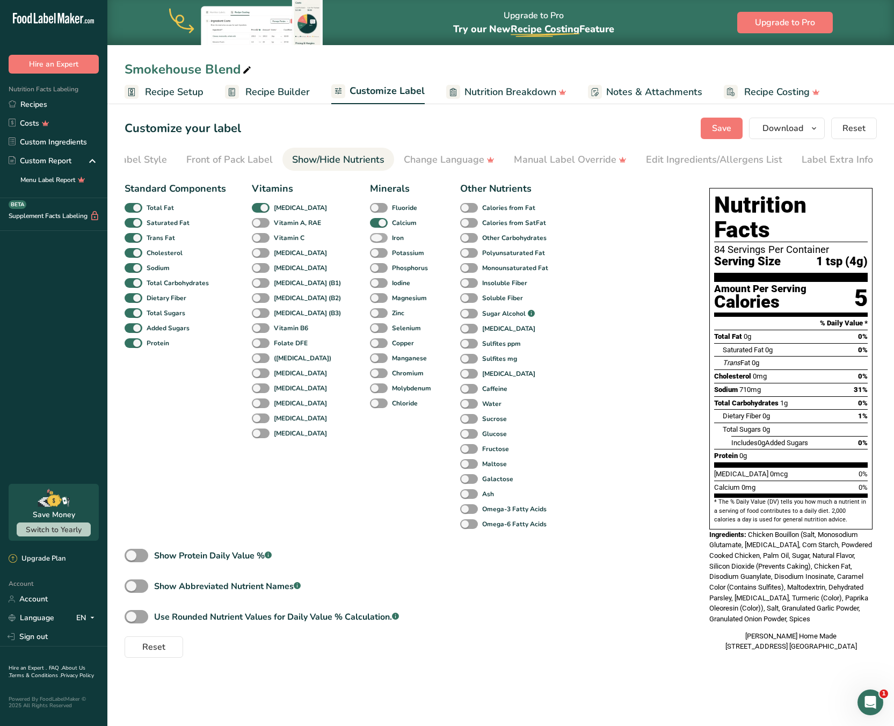
drag, startPoint x: 353, startPoint y: 239, endPoint x: 361, endPoint y: 242, distance: 8.0
click at [370, 239] on span at bounding box center [379, 238] width 18 height 10
click at [370, 239] on input "Iron" at bounding box center [373, 237] width 7 height 7
checkbox input "true"
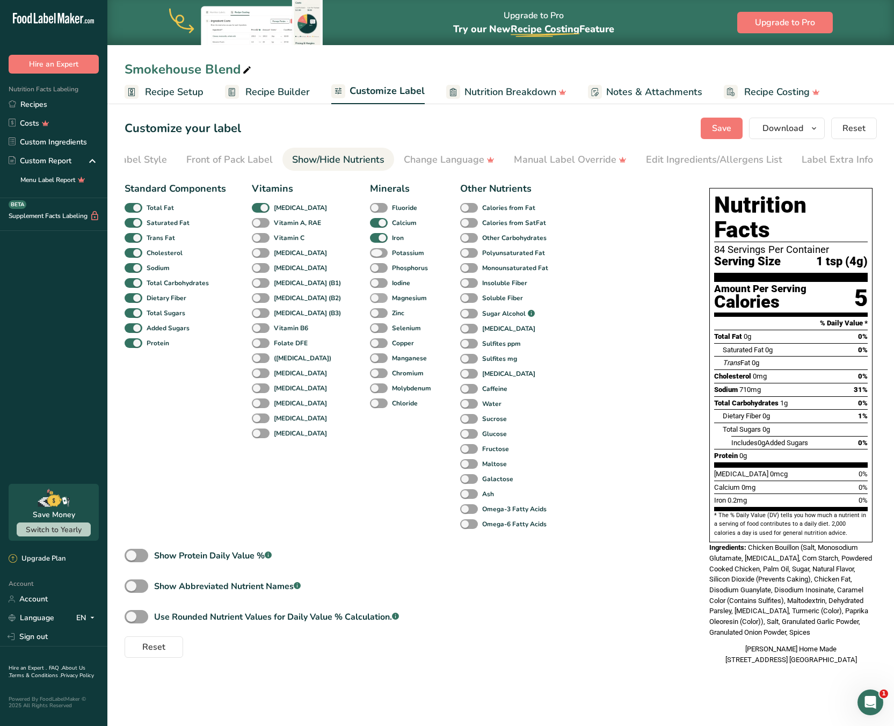
drag, startPoint x: 361, startPoint y: 253, endPoint x: 376, endPoint y: 302, distance: 50.6
click at [370, 254] on span at bounding box center [379, 253] width 18 height 10
click at [370, 254] on input "Potassium" at bounding box center [373, 252] width 7 height 7
checkbox input "true"
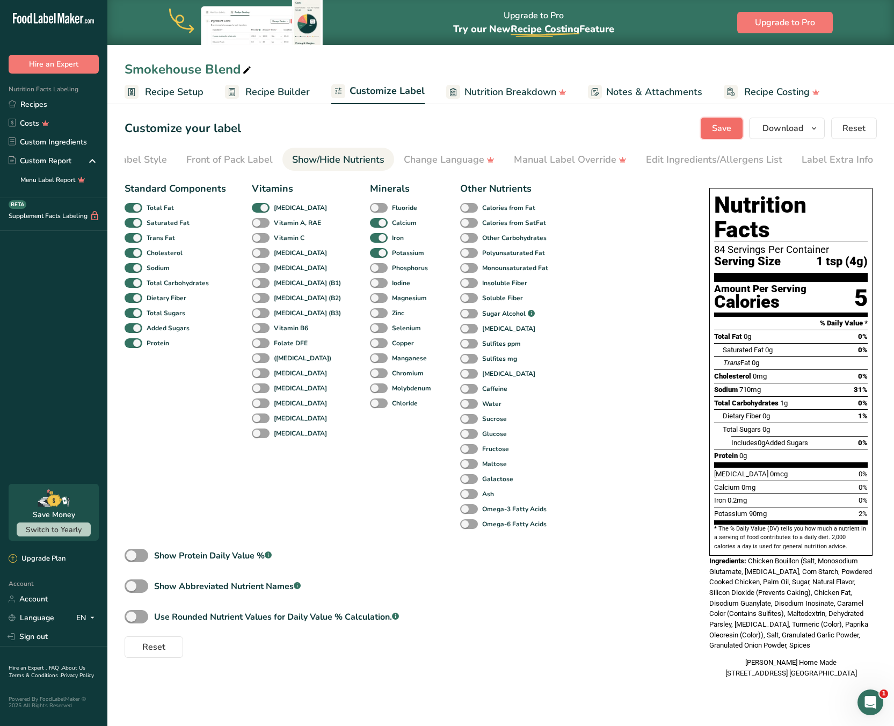
click at [729, 129] on span "Save" at bounding box center [721, 128] width 19 height 13
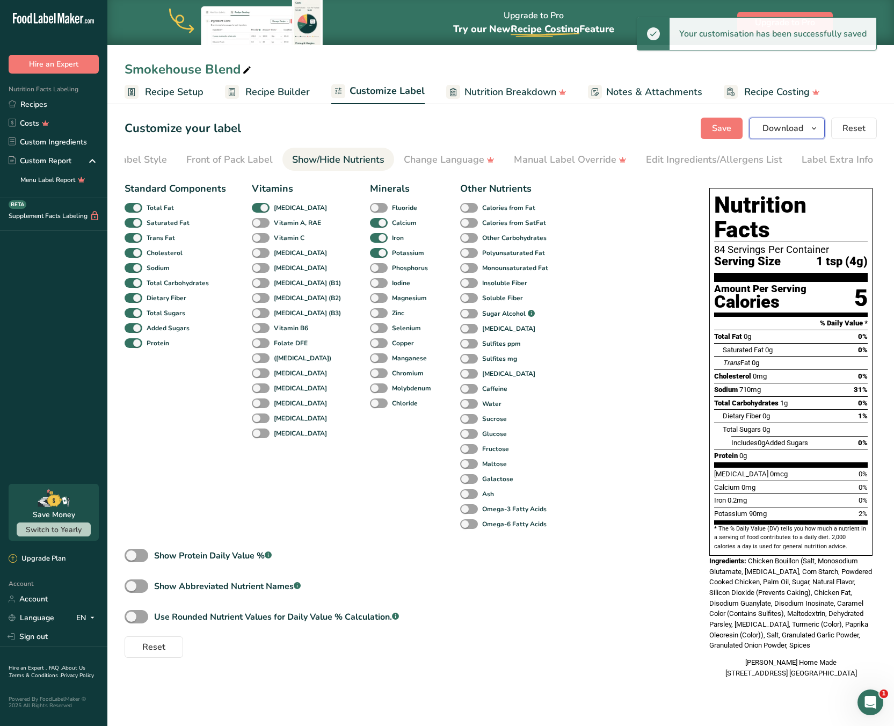
click at [806, 125] on button "Download" at bounding box center [787, 128] width 76 height 21
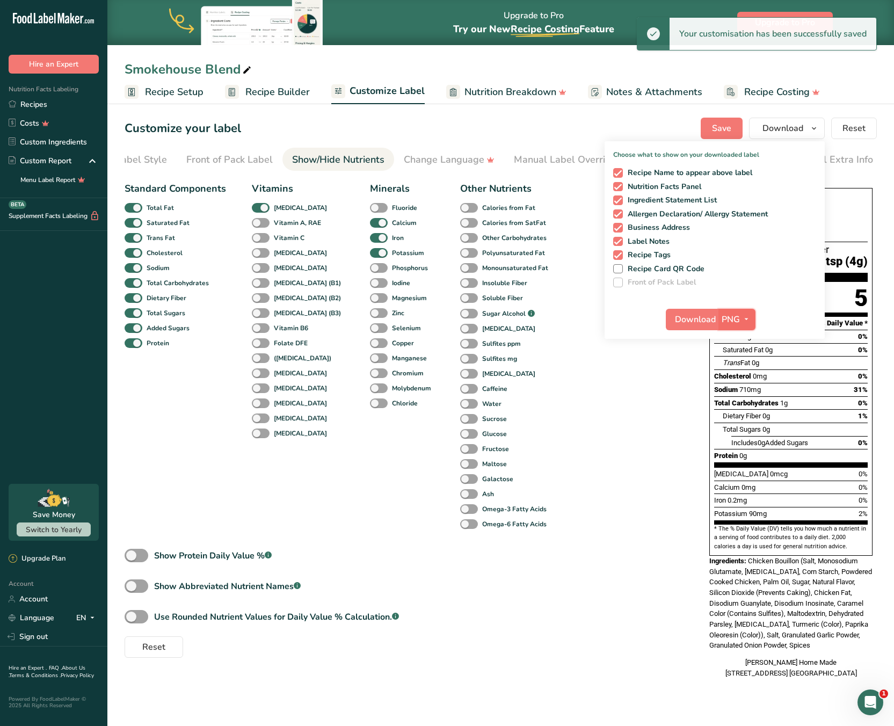
click at [733, 321] on span "PNG" at bounding box center [731, 319] width 18 height 13
click at [737, 377] on link "SVG" at bounding box center [738, 377] width 34 height 18
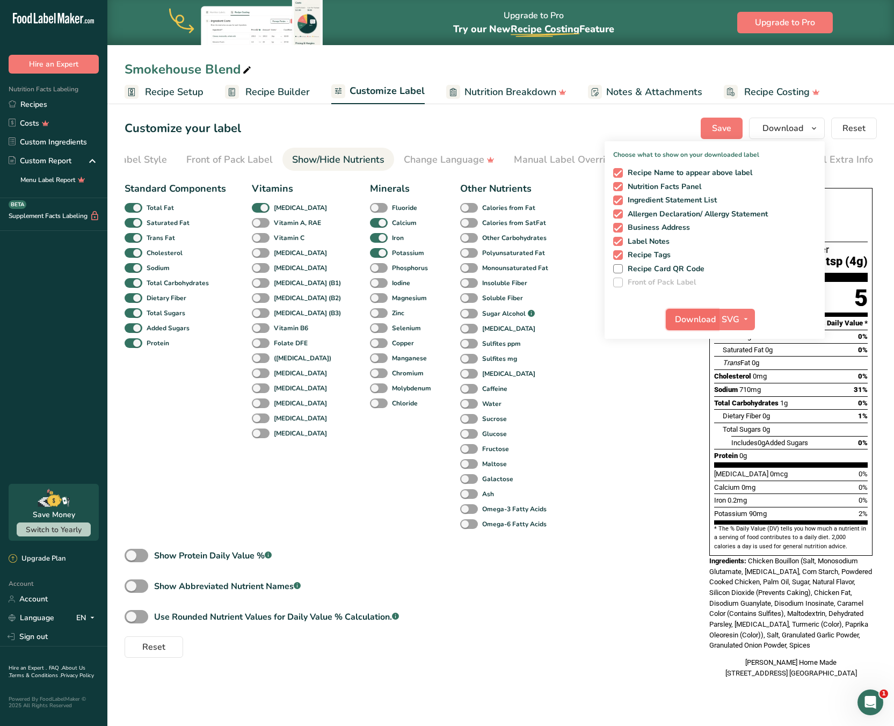
click at [697, 318] on span "Download" at bounding box center [695, 319] width 41 height 13
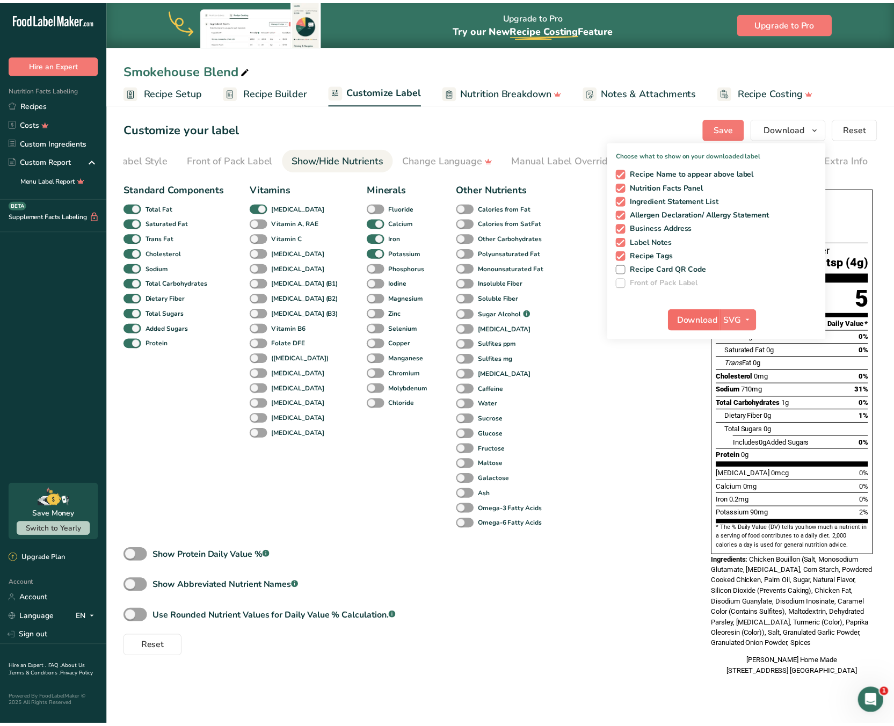
scroll to position [0, 46]
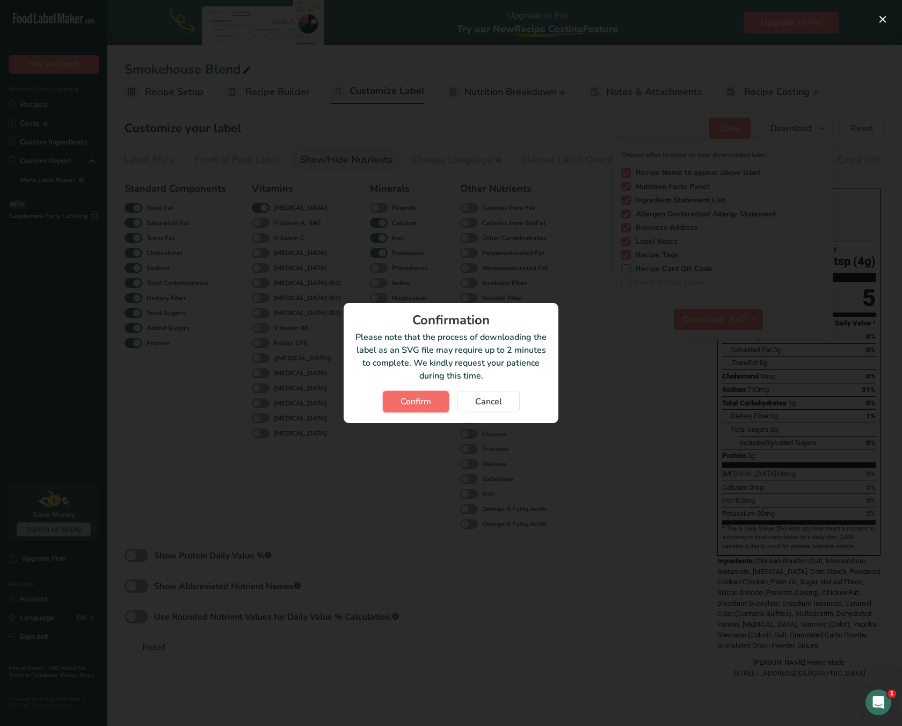
click at [412, 402] on span "Confirm" at bounding box center [416, 401] width 31 height 13
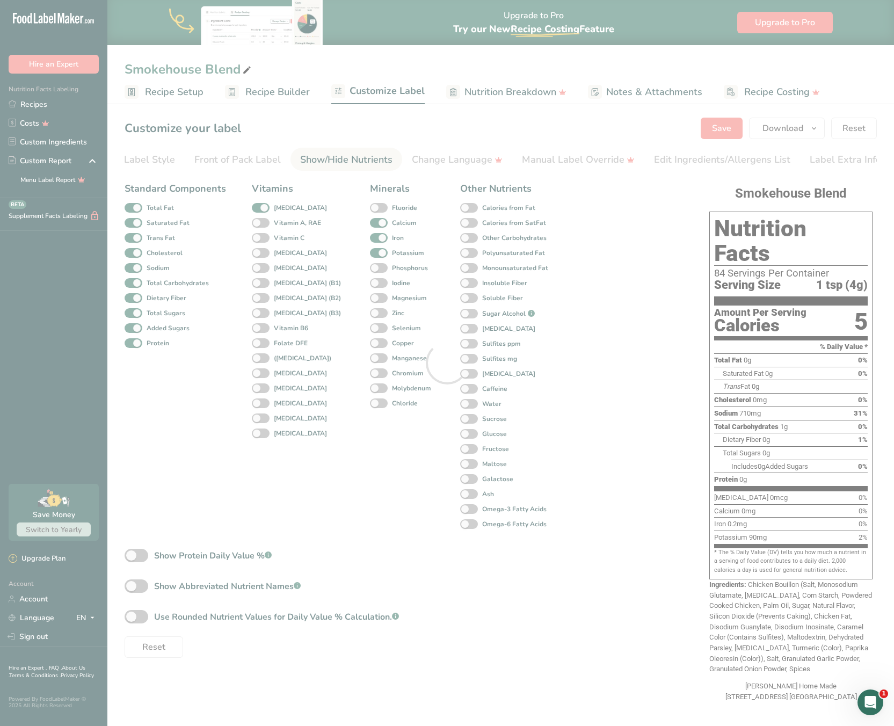
scroll to position [0, 0]
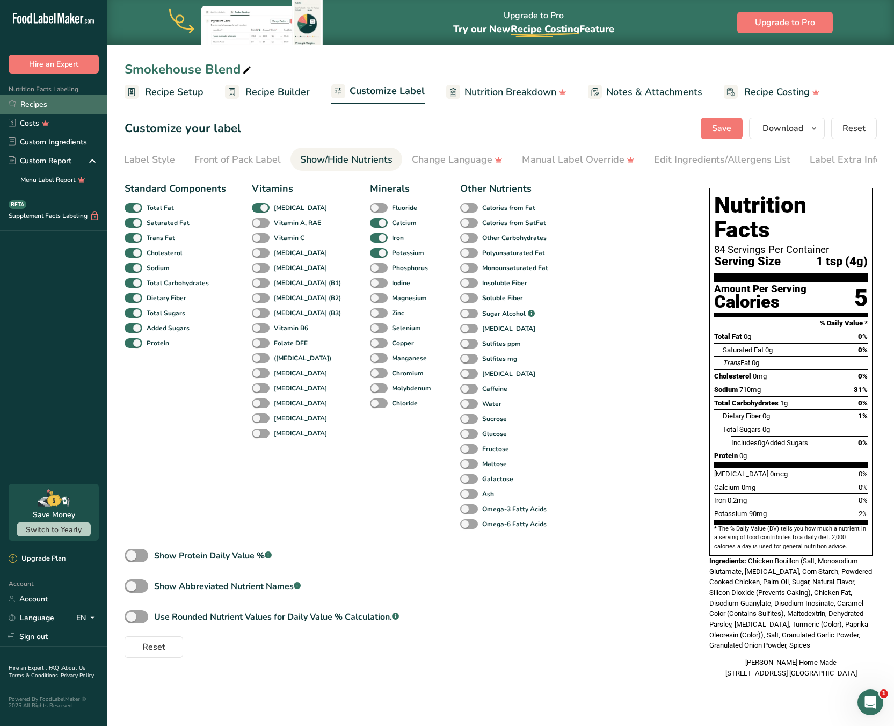
click at [31, 102] on link "Recipes" at bounding box center [53, 104] width 107 height 19
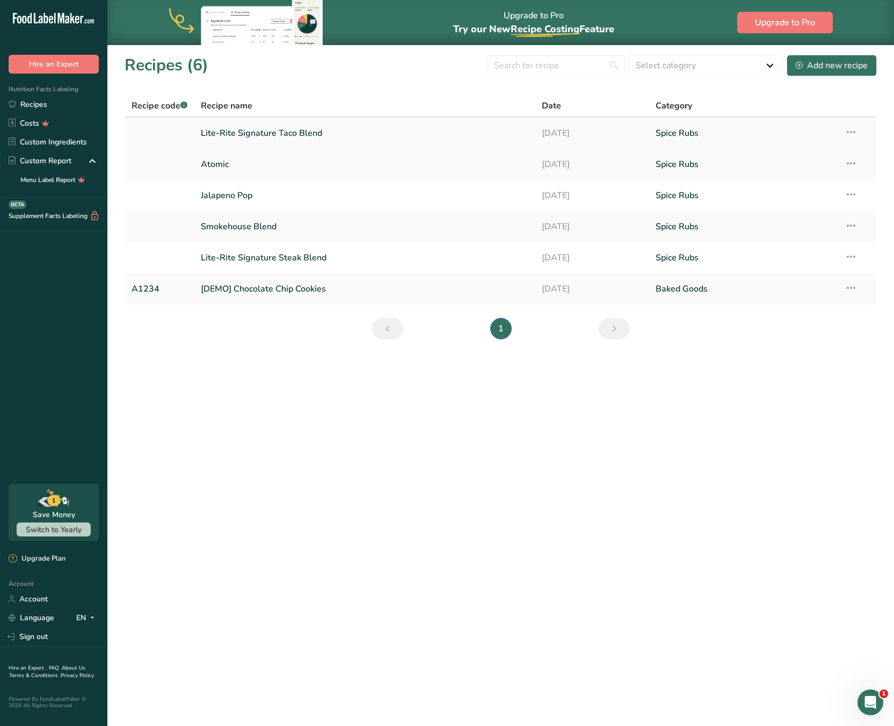
click at [288, 130] on link "Lite-Rite Signature Taco Blend" at bounding box center [365, 133] width 328 height 23
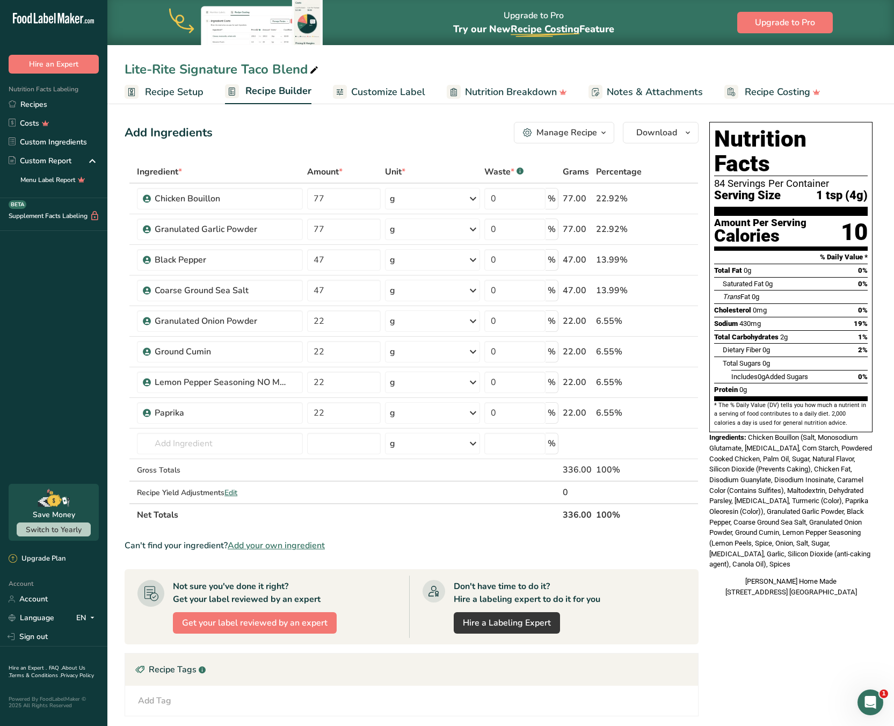
click at [370, 93] on span "Customize Label" at bounding box center [388, 92] width 74 height 14
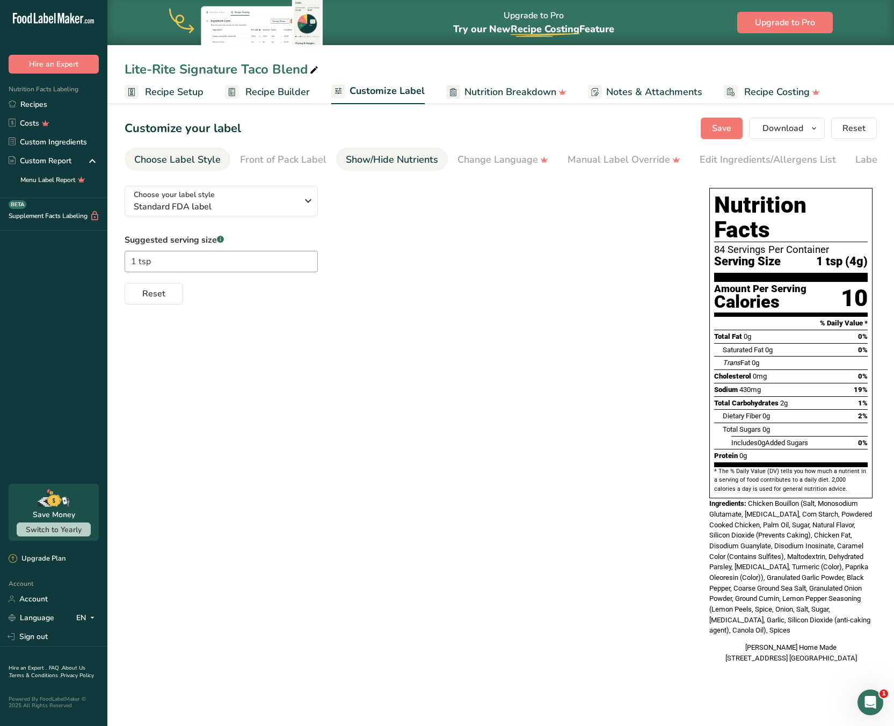
click at [388, 155] on div "Show/Hide Nutrients" at bounding box center [392, 159] width 92 height 14
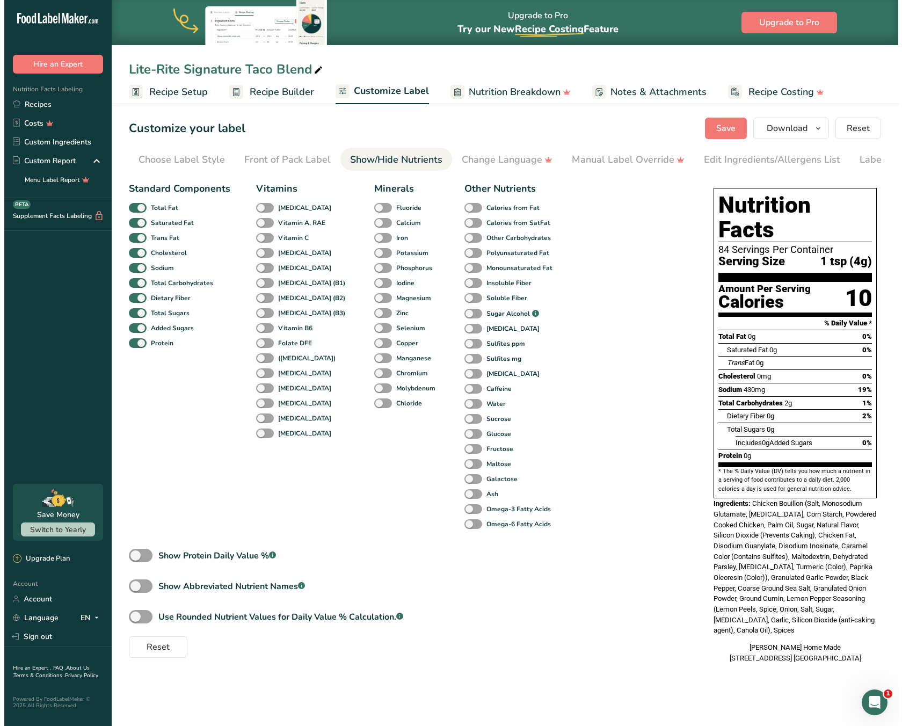
scroll to position [0, 54]
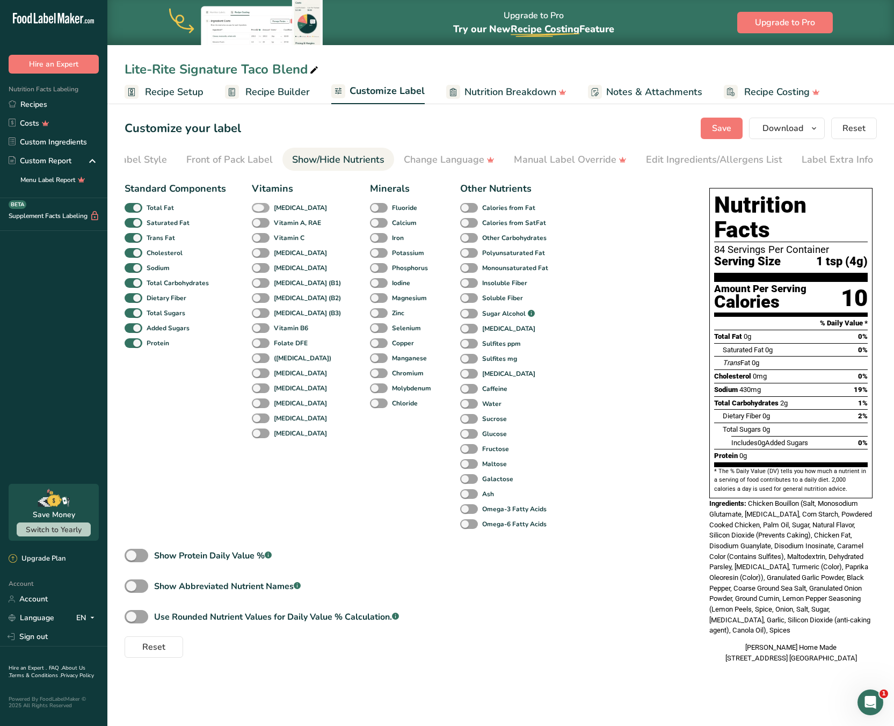
click at [255, 213] on span at bounding box center [261, 208] width 18 height 10
click at [255, 211] on input "[MEDICAL_DATA]" at bounding box center [255, 207] width 7 height 7
checkbox input "true"
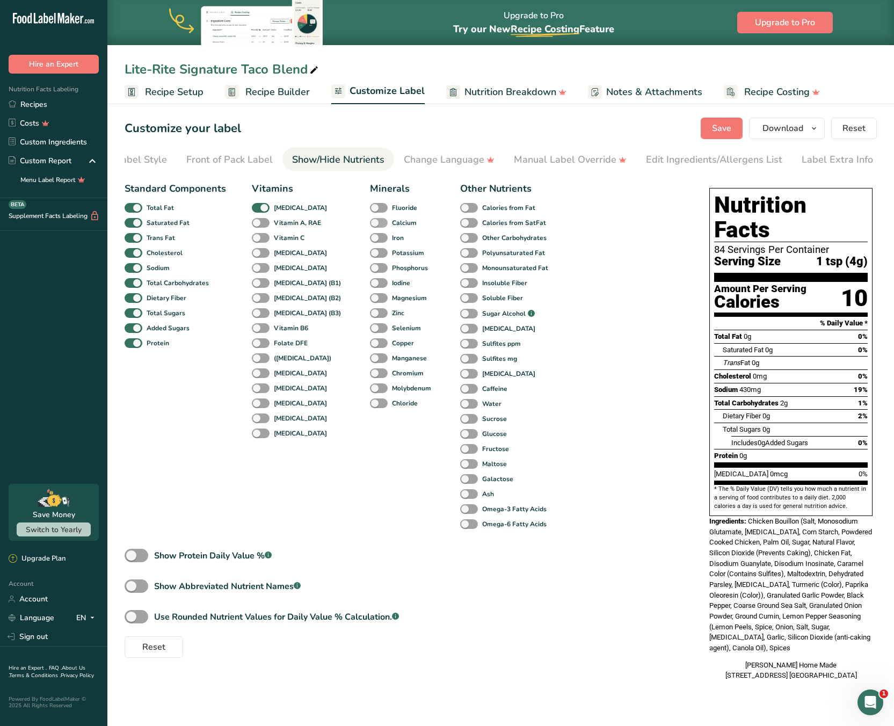
click at [370, 227] on span at bounding box center [379, 223] width 18 height 10
click at [370, 226] on input "Calcium" at bounding box center [373, 222] width 7 height 7
checkbox input "true"
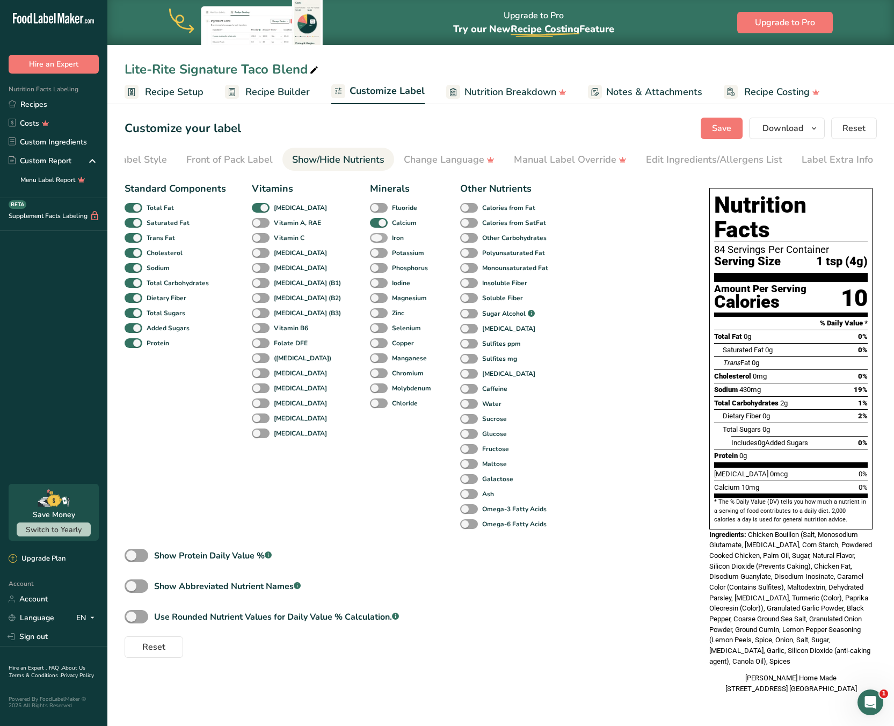
click at [370, 242] on span at bounding box center [379, 238] width 18 height 10
click at [370, 241] on input "Iron" at bounding box center [373, 237] width 7 height 7
checkbox input "true"
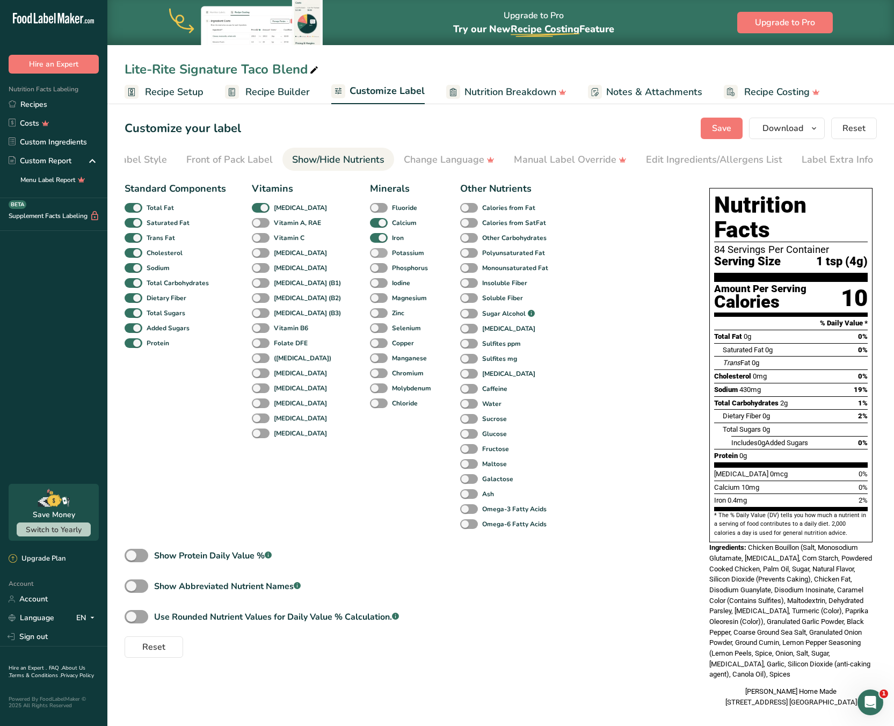
click at [370, 258] on span at bounding box center [379, 253] width 18 height 10
click at [370, 256] on input "Potassium" at bounding box center [373, 252] width 7 height 7
checkbox input "true"
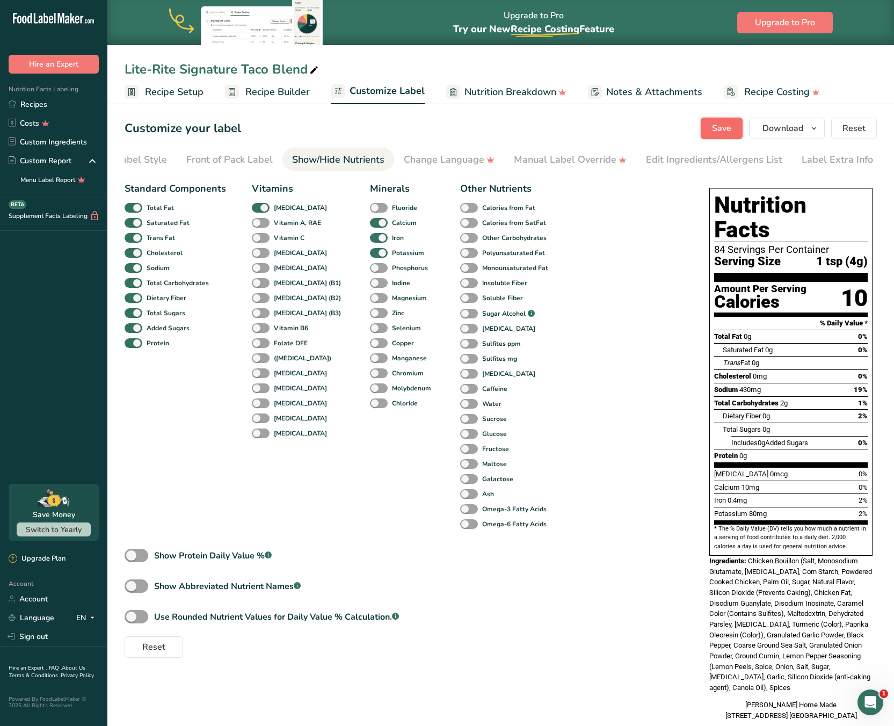
click at [717, 127] on span "Save" at bounding box center [721, 128] width 19 height 13
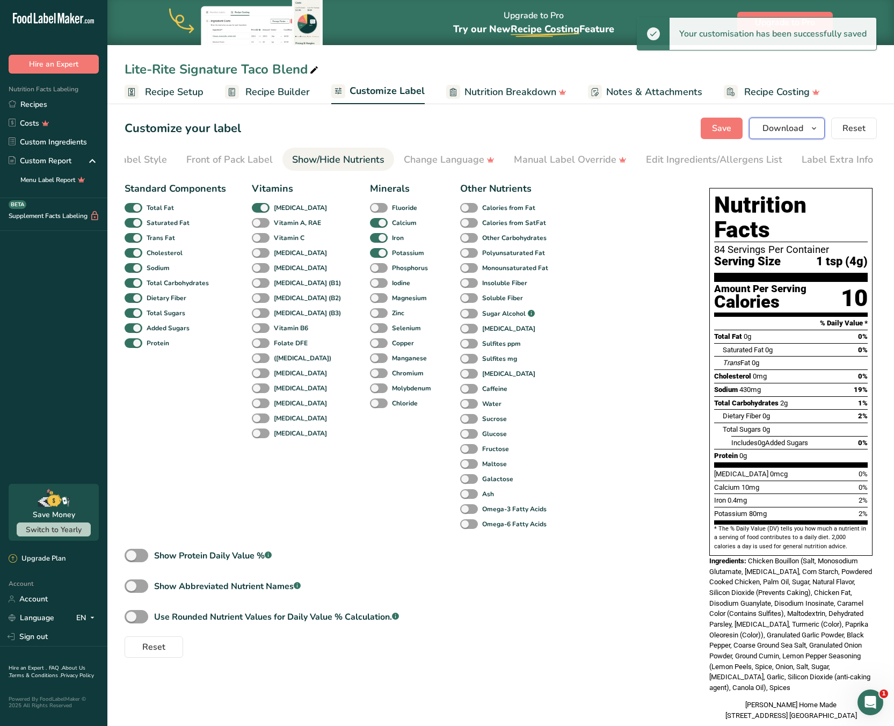
click at [814, 128] on icon "button" at bounding box center [814, 128] width 9 height 13
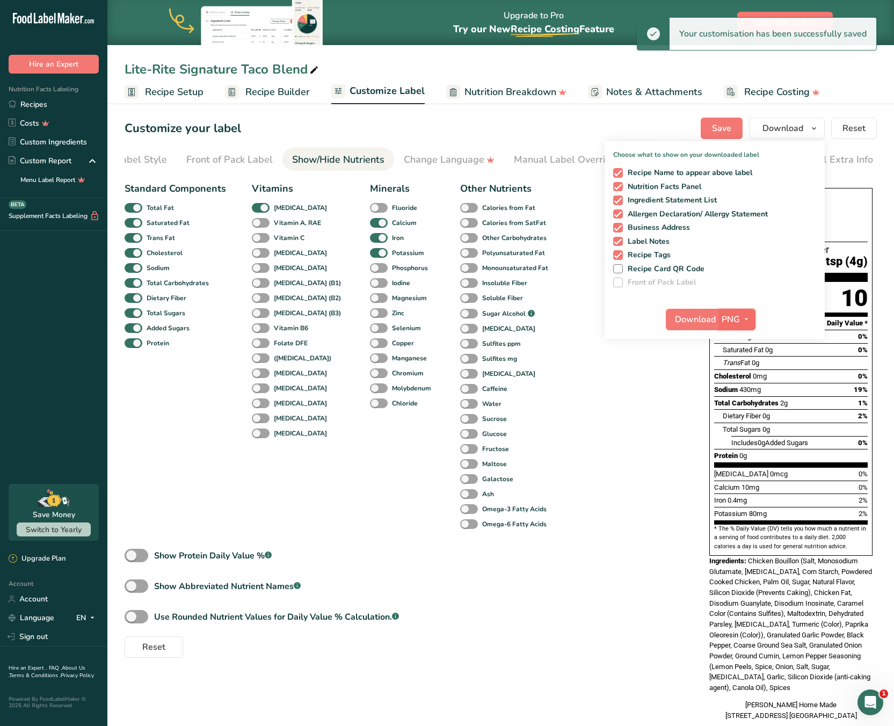
click at [734, 320] on span "PNG" at bounding box center [731, 319] width 18 height 13
click at [741, 378] on link "SVG" at bounding box center [738, 377] width 34 height 18
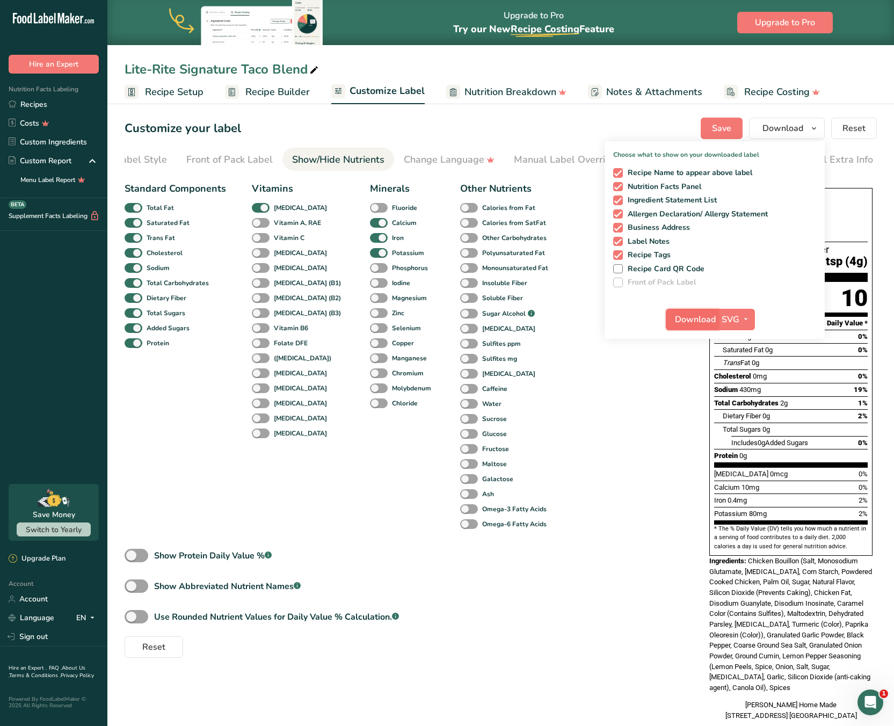
click at [680, 318] on span "Download" at bounding box center [695, 319] width 41 height 13
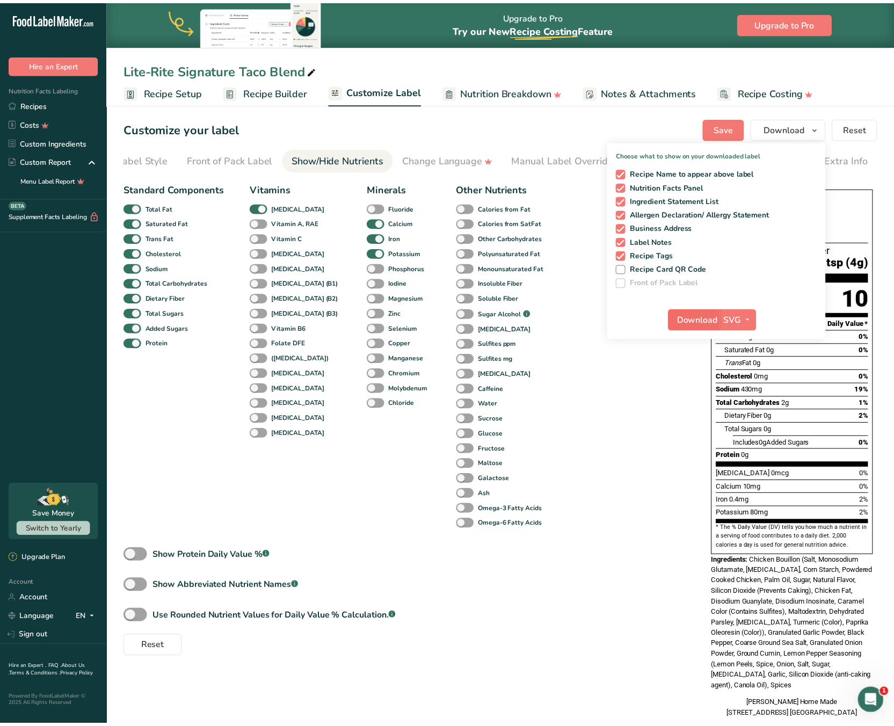
scroll to position [0, 46]
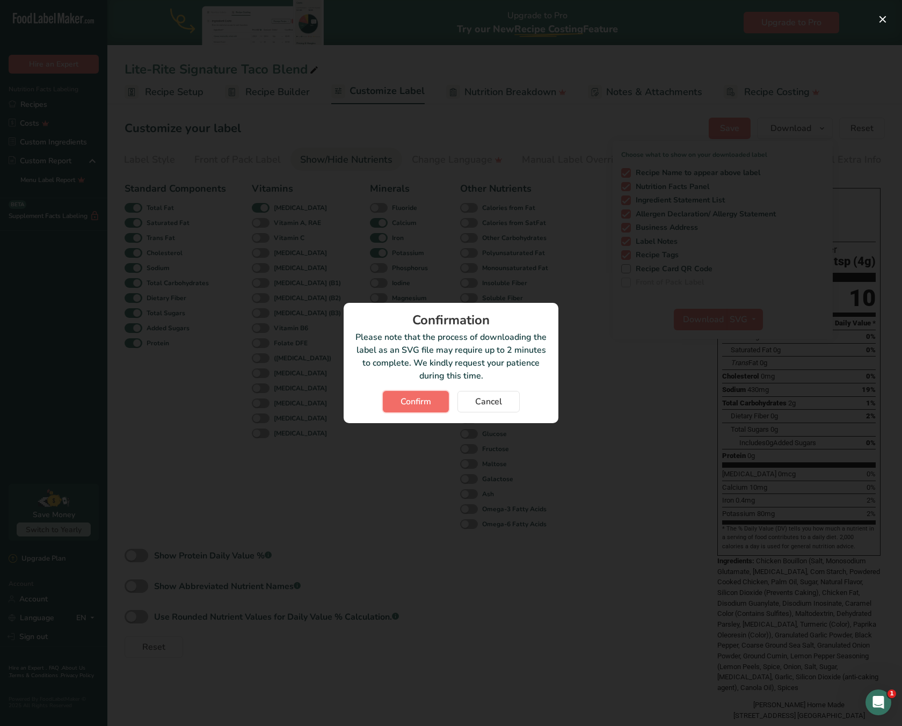
click at [423, 407] on span "Confirm" at bounding box center [416, 401] width 31 height 13
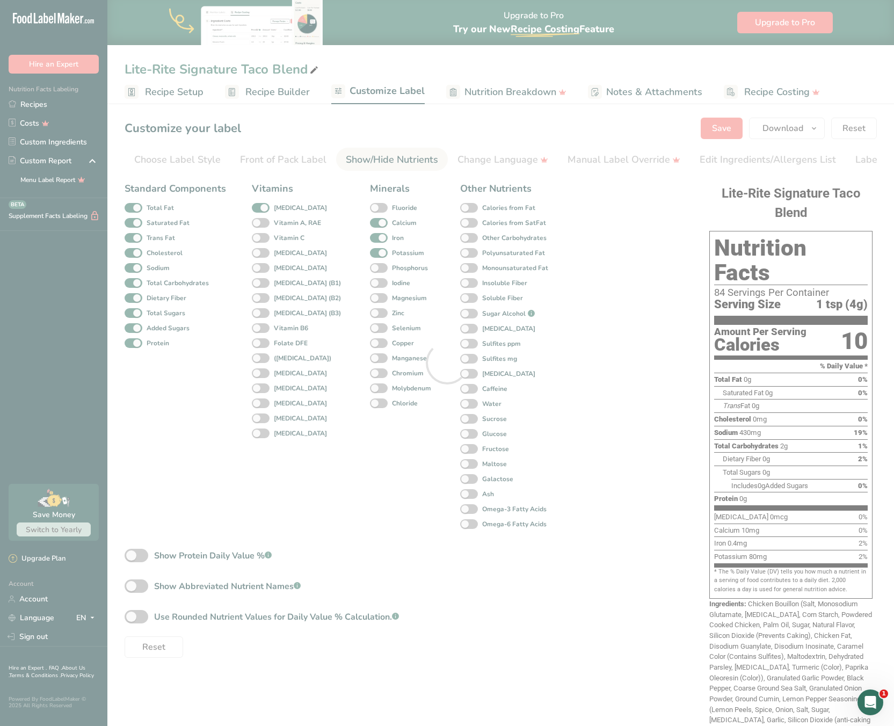
scroll to position [0, 46]
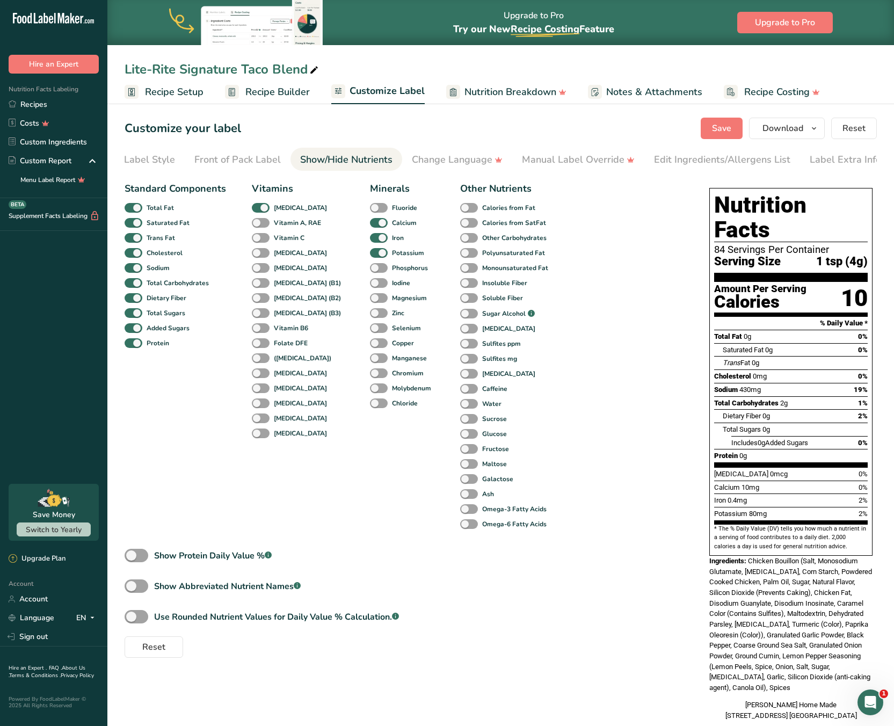
click at [636, 399] on div "Standard Components Total Fat Saturated Fat Trans Fat [MEDICAL_DATA] Sodium Tot…" at bounding box center [406, 417] width 563 height 480
click at [655, 403] on div "Standard Components Total Fat Saturated Fat Trans Fat [MEDICAL_DATA] Sodium Tot…" at bounding box center [406, 417] width 563 height 480
click at [616, 347] on div "Standard Components Total Fat Saturated Fat Trans Fat [MEDICAL_DATA] Sodium Tot…" at bounding box center [406, 417] width 563 height 480
click at [150, 163] on div "Choose Label Style" at bounding box center [132, 159] width 86 height 14
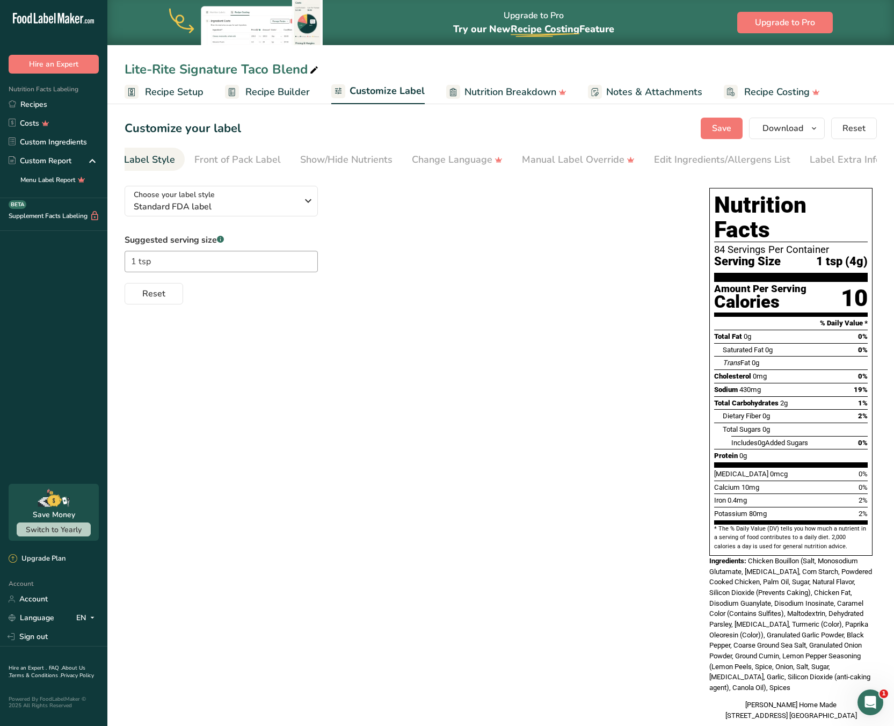
scroll to position [0, 0]
click at [183, 88] on span "Recipe Setup" at bounding box center [174, 92] width 59 height 14
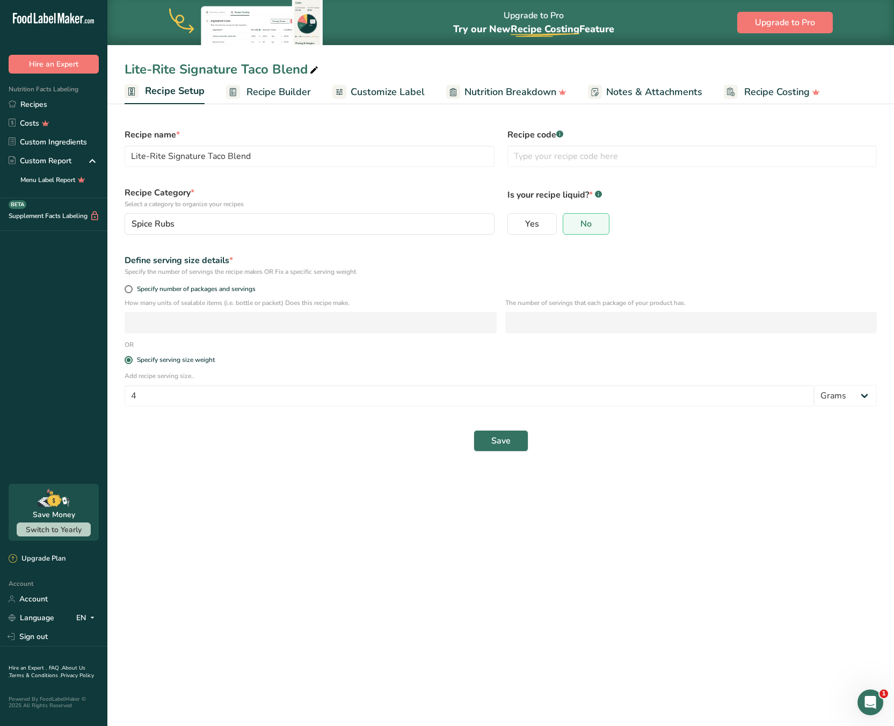
click at [296, 86] on span "Recipe Builder" at bounding box center [278, 92] width 64 height 14
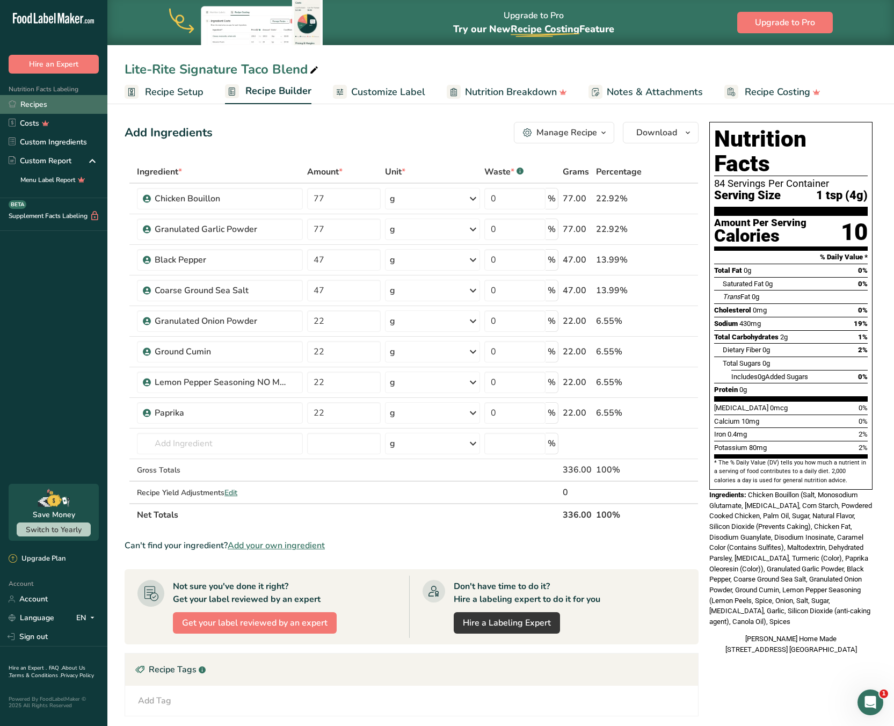
click at [24, 106] on link "Recipes" at bounding box center [53, 104] width 107 height 19
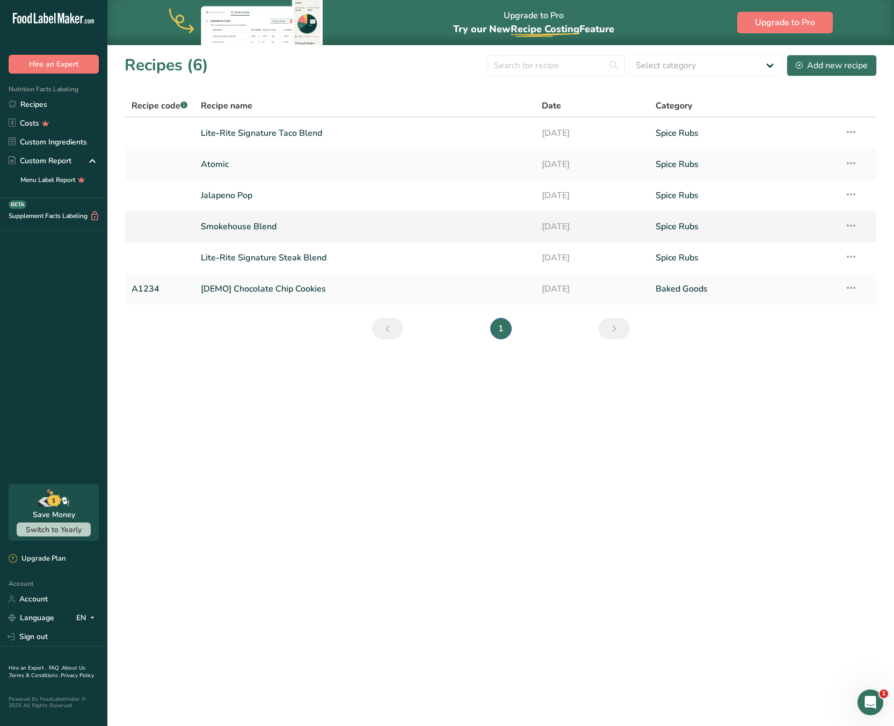
click at [242, 225] on link "Smokehouse Blend" at bounding box center [365, 226] width 328 height 23
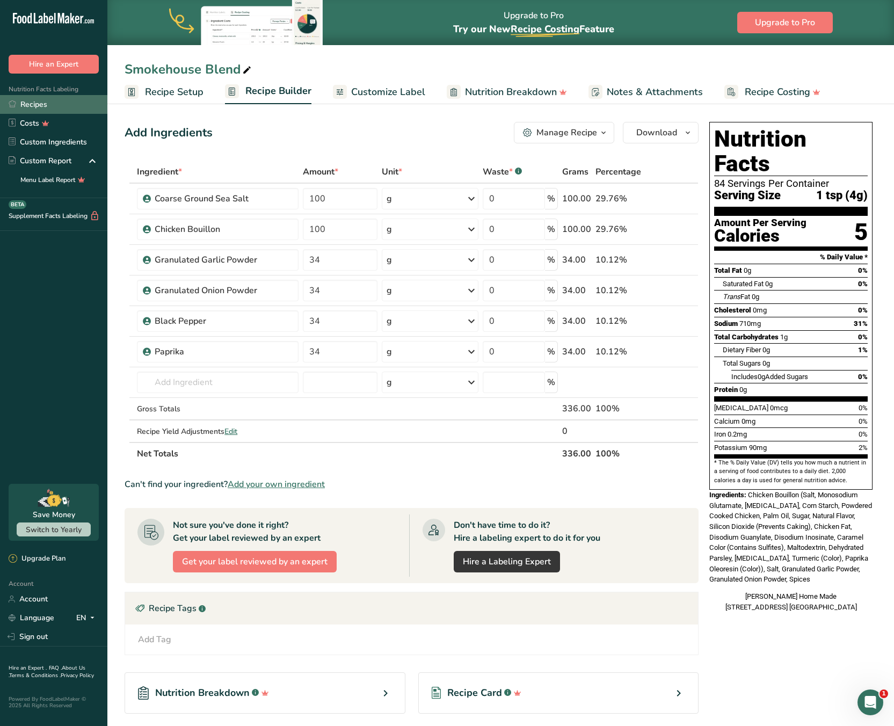
click at [37, 102] on link "Recipes" at bounding box center [53, 104] width 107 height 19
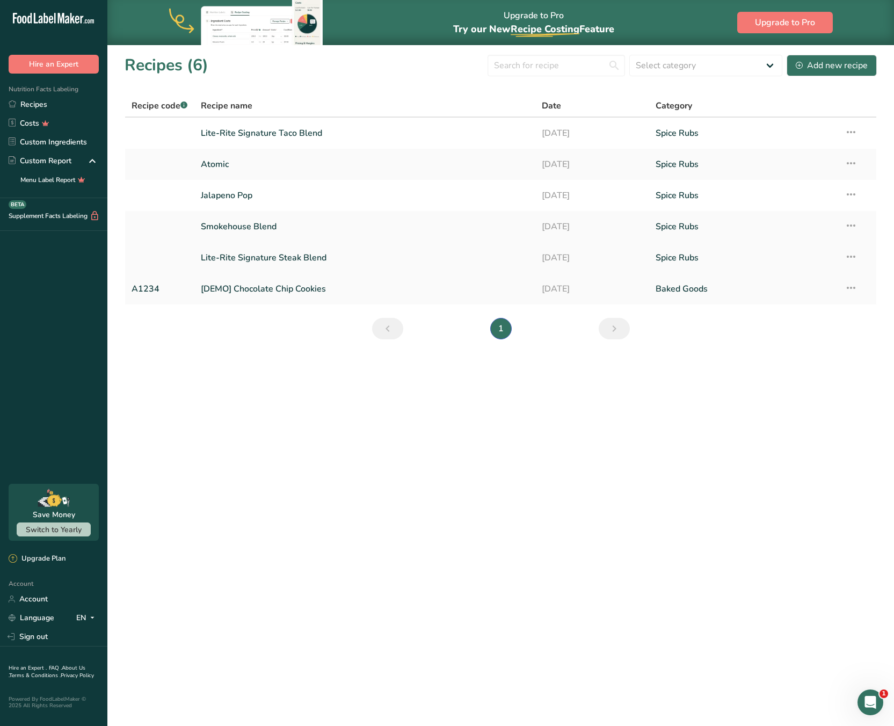
click at [264, 257] on link "Lite-Rite Signature Steak Blend" at bounding box center [365, 257] width 328 height 23
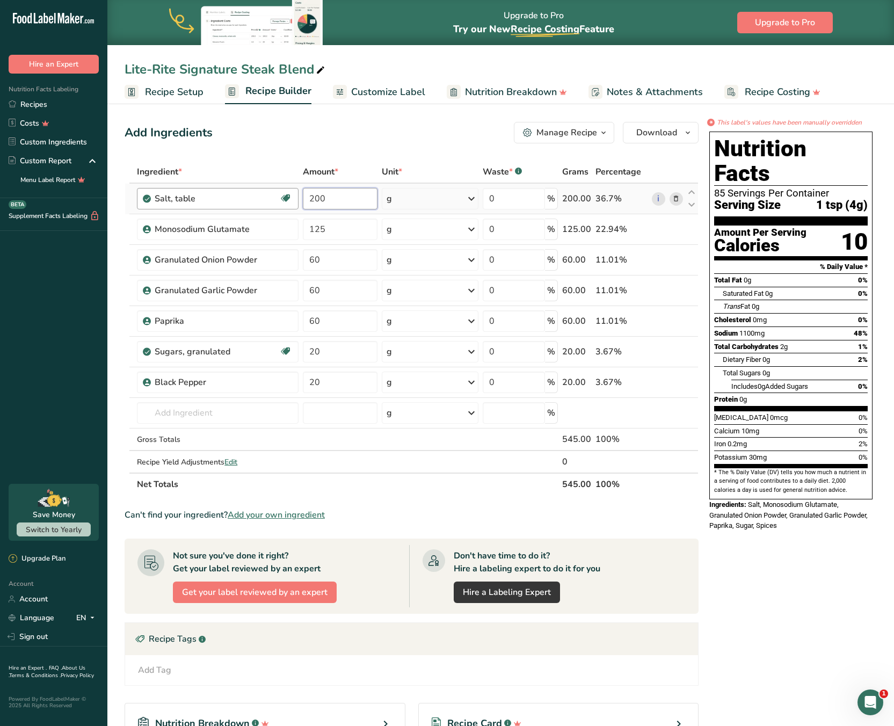
drag, startPoint x: 305, startPoint y: 201, endPoint x: 288, endPoint y: 201, distance: 17.7
click at [292, 201] on tr "Salt, table Dairy free Gluten free Vegan Vegetarian Soy free 200 g Portions 1 t…" at bounding box center [411, 199] width 573 height 31
type input "123"
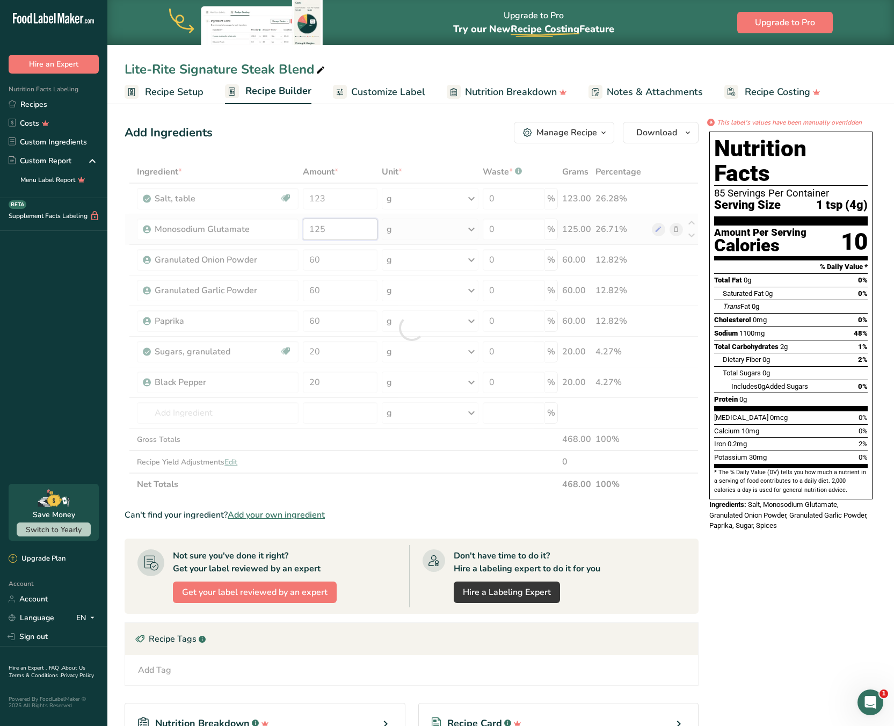
click at [334, 229] on div "Ingredient * Amount * Unit * Waste * .a-a{fill:#347362;}.b-a{fill:#fff;} Grams …" at bounding box center [412, 328] width 574 height 335
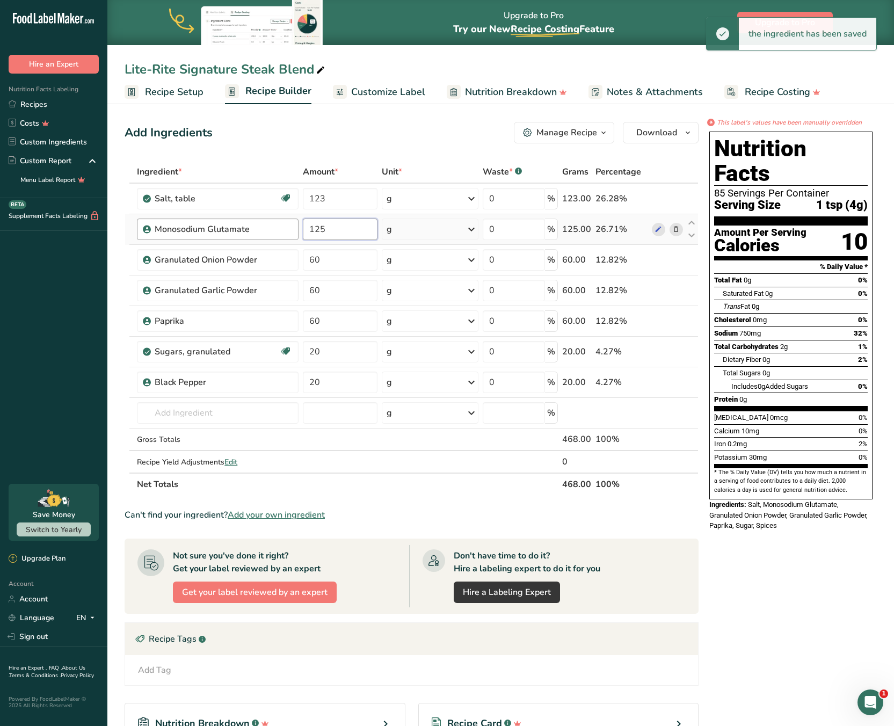
drag, startPoint x: 344, startPoint y: 229, endPoint x: 290, endPoint y: 227, distance: 53.7
click at [290, 227] on tr "Monosodium Glutamate 125 g Weight Units g kg mg See more Volume Units l mL fl o…" at bounding box center [411, 229] width 573 height 31
type input "77"
click at [329, 258] on div "Ingredient * Amount * Unit * Waste * .a-a{fill:#347362;}.b-a{fill:#fff;} Grams …" at bounding box center [412, 328] width 574 height 335
drag, startPoint x: 336, startPoint y: 260, endPoint x: 294, endPoint y: 254, distance: 42.3
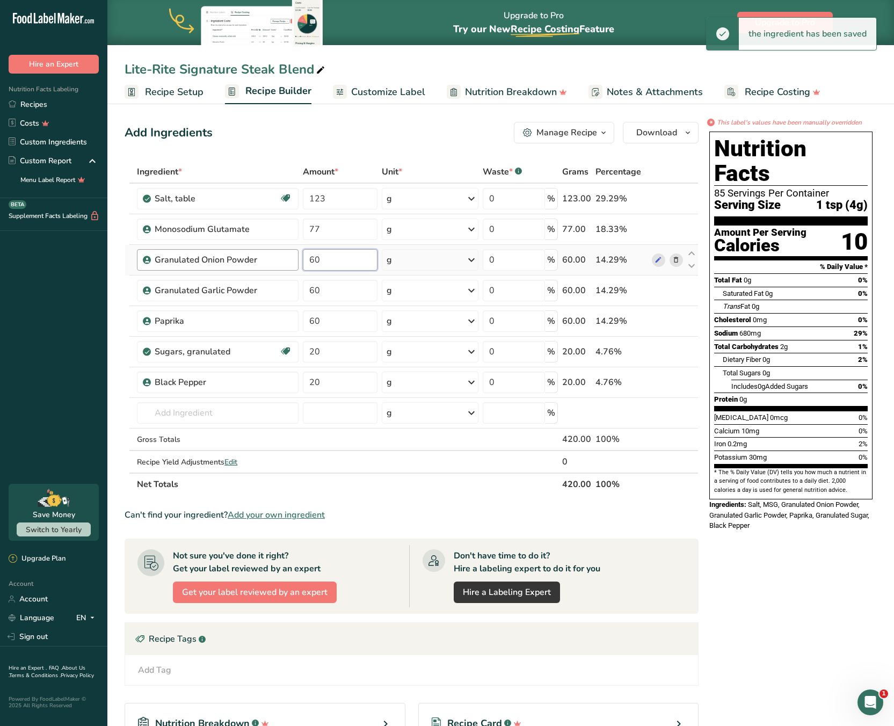
click at [294, 254] on tr "Granulated Onion Powder 60 g Weight Units g kg mg See more Volume Units l mL fl…" at bounding box center [411, 260] width 573 height 31
type input "37"
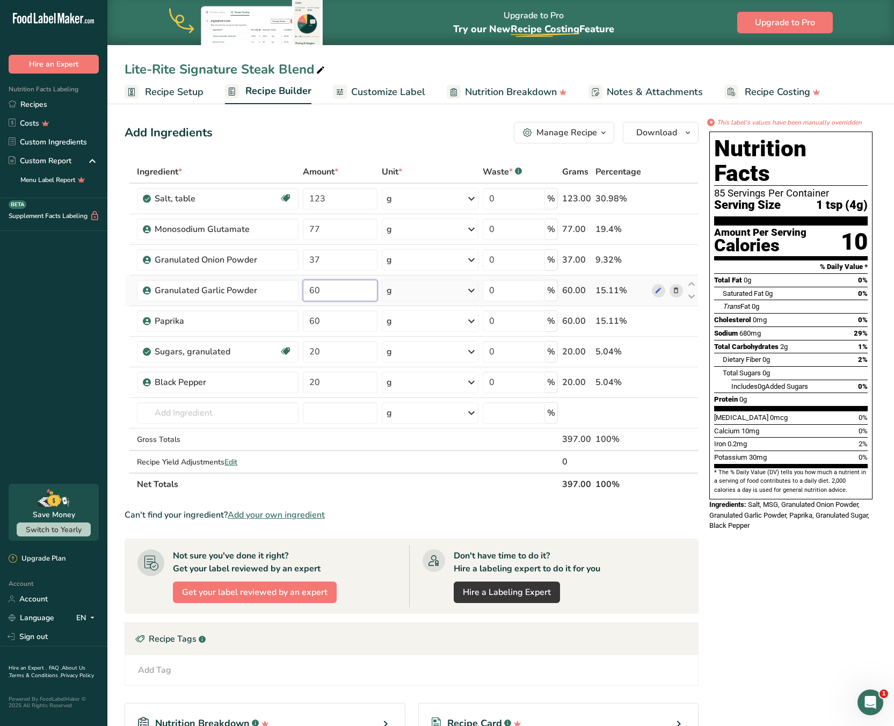
click at [340, 289] on div "Ingredient * Amount * Unit * Waste * .a-a{fill:#347362;}.b-a{fill:#fff;} Grams …" at bounding box center [412, 328] width 574 height 335
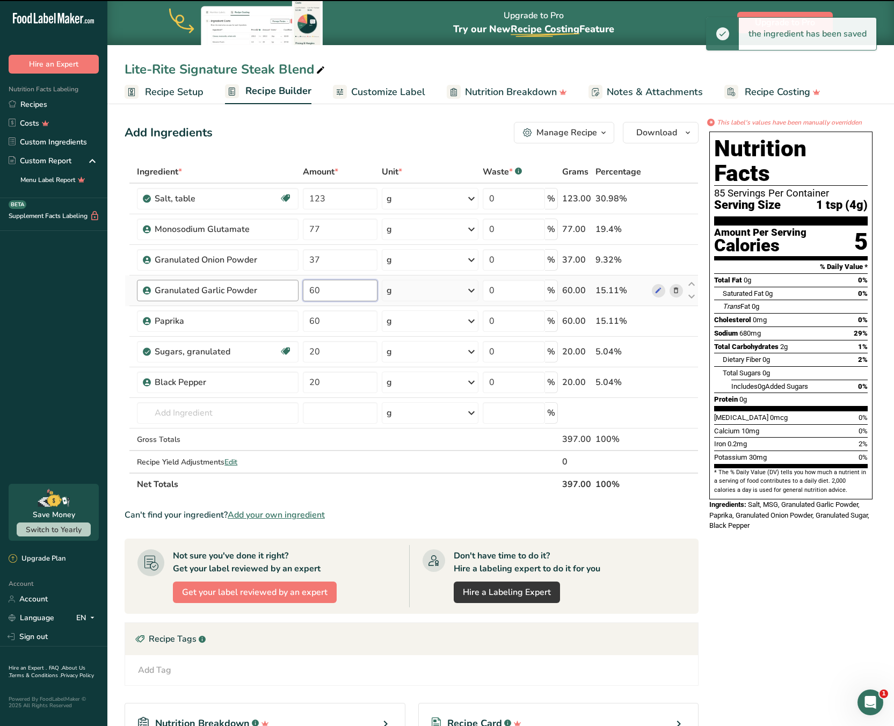
drag, startPoint x: 339, startPoint y: 290, endPoint x: 263, endPoint y: 284, distance: 77.0
click at [265, 285] on tr "Granulated Garlic Powder 60 g Weight Units g kg mg See more Volume Units l mL f…" at bounding box center [411, 290] width 573 height 31
type input "37"
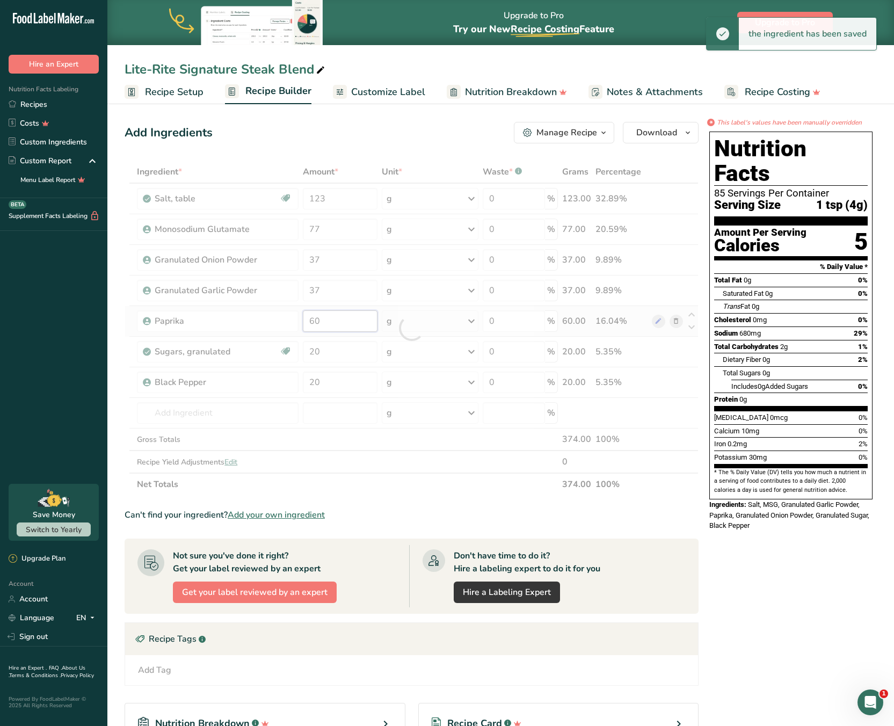
click at [326, 324] on div "Ingredient * Amount * Unit * Waste * .a-a{fill:#347362;}.b-a{fill:#fff;} Grams …" at bounding box center [412, 328] width 574 height 335
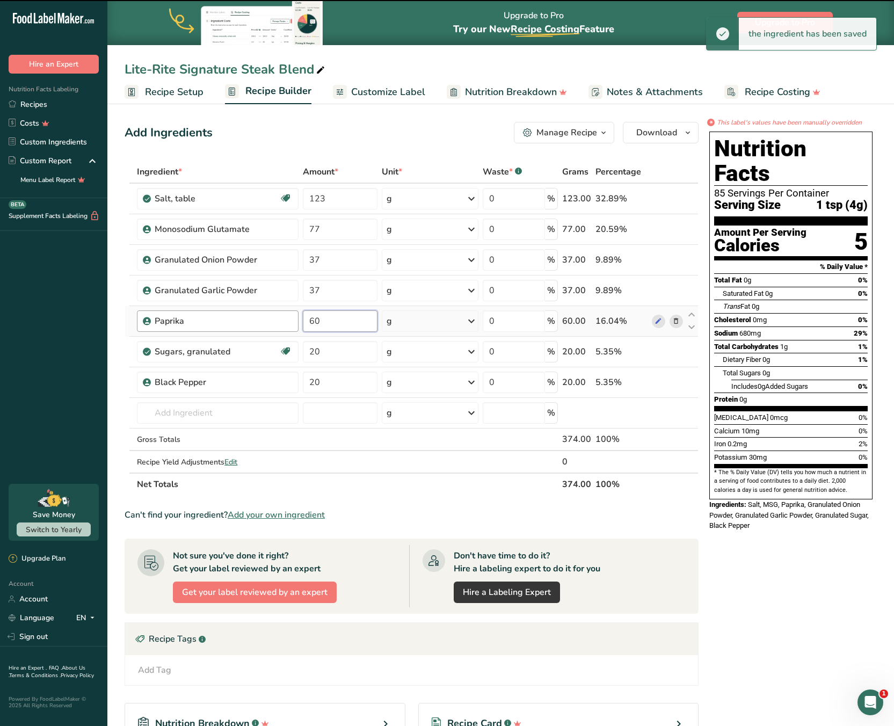
drag, startPoint x: 338, startPoint y: 324, endPoint x: 268, endPoint y: 317, distance: 69.7
click at [268, 317] on tr "Paprika 60 g Weight Units g kg mg See more Volume Units l mL fl oz See more 0 %…" at bounding box center [411, 321] width 573 height 31
type input "37"
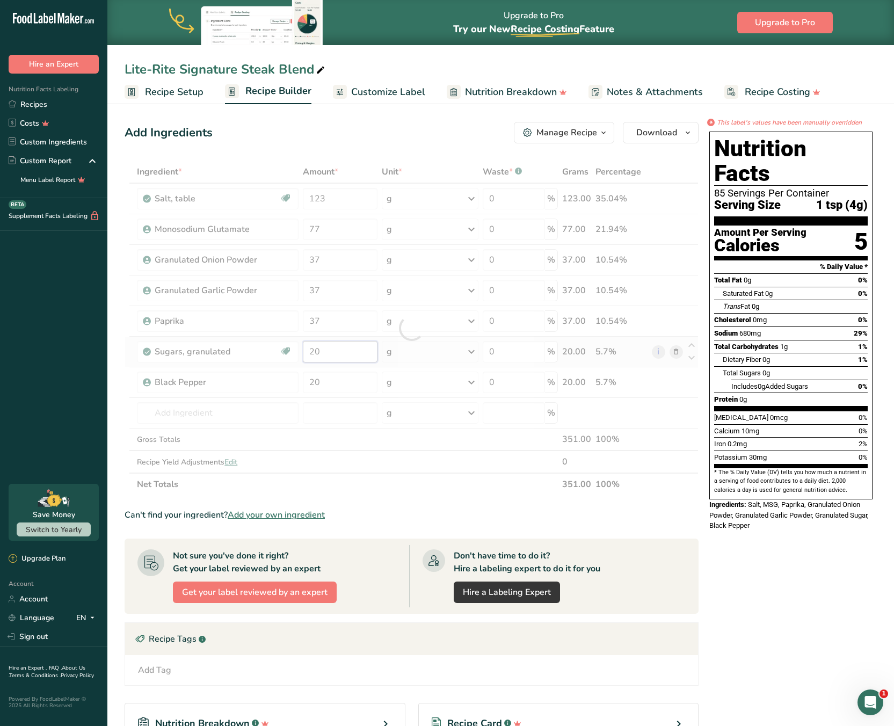
click at [324, 350] on div "Ingredient * Amount * Unit * Waste * .a-a{fill:#347362;}.b-a{fill:#fff;} Grams …" at bounding box center [412, 328] width 574 height 335
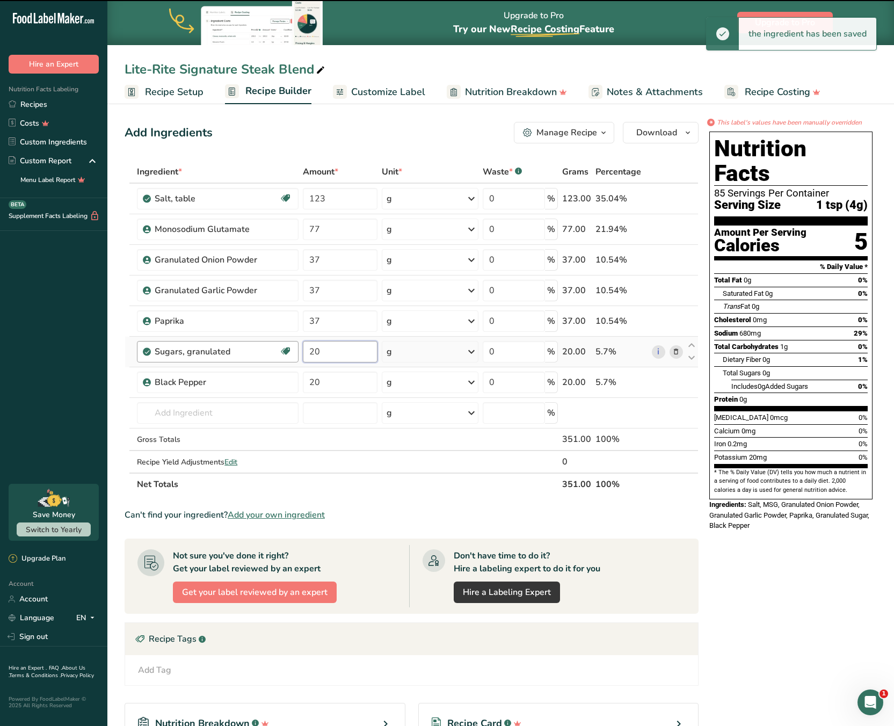
drag, startPoint x: 303, startPoint y: 350, endPoint x: 290, endPoint y: 347, distance: 13.1
click at [290, 347] on tr "Sugars, granulated Dairy free Gluten free Vegan Vegetarian Soy free 20 g Portio…" at bounding box center [411, 352] width 573 height 31
type input "12"
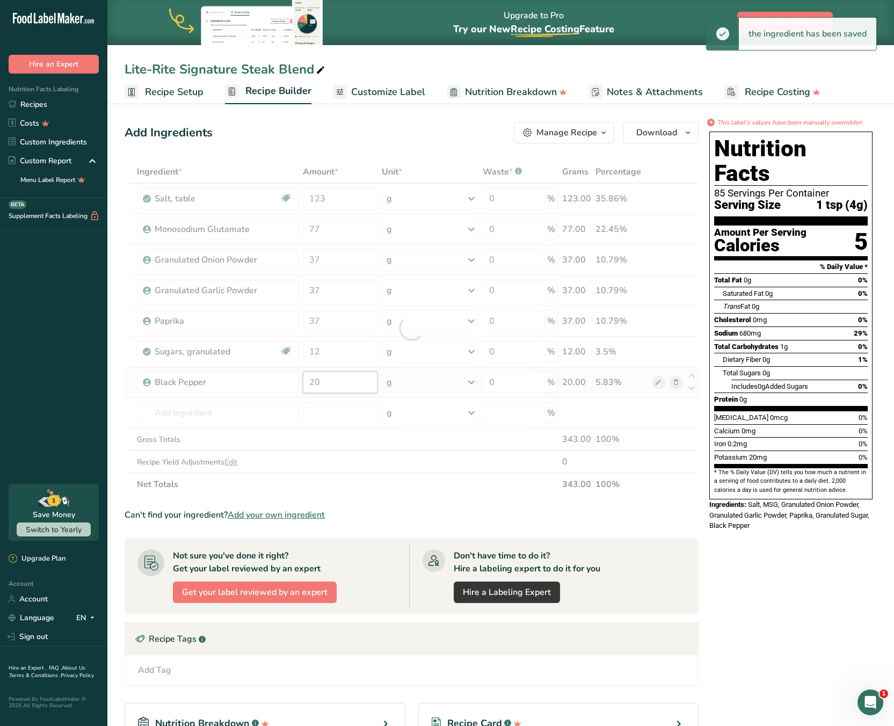
click at [340, 382] on div "Ingredient * Amount * Unit * Waste * .a-a{fill:#347362;}.b-a{fill:#fff;} Grams …" at bounding box center [412, 328] width 574 height 335
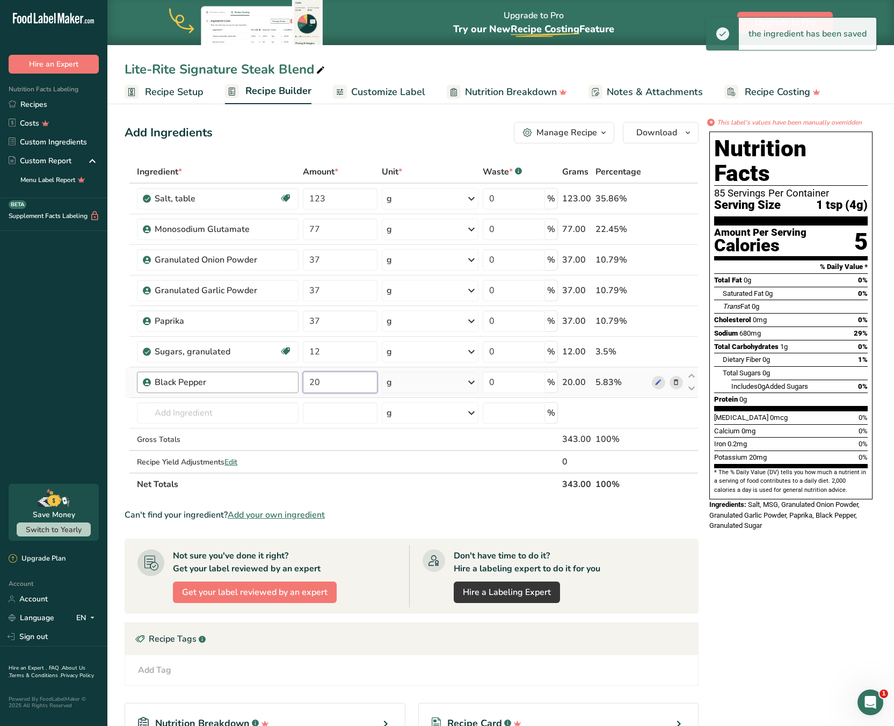
drag, startPoint x: 301, startPoint y: 378, endPoint x: 281, endPoint y: 378, distance: 19.3
click at [285, 378] on tr "Black Pepper 20 g Weight Units g kg mg See more Volume Units l mL fl oz See mor…" at bounding box center [411, 382] width 573 height 31
type input "12"
click at [343, 357] on div "Ingredient * Amount * Unit * Waste * .a-a{fill:#347362;}.b-a{fill:#fff;} Grams …" at bounding box center [412, 328] width 574 height 335
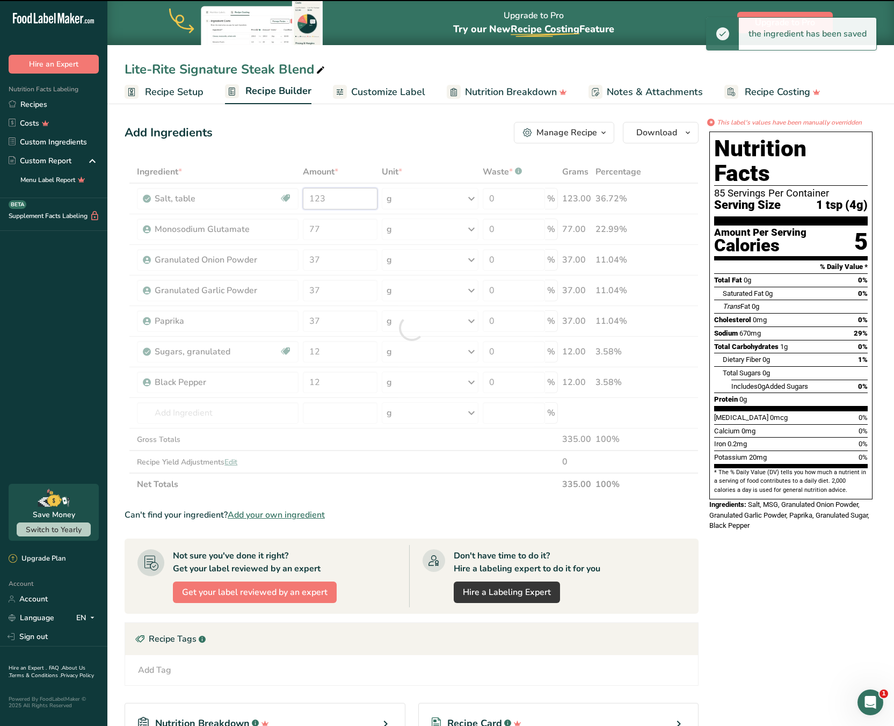
drag, startPoint x: 345, startPoint y: 196, endPoint x: 322, endPoint y: 200, distance: 22.9
click at [322, 200] on div "Ingredient * Amount * Unit * Waste * .a-a{fill:#347362;}.b-a{fill:#fff;} Grams …" at bounding box center [412, 328] width 574 height 335
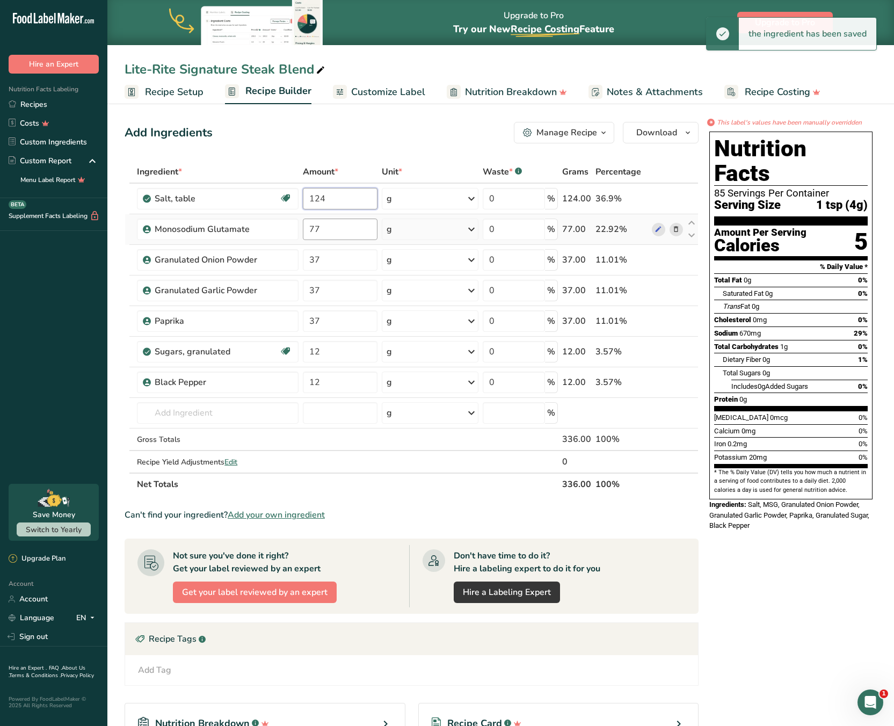
type input "124"
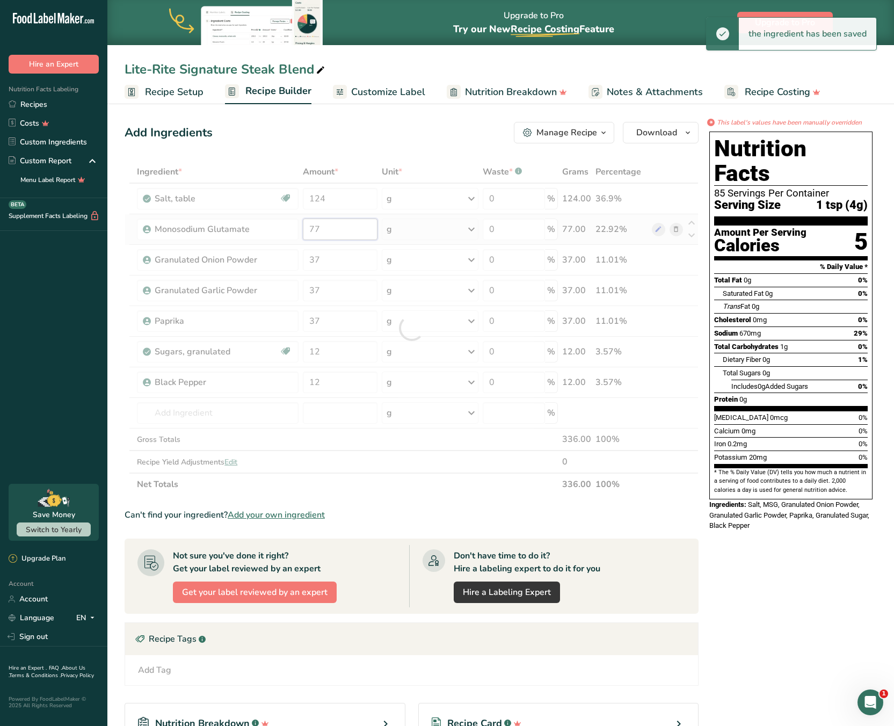
click at [339, 228] on div "Ingredient * Amount * Unit * Waste * .a-a{fill:#347362;}.b-a{fill:#fff;} Grams …" at bounding box center [412, 328] width 574 height 335
click at [386, 93] on span "Customize Label" at bounding box center [388, 92] width 74 height 14
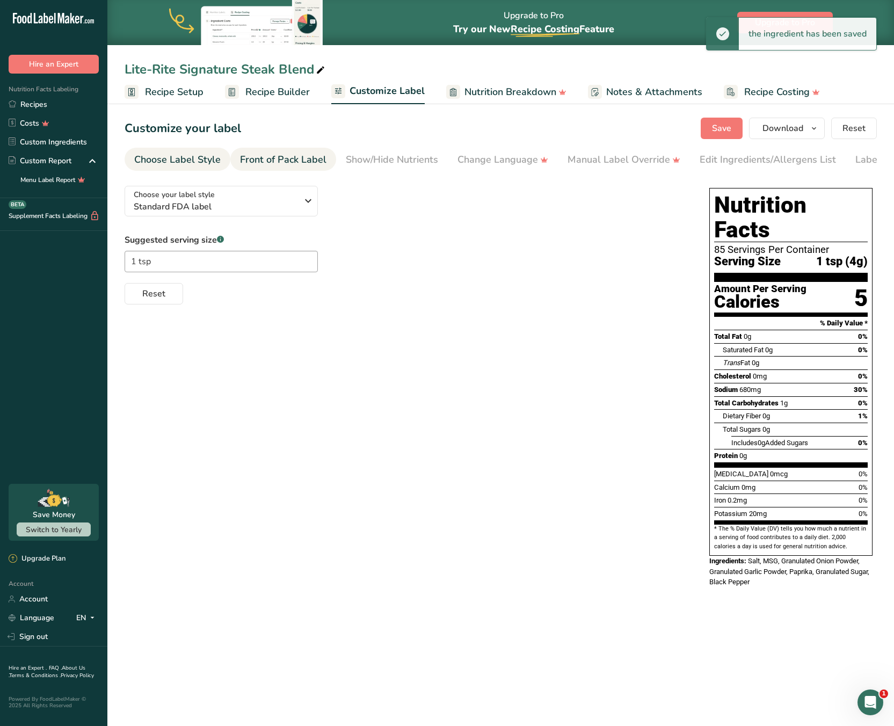
click at [303, 160] on div "Front of Pack Label" at bounding box center [283, 159] width 86 height 14
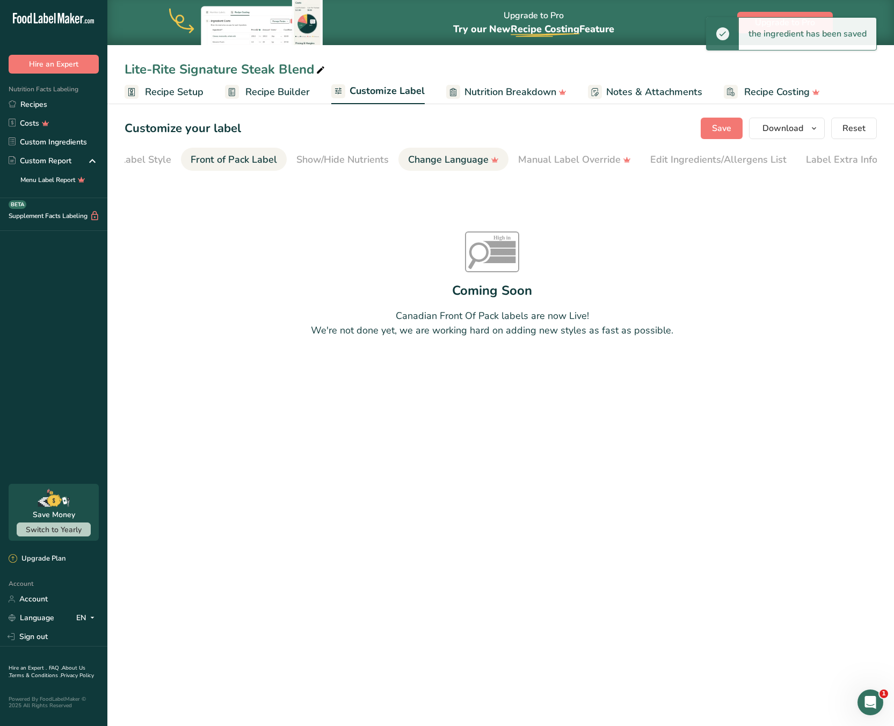
scroll to position [0, 54]
click at [370, 157] on div "Show/Hide Nutrients" at bounding box center [338, 159] width 92 height 14
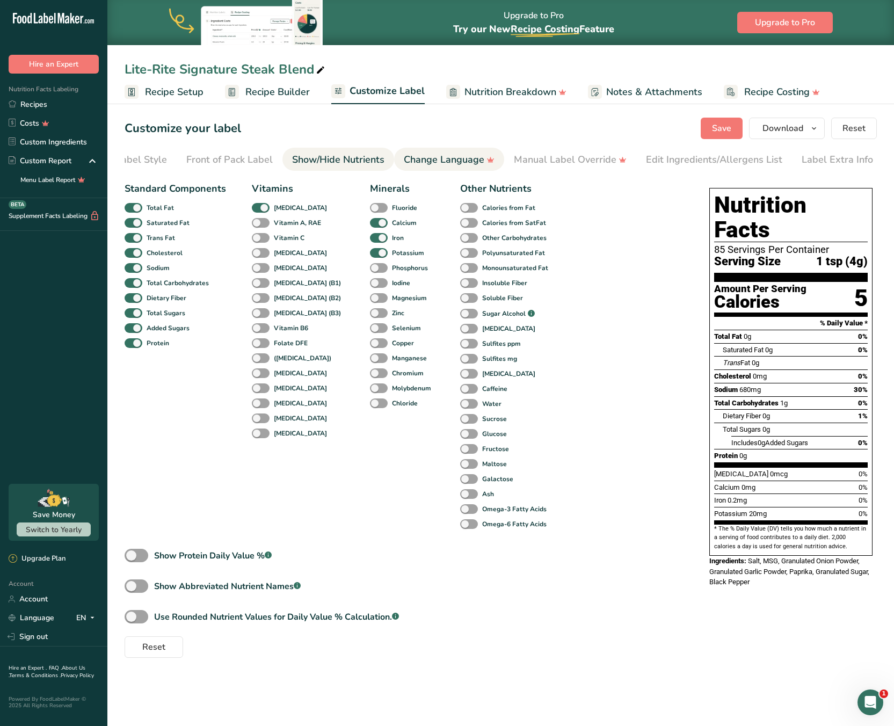
click at [468, 153] on div "Change Language" at bounding box center [449, 159] width 91 height 14
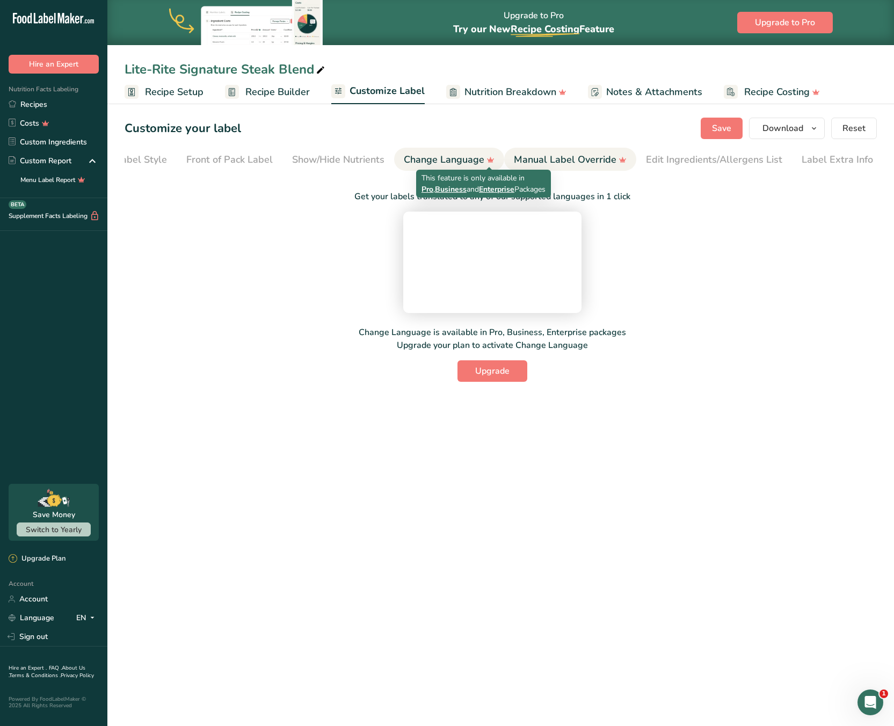
click at [558, 164] on div "Manual Label Override" at bounding box center [570, 159] width 113 height 14
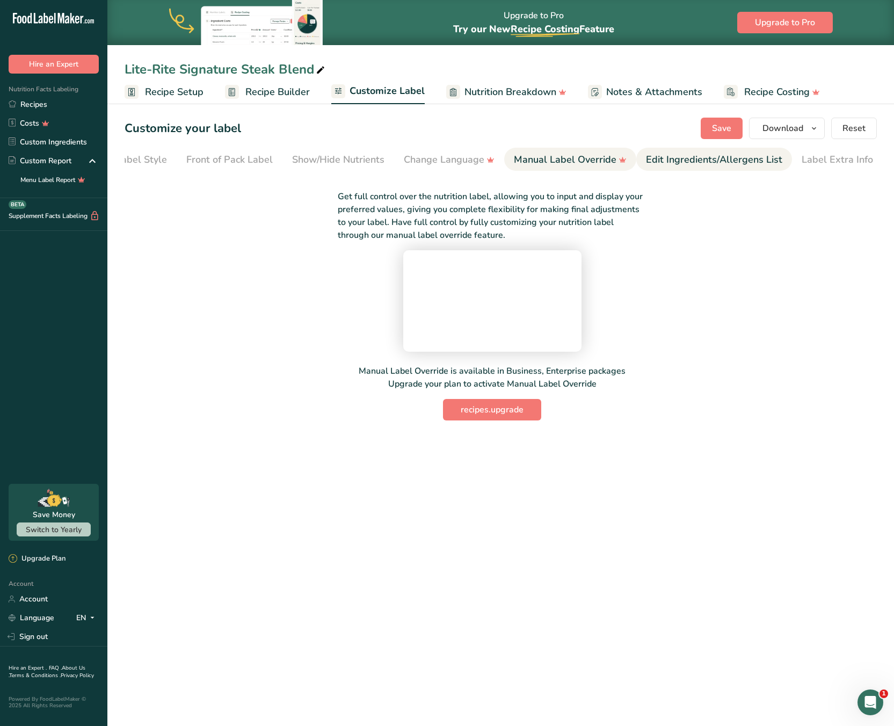
click at [703, 161] on div "Edit Ingredients/Allergens List" at bounding box center [714, 159] width 136 height 14
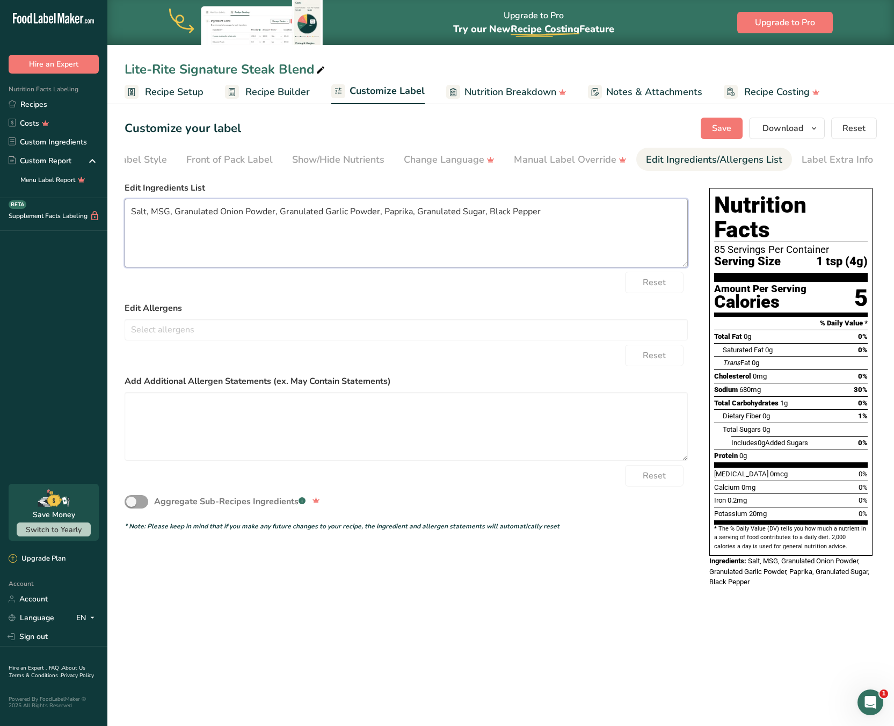
drag, startPoint x: 155, startPoint y: 214, endPoint x: 170, endPoint y: 213, distance: 14.5
click at [170, 213] on textarea "Salt, MSG, Granulated Onion Powder, Granulated Garlic Powder, Paprika, Granulat…" at bounding box center [406, 233] width 563 height 69
drag, startPoint x: 529, startPoint y: 214, endPoint x: 489, endPoint y: 219, distance: 40.6
click at [489, 219] on textarea "Salt, Monosodium Glutamate, Granulated Onion Powder, Granulated Garlic Powder, …" at bounding box center [406, 233] width 563 height 69
drag, startPoint x: 515, startPoint y: 214, endPoint x: 687, endPoint y: 214, distance: 171.8
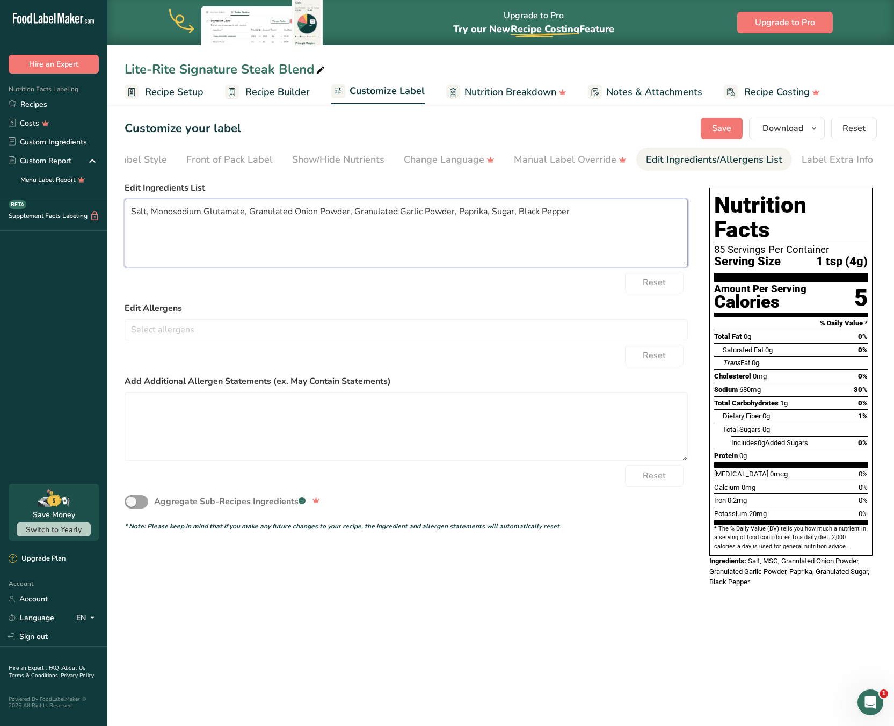
click at [662, 221] on textarea "Salt, Monosodium Glutamate, Granulated Onion Powder, Granulated Garlic Powder, …" at bounding box center [406, 233] width 563 height 69
type textarea "Salt, Monosodium Glutamate, Granulated Onion Powder, Granulated Garlic Powder, …"
click at [715, 127] on span "Save" at bounding box center [721, 128] width 19 height 13
click at [549, 207] on textarea "Salt, Monosodium Glutamate, Granulated Onion Powder, Granulated Garlic Powder, …" at bounding box center [406, 233] width 563 height 69
click at [731, 130] on span "Save" at bounding box center [721, 128] width 19 height 13
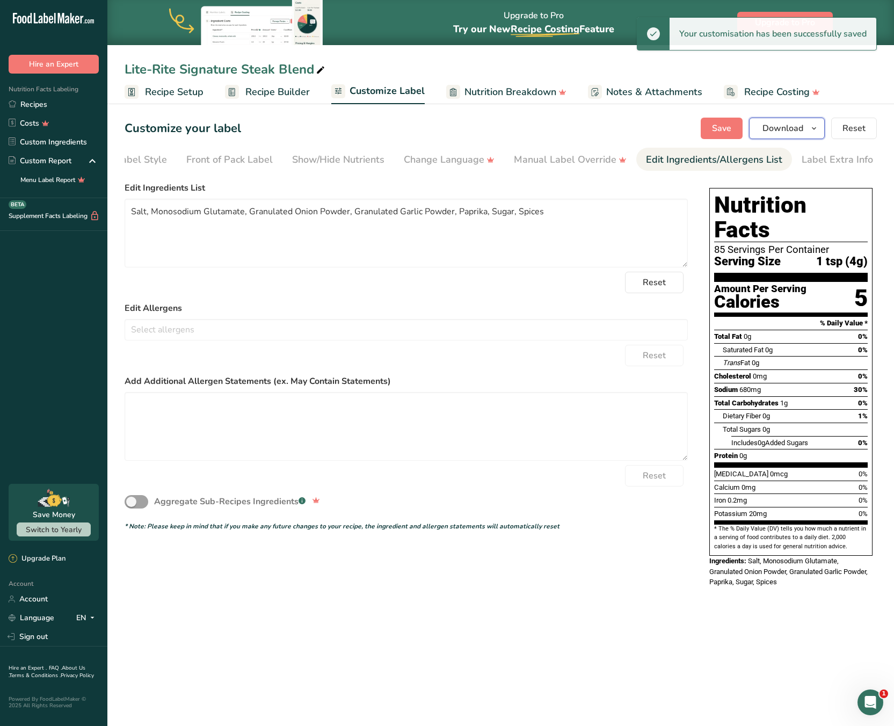
click at [810, 128] on icon "button" at bounding box center [814, 128] width 9 height 13
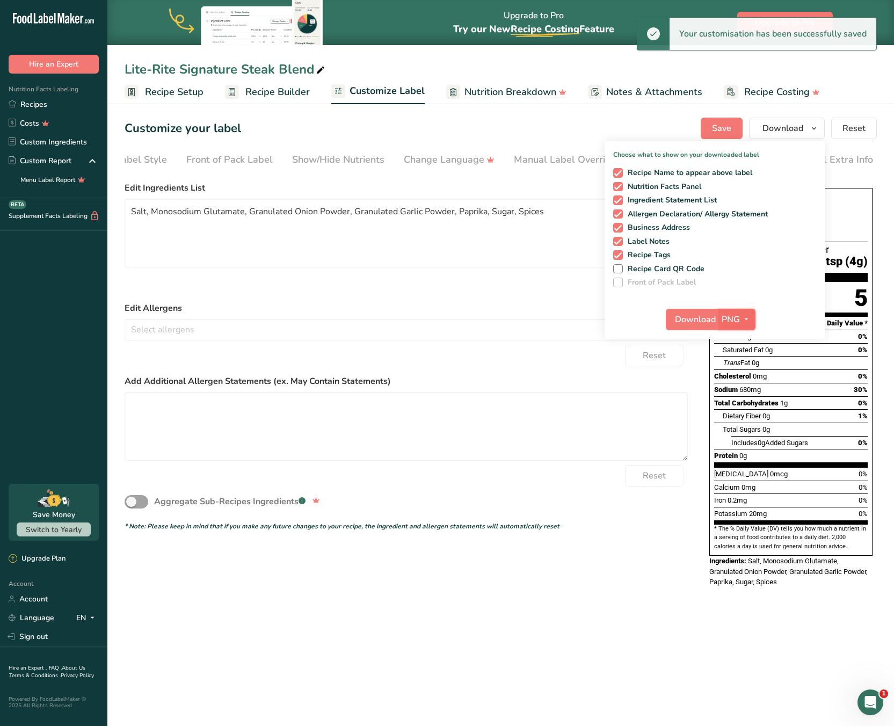
click at [748, 324] on icon "button" at bounding box center [746, 318] width 9 height 13
click at [745, 381] on link "SVG" at bounding box center [738, 377] width 34 height 18
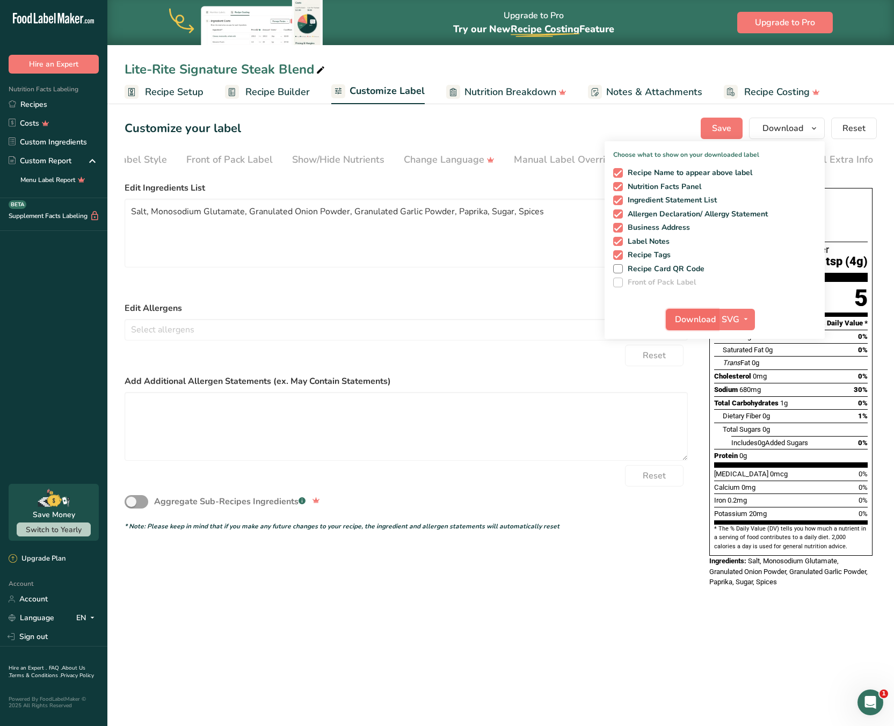
click at [689, 318] on span "Download" at bounding box center [695, 319] width 41 height 13
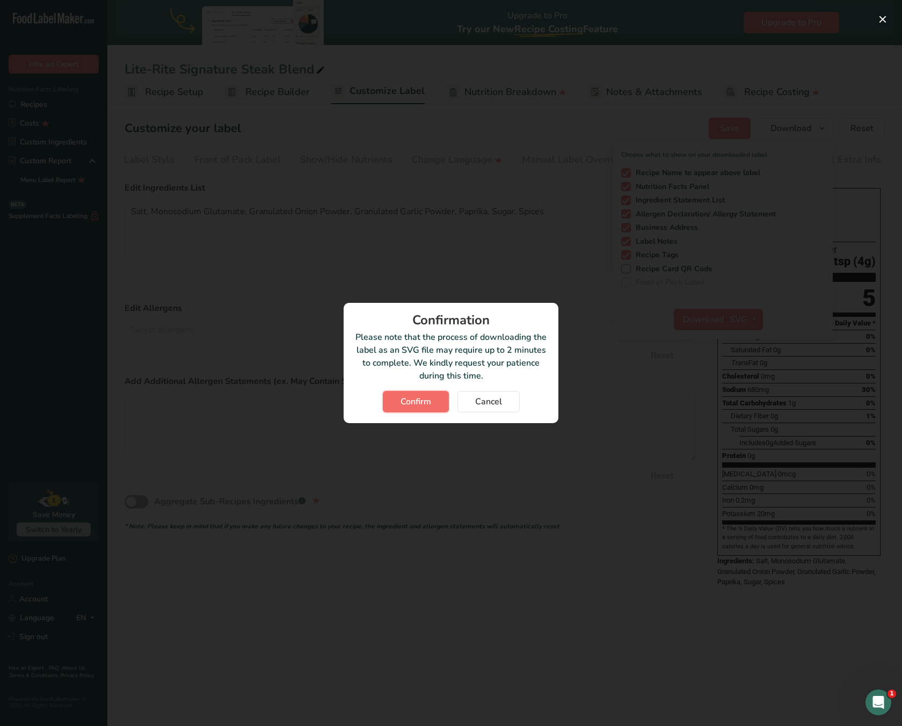
click at [425, 401] on span "Confirm" at bounding box center [416, 401] width 31 height 13
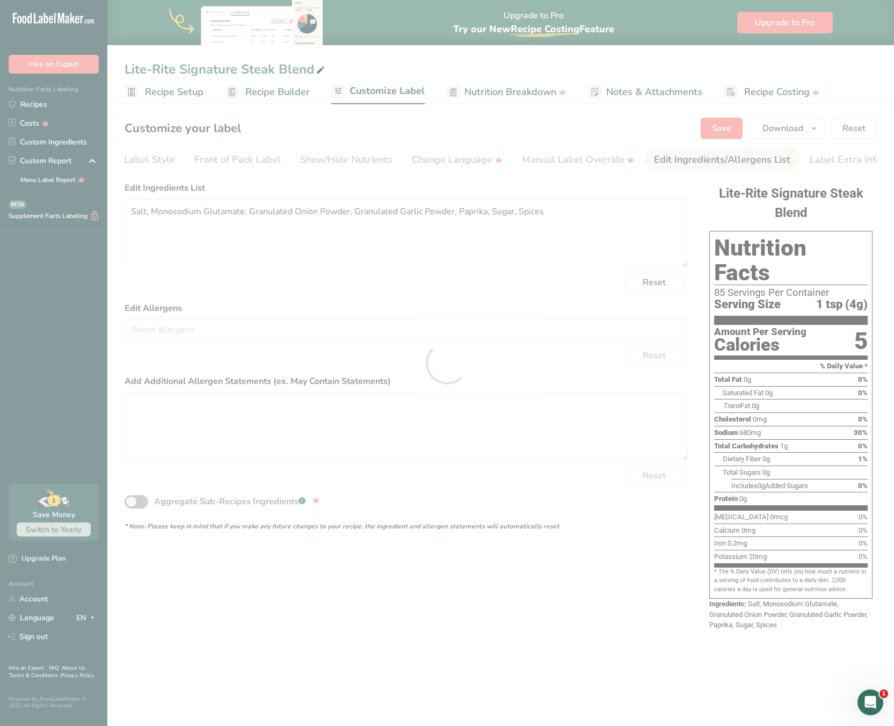
scroll to position [0, 0]
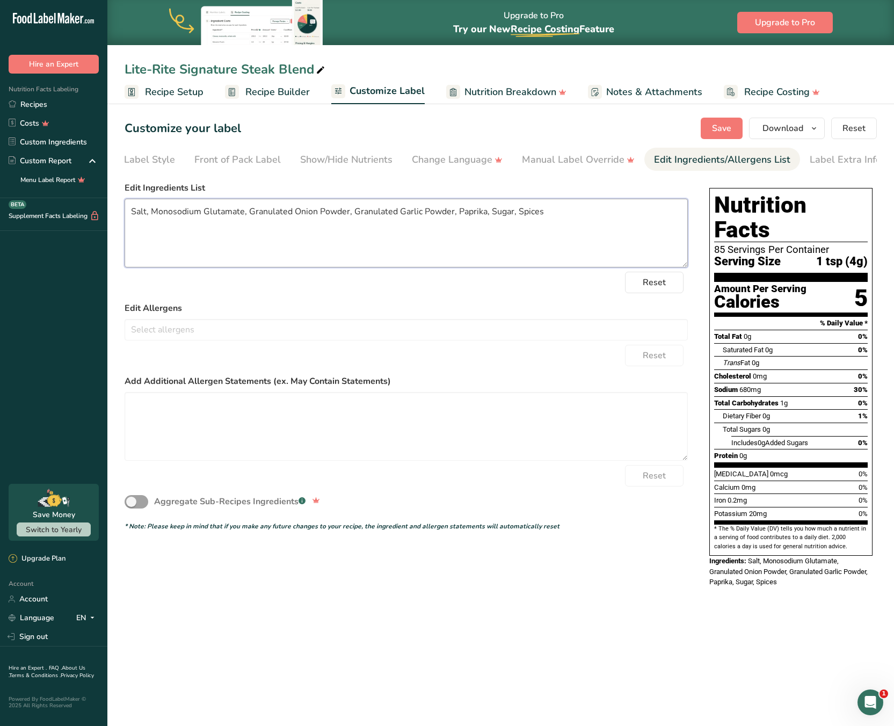
click at [603, 217] on textarea "Salt, Monosodium Glutamate, Granulated Onion Powder, Granulated Garlic Powder, …" at bounding box center [406, 233] width 563 height 69
click at [835, 161] on div "Label Extra Info" at bounding box center [845, 159] width 71 height 14
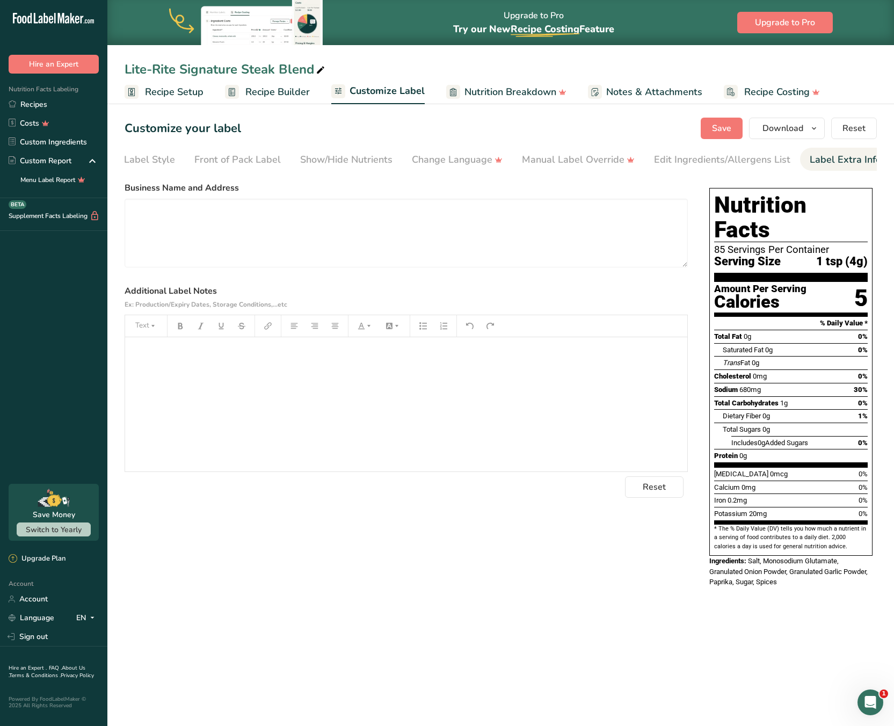
scroll to position [0, 54]
click at [140, 157] on div "Choose Label Style" at bounding box center [124, 159] width 86 height 14
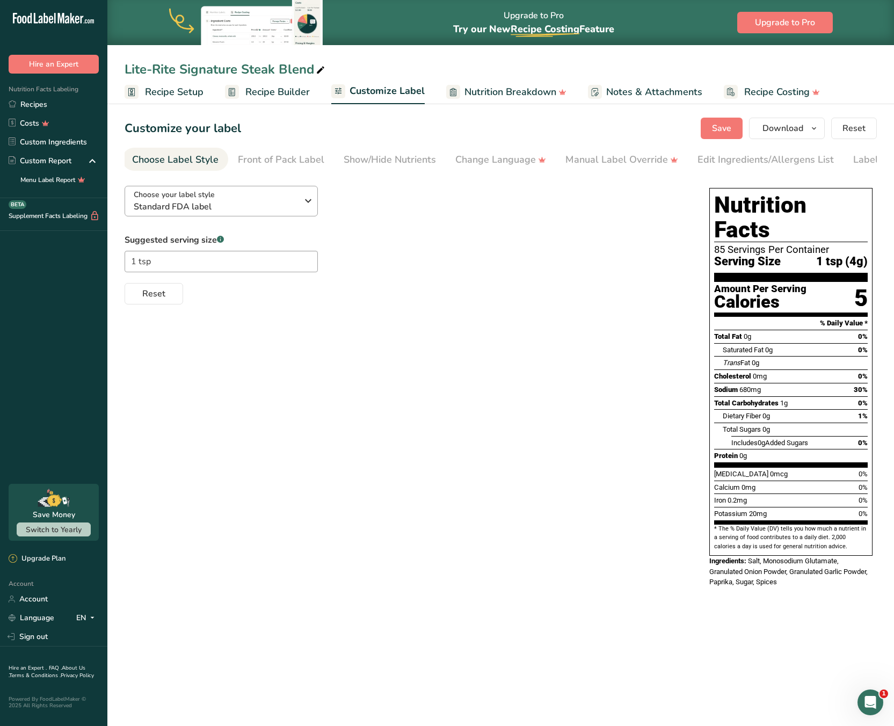
scroll to position [0, 0]
click at [170, 91] on span "Recipe Setup" at bounding box center [174, 92] width 59 height 14
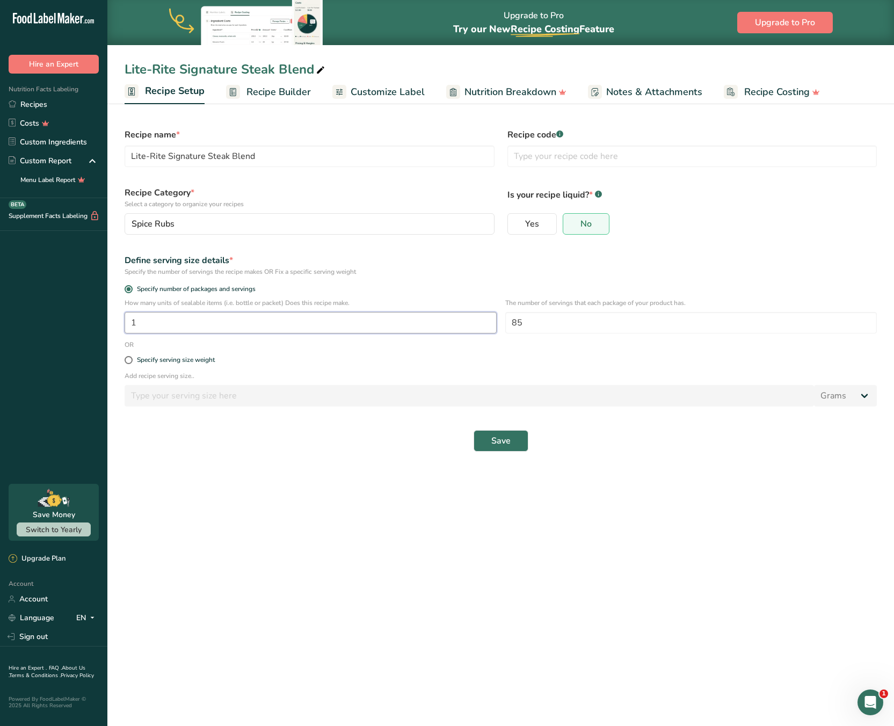
click at [329, 323] on input "1" at bounding box center [311, 322] width 372 height 21
click at [167, 358] on div "Specify serving size weight" at bounding box center [176, 360] width 78 height 8
click at [132, 358] on input "Specify serving size weight" at bounding box center [128, 359] width 7 height 7
radio input "true"
radio input "false"
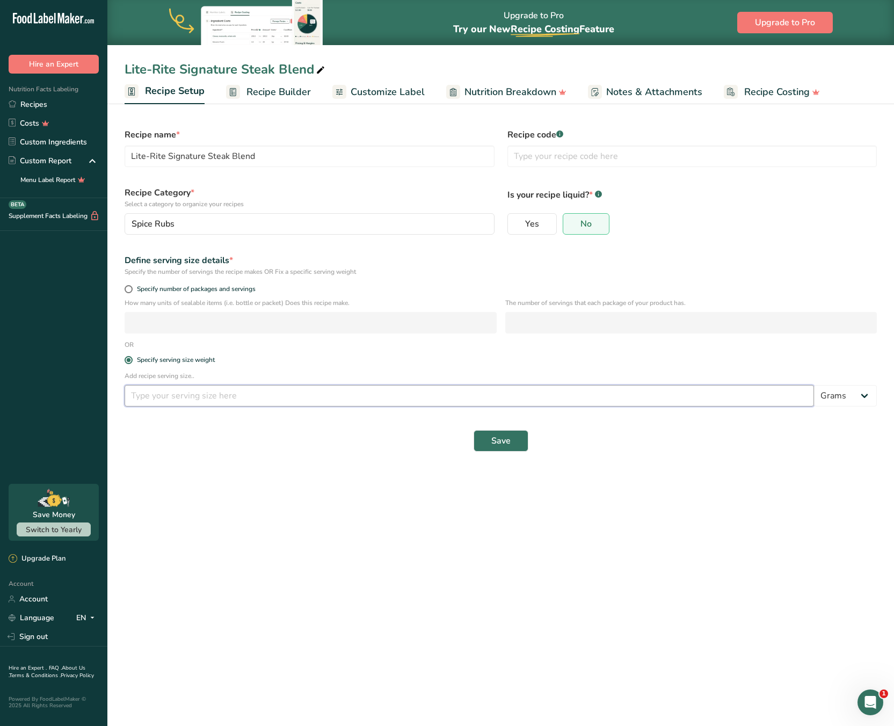
drag, startPoint x: 235, startPoint y: 394, endPoint x: 255, endPoint y: 394, distance: 19.9
click at [250, 394] on input "number" at bounding box center [469, 395] width 689 height 21
type input "4"
click at [521, 441] on button "Save" at bounding box center [501, 440] width 55 height 21
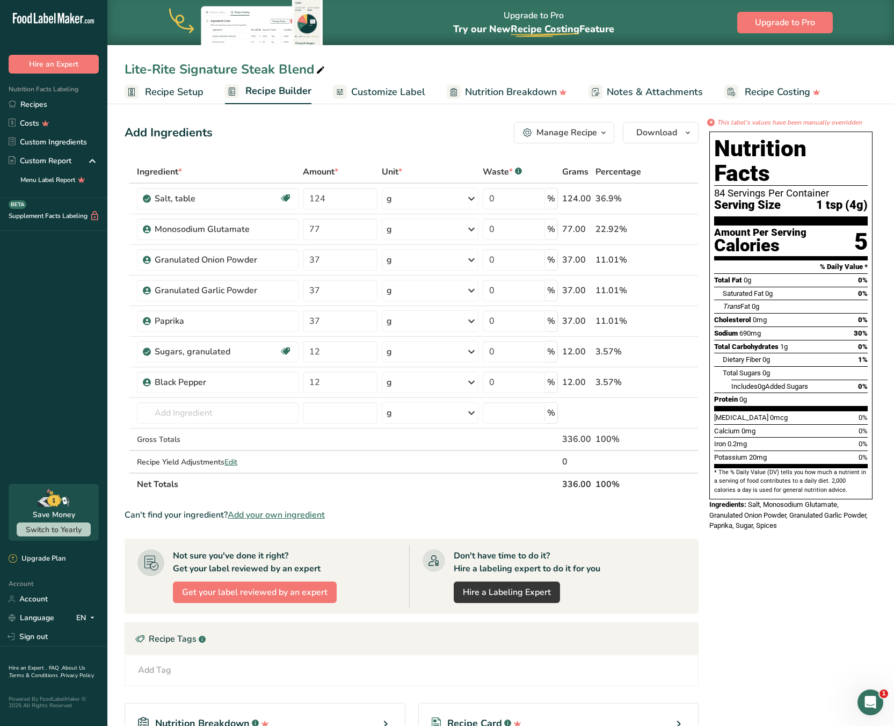
click at [781, 121] on icon "This label's values have been manually overridden" at bounding box center [789, 123] width 145 height 10
click at [646, 132] on span "Download" at bounding box center [656, 132] width 41 height 13
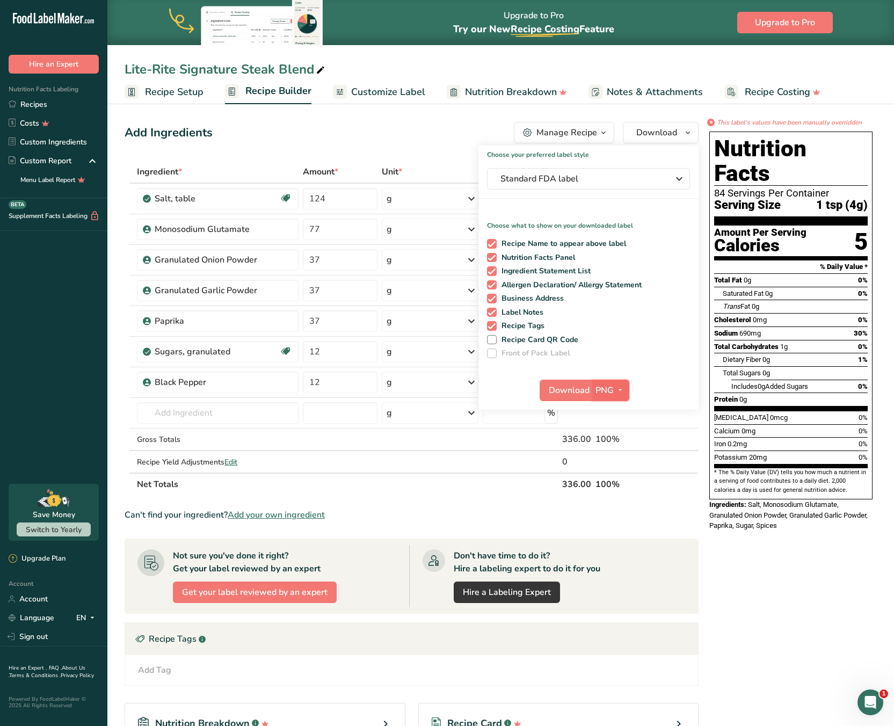
click at [614, 387] on span "button" at bounding box center [620, 390] width 13 height 13
click at [615, 452] on link "SVG" at bounding box center [612, 448] width 34 height 18
click at [558, 388] on span "Download" at bounding box center [569, 390] width 41 height 13
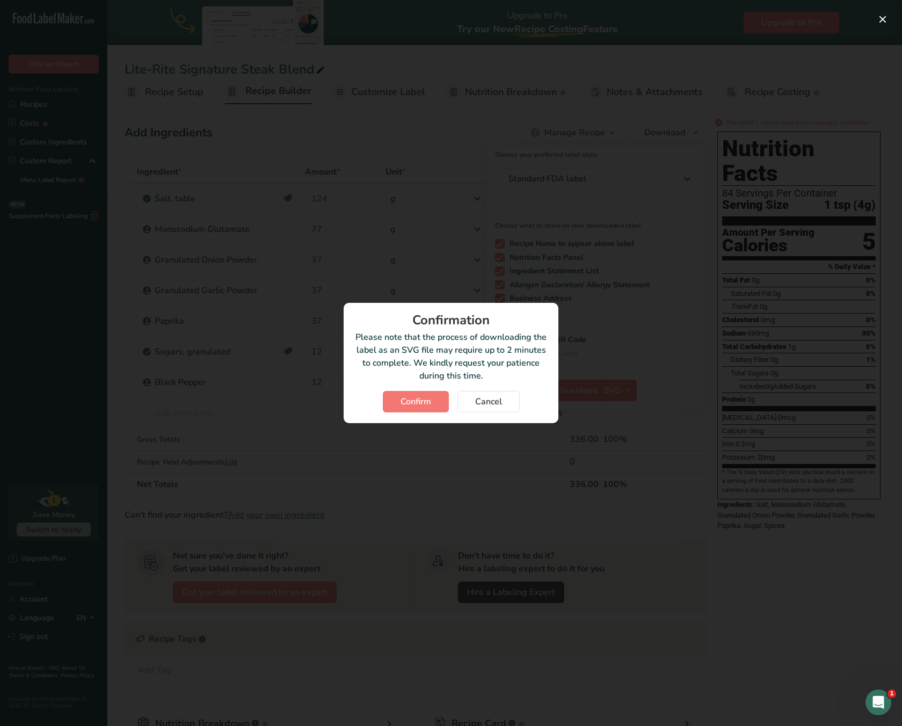
click at [450, 397] on div "Confirm Cancel" at bounding box center [450, 401] width 193 height 21
click at [436, 399] on button "Confirm" at bounding box center [416, 401] width 66 height 21
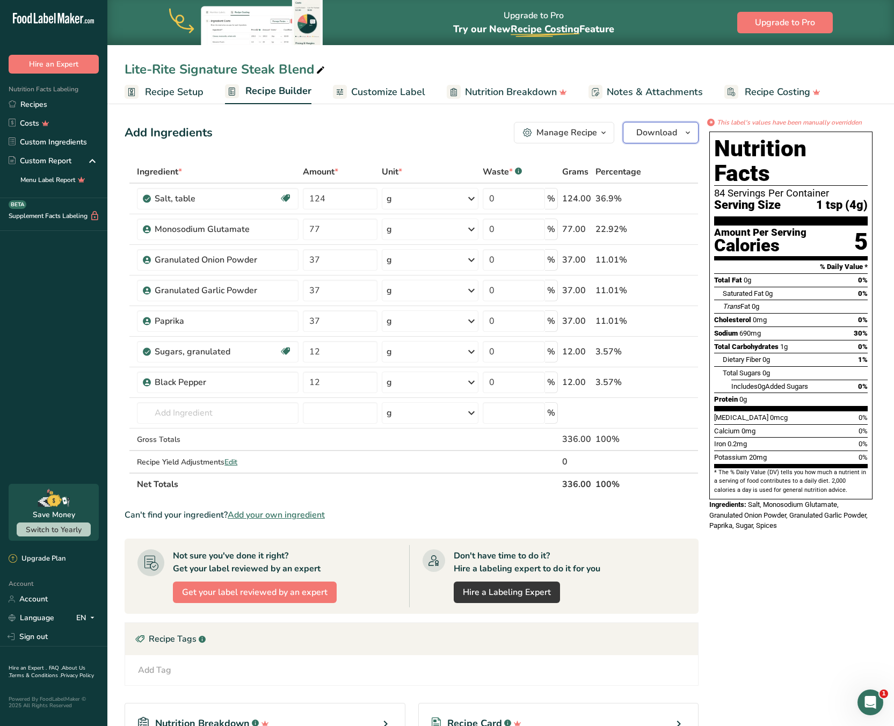
click at [664, 131] on span "Download" at bounding box center [656, 132] width 41 height 13
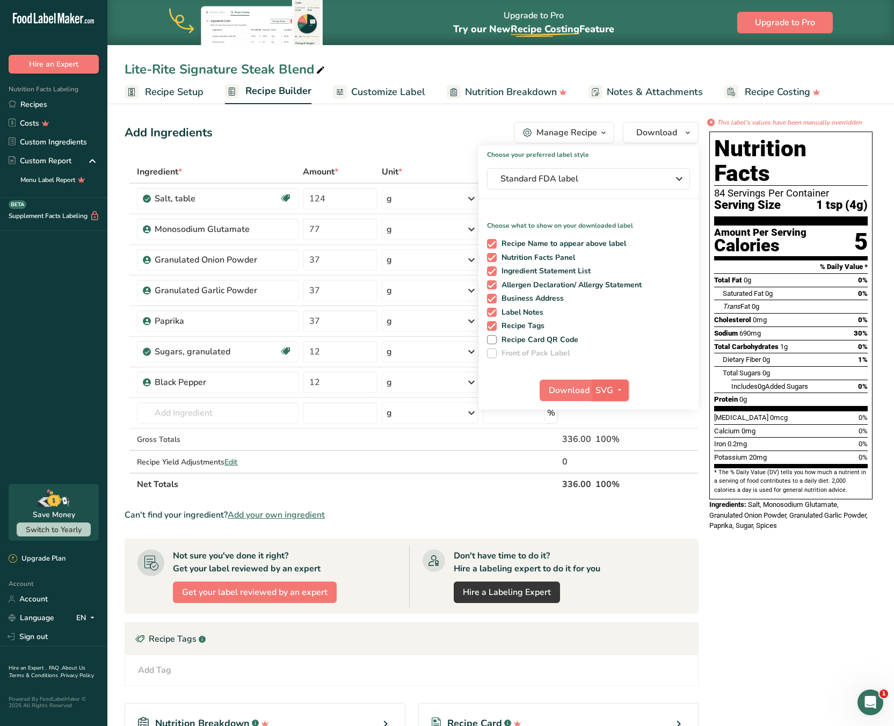
drag, startPoint x: 607, startPoint y: 396, endPoint x: 613, endPoint y: 391, distance: 7.6
click at [609, 395] on span "SVG" at bounding box center [604, 390] width 18 height 13
click at [620, 411] on link "PNG" at bounding box center [611, 412] width 34 height 18
click at [565, 387] on span "Download" at bounding box center [569, 390] width 41 height 13
